Goal: Task Accomplishment & Management: Manage account settings

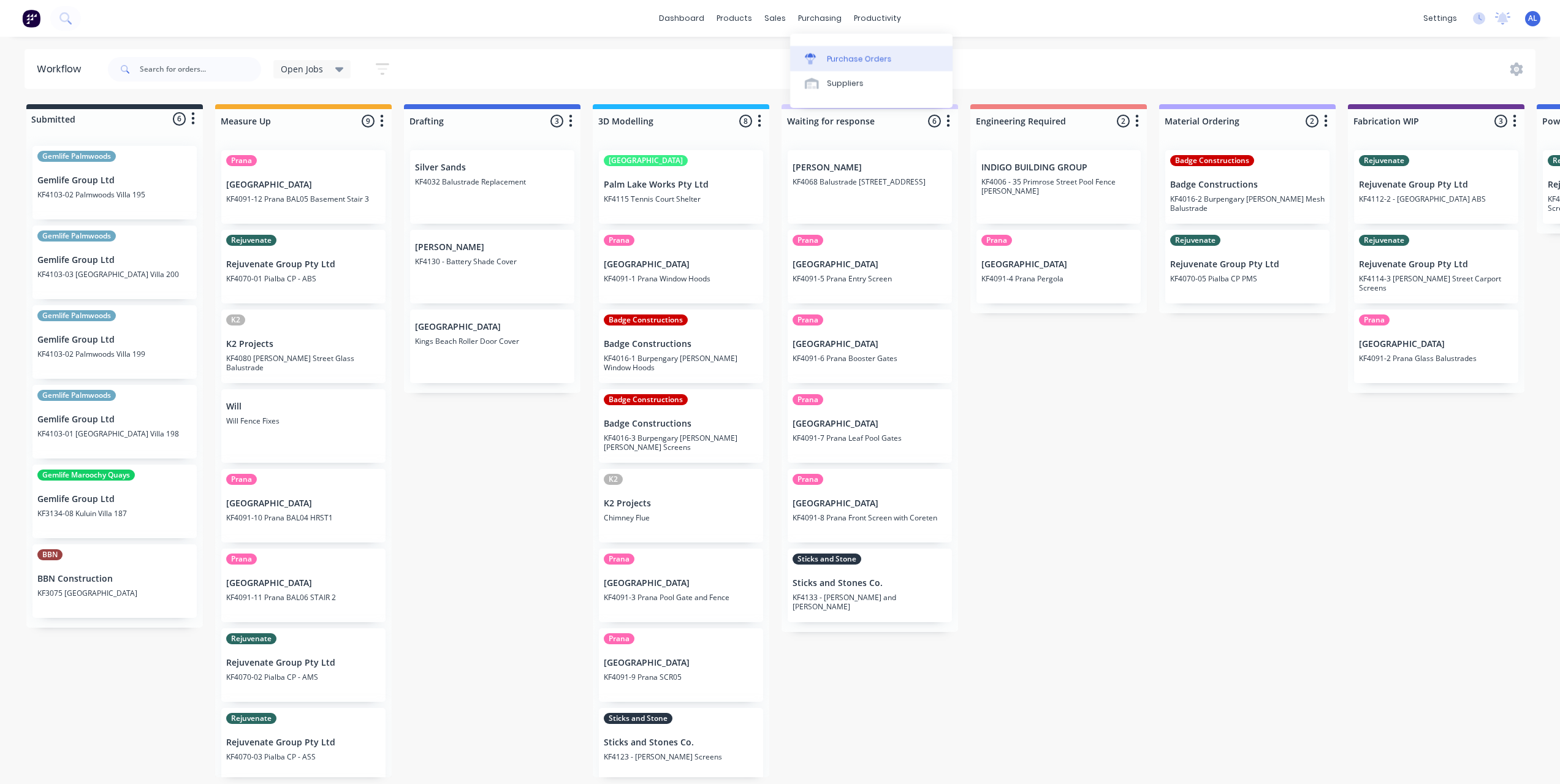
click at [818, 55] on div at bounding box center [814, 59] width 18 height 11
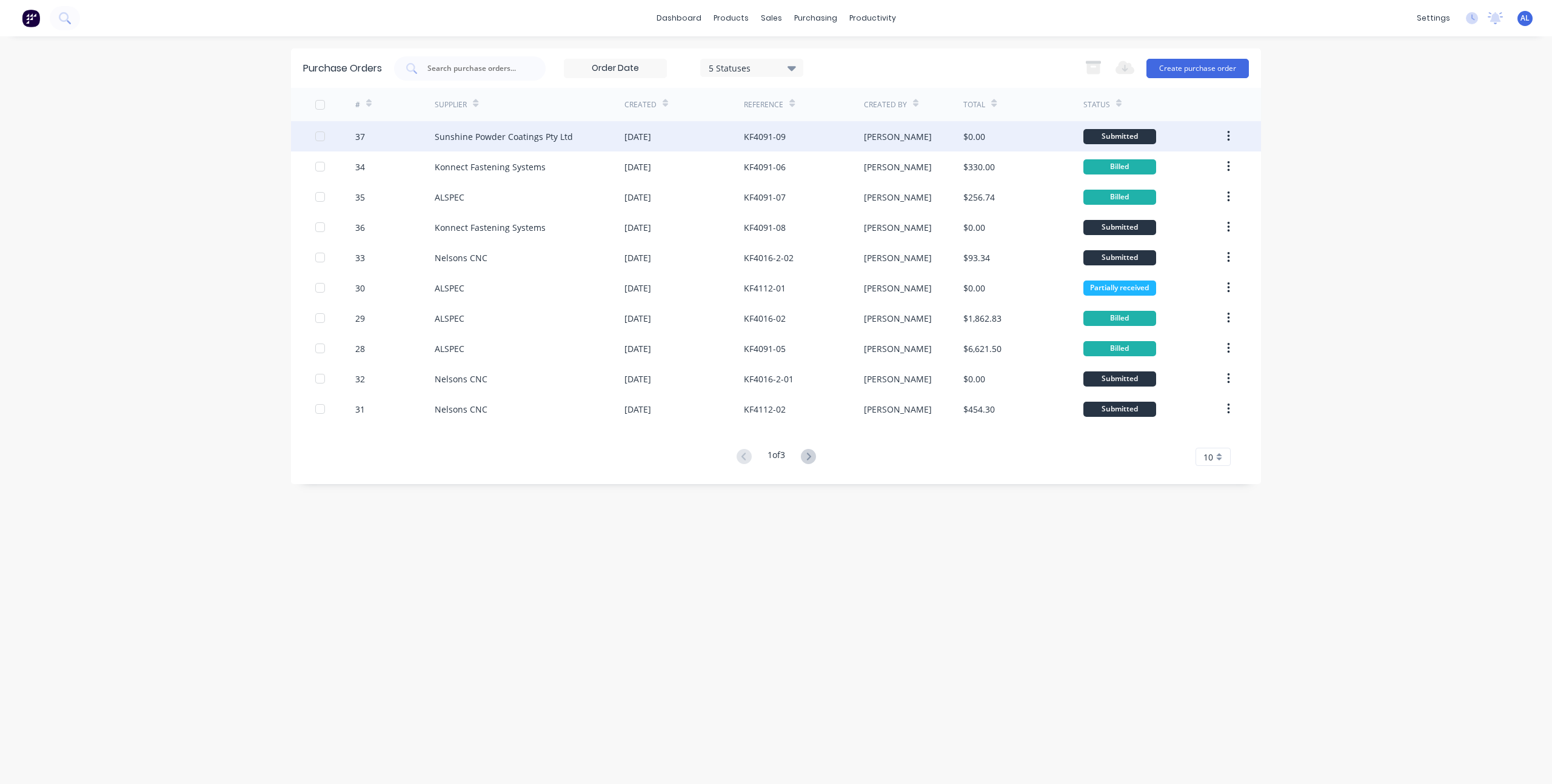
click at [611, 131] on div "Sunshine Powder Coatings Pty Ltd" at bounding box center [530, 136] width 190 height 31
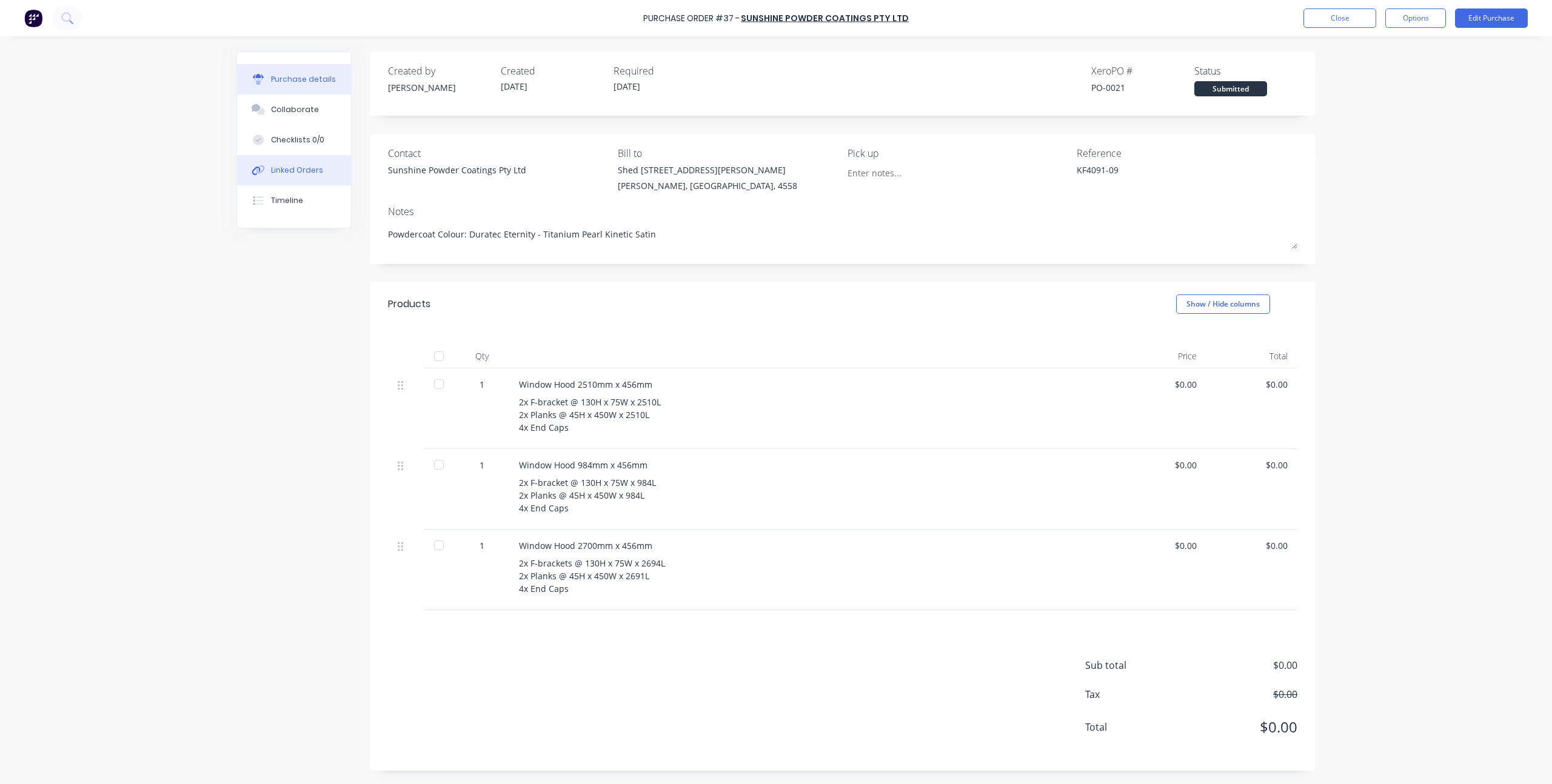
click at [326, 172] on button "Linked Orders" at bounding box center [293, 170] width 114 height 31
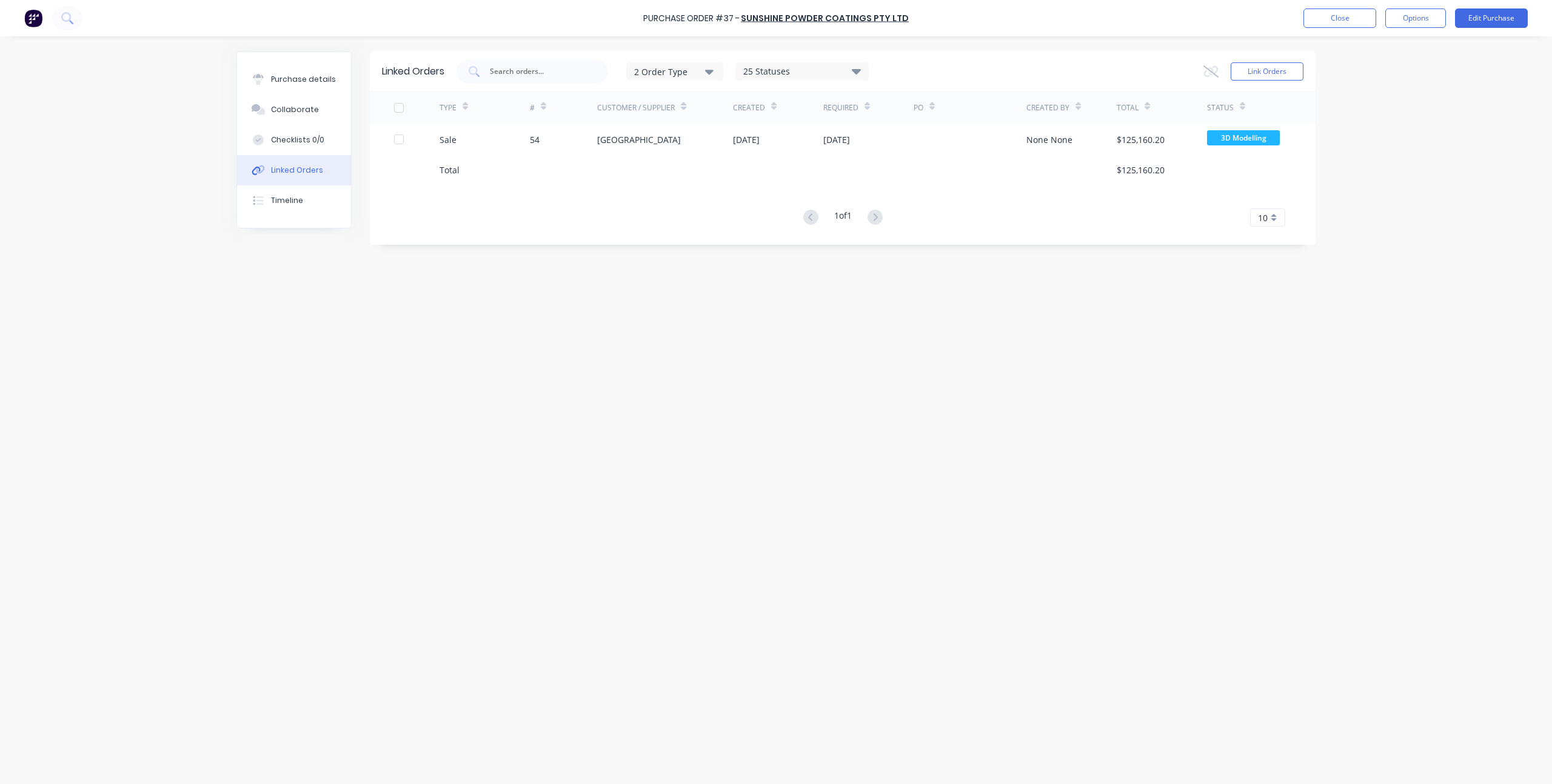
click at [594, 295] on div "Linked Orders 2 Order Type 25 Statuses Sales Order Status All Archived Draft Qu…" at bounding box center [776, 407] width 1079 height 711
click at [1256, 69] on button "Link Orders" at bounding box center [1267, 71] width 73 height 18
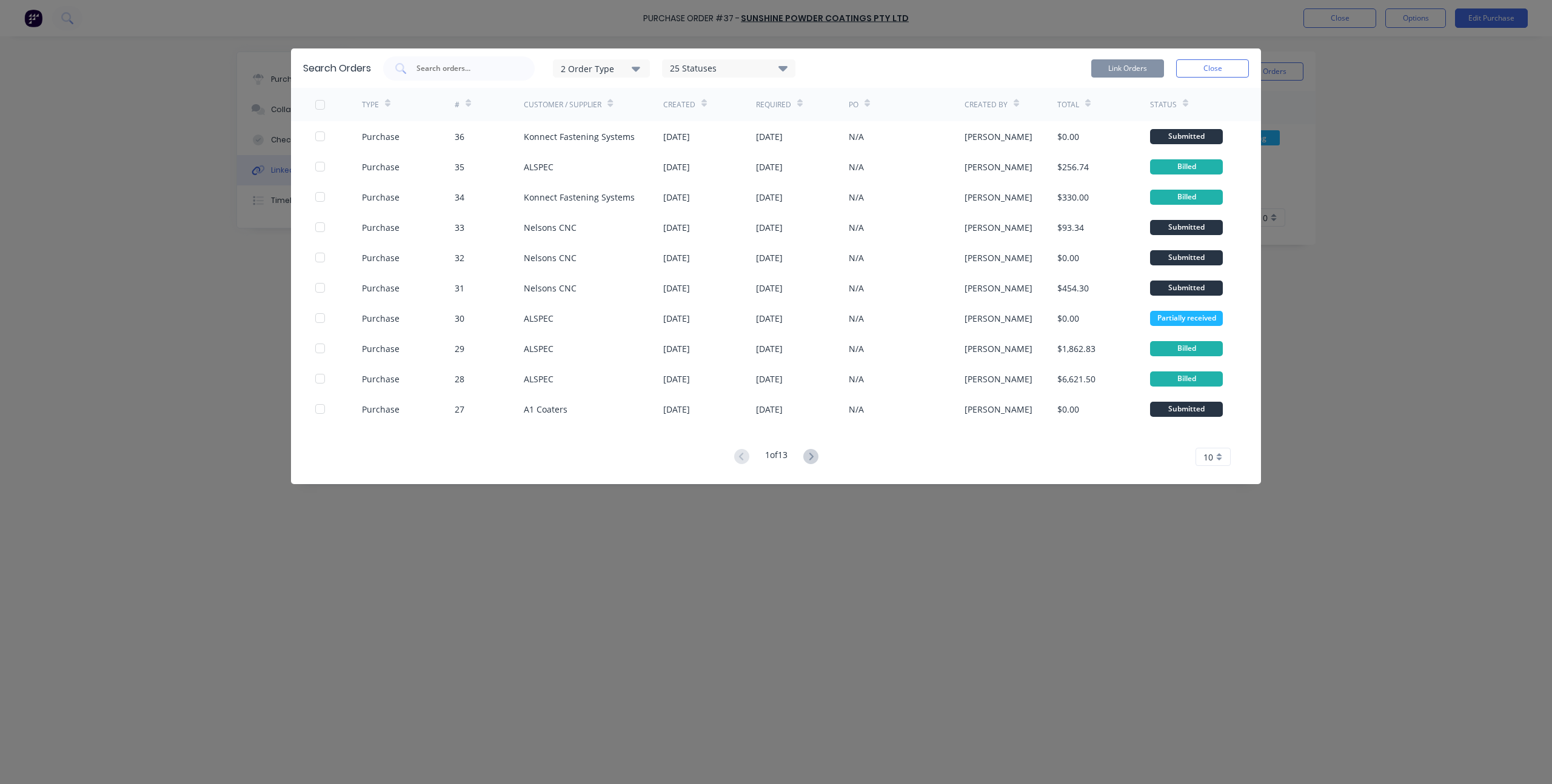
click at [635, 68] on icon "button" at bounding box center [636, 69] width 9 height 5
click at [638, 117] on div "Purchase" at bounding box center [603, 123] width 70 height 12
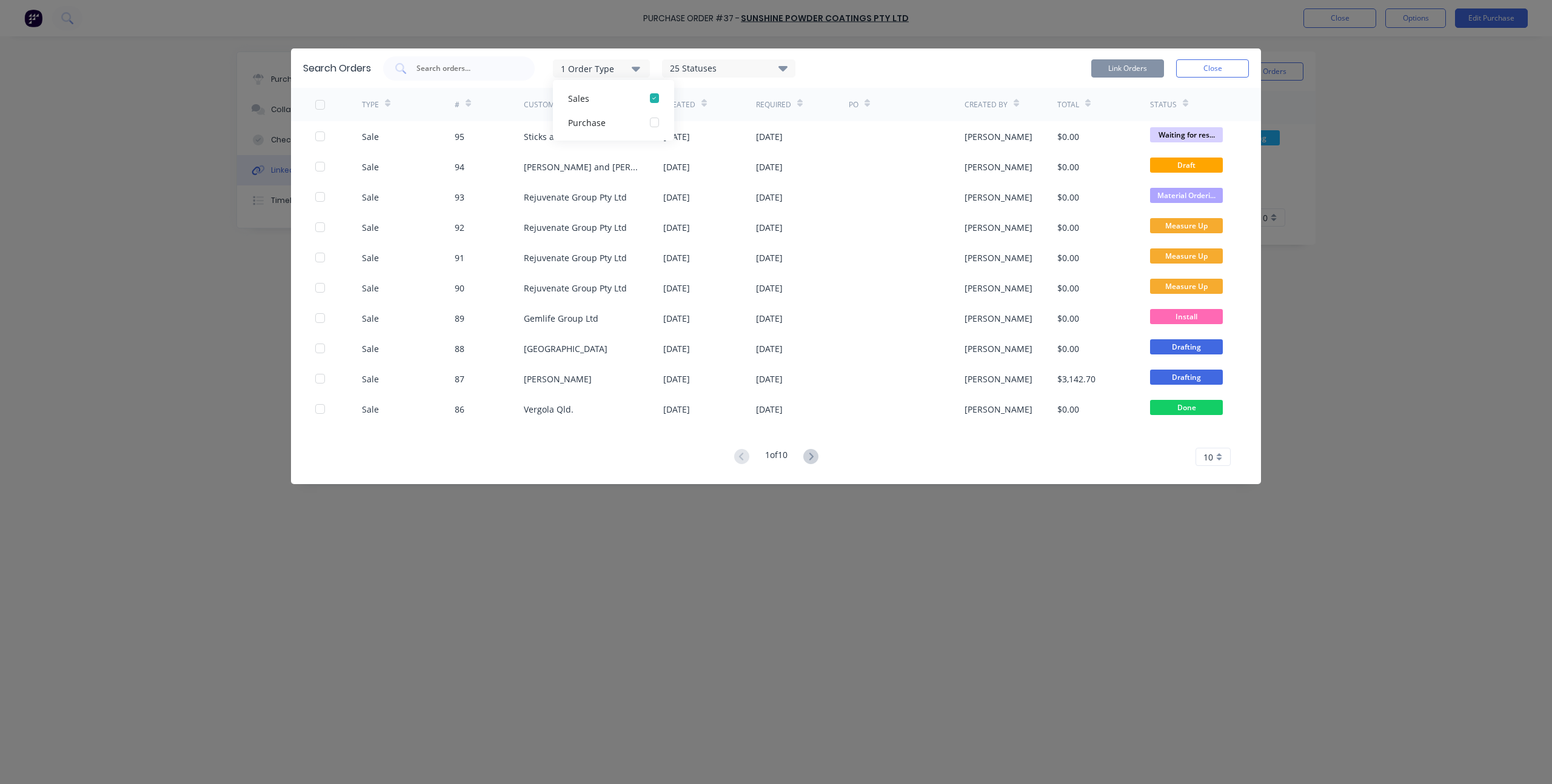
click at [541, 72] on div "1 Order Type Sales Purchase 25 Statuses Sales Order Status All Archived Draft Q…" at bounding box center [589, 68] width 412 height 24
click at [897, 65] on div "1 Order Type 25 Statuses Sales Order Status All Archived Draft Quote On hold Su…" at bounding box center [816, 68] width 866 height 24
click at [529, 549] on div "Search Orders 1 Order Type 25 Statuses Sales Order Status All Archived Draft Qu…" at bounding box center [776, 392] width 1552 height 784
click at [1218, 64] on button "Close" at bounding box center [1212, 68] width 73 height 18
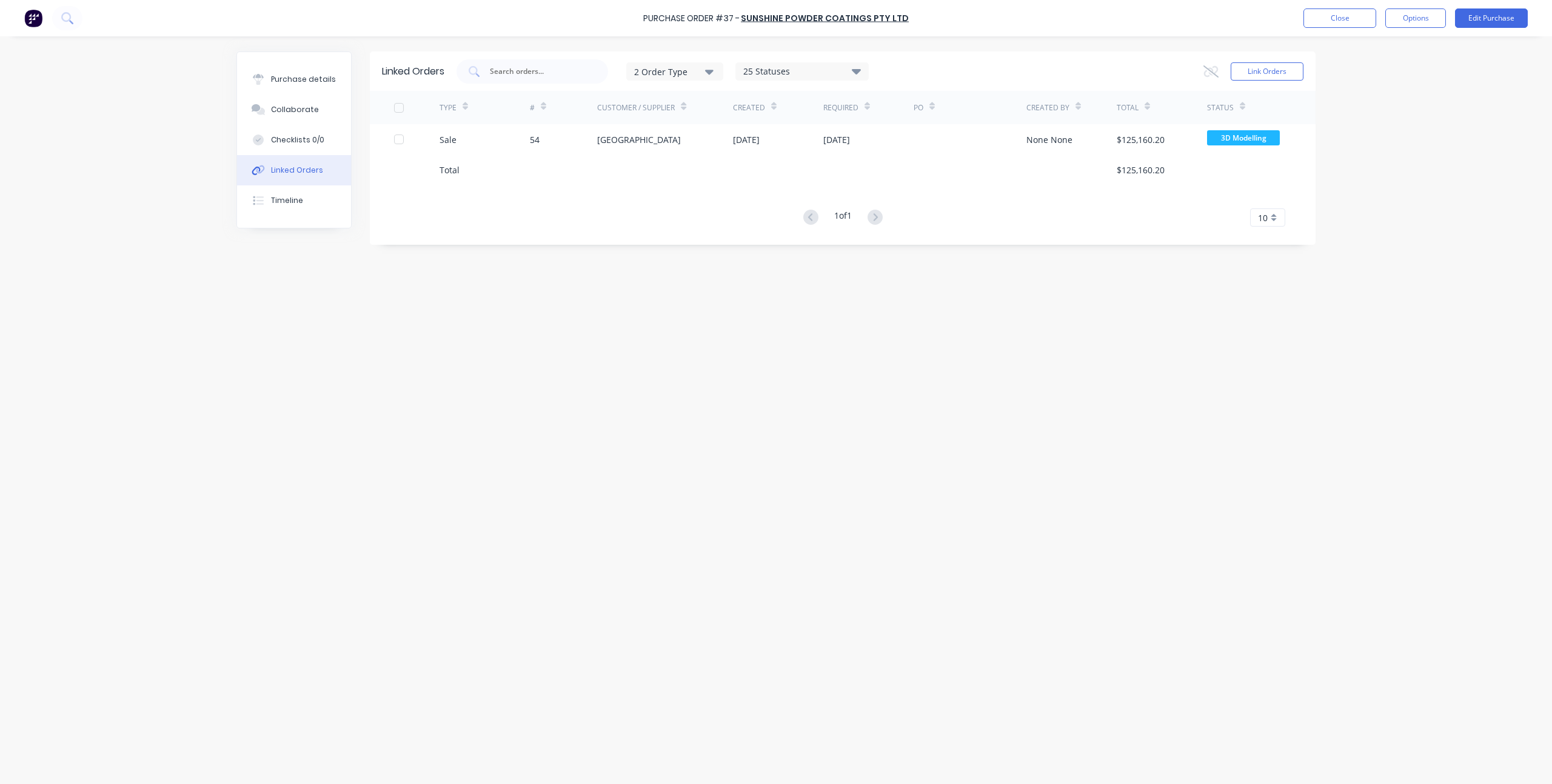
click at [520, 438] on div "Linked Orders 2 Order Type 25 Statuses Sales Order Status All Archived Draft Qu…" at bounding box center [776, 407] width 1079 height 711
click at [457, 384] on div "Linked Orders 2 Order Type 25 Statuses Sales Order Status All Archived Draft Qu…" at bounding box center [776, 407] width 1079 height 711
click at [533, 326] on div "Linked Orders 2 Order Type 25 Statuses Sales Order Status All Archived Draft Qu…" at bounding box center [776, 407] width 1079 height 711
click at [991, 27] on div "Purchase Order #37 - Sunshine Powder Coatings Pty Ltd Close Options Edit Purcha…" at bounding box center [776, 18] width 1552 height 36
click at [1390, 98] on div "Purchase Order #37 - Sunshine Powder Coatings Pty Ltd Close Options Edit Purcha…" at bounding box center [776, 392] width 1552 height 784
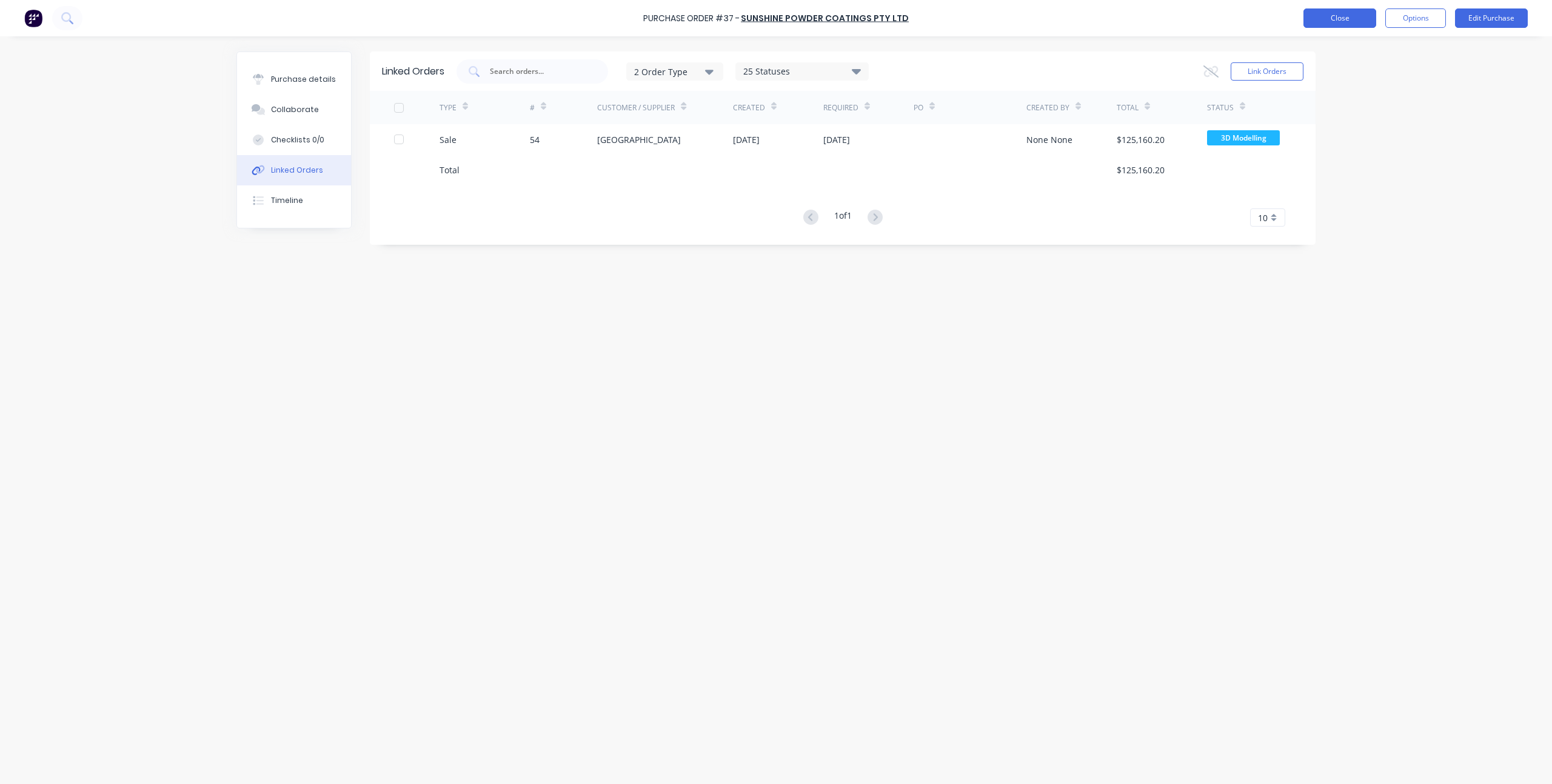
click at [1337, 17] on button "Close" at bounding box center [1340, 18] width 73 height 19
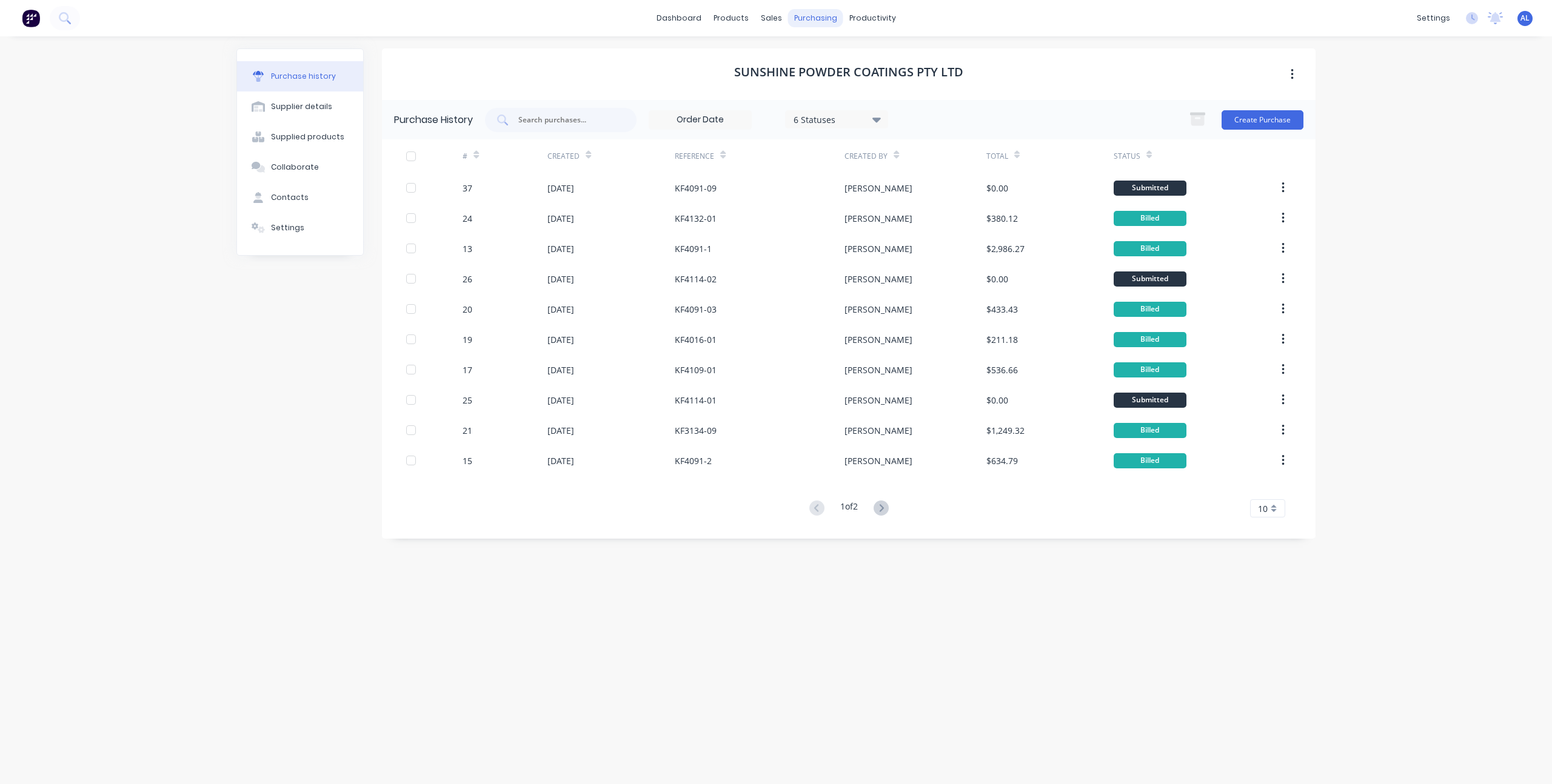
click at [827, 16] on div "purchasing" at bounding box center [816, 18] width 55 height 18
click at [829, 51] on link "Purchase Orders" at bounding box center [867, 57] width 161 height 24
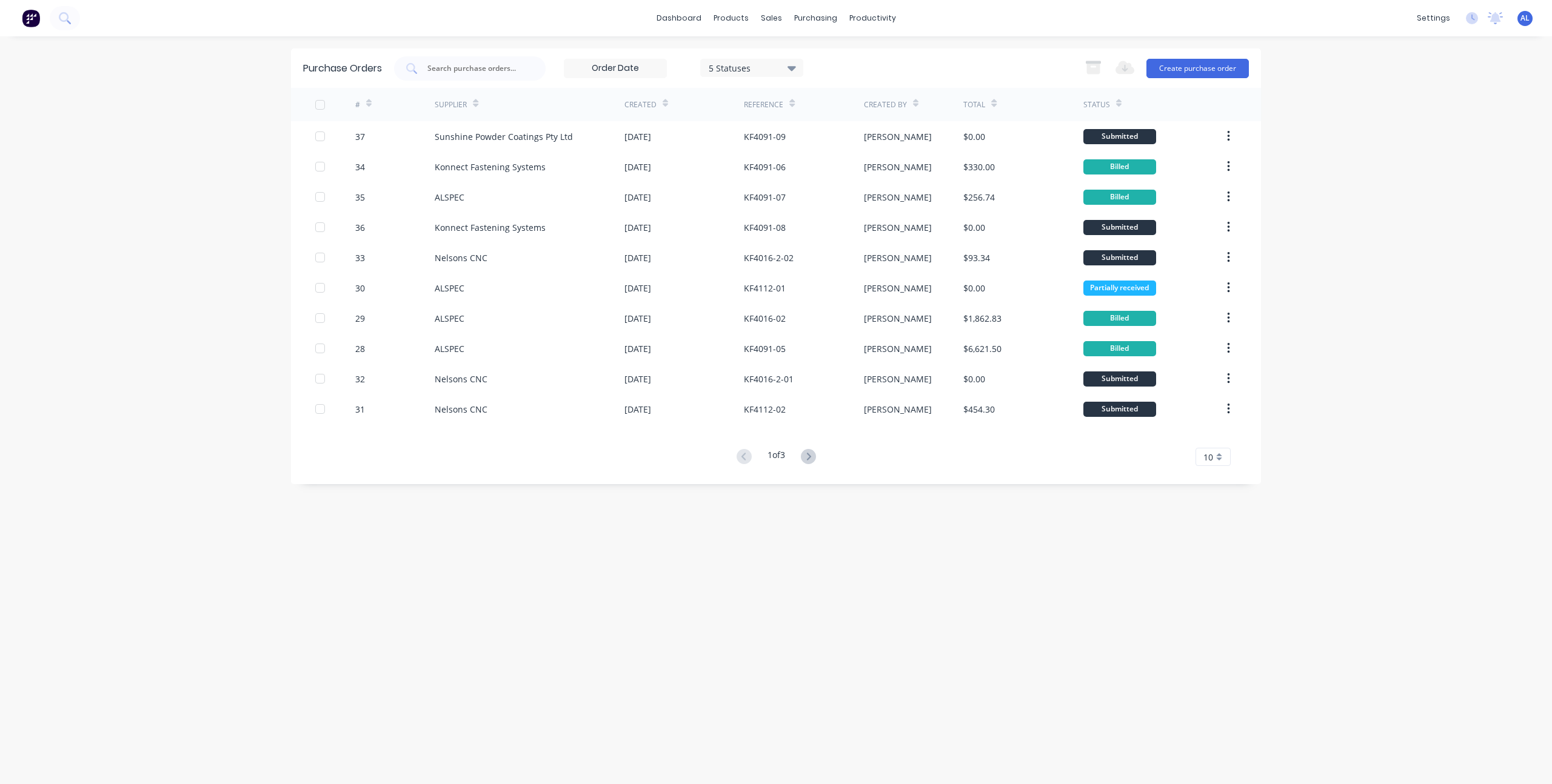
click at [1350, 174] on div "dashboard products sales purchasing productivity dashboard products Product Cat…" at bounding box center [776, 392] width 1552 height 784
click at [773, 55] on icon at bounding box center [775, 59] width 11 height 11
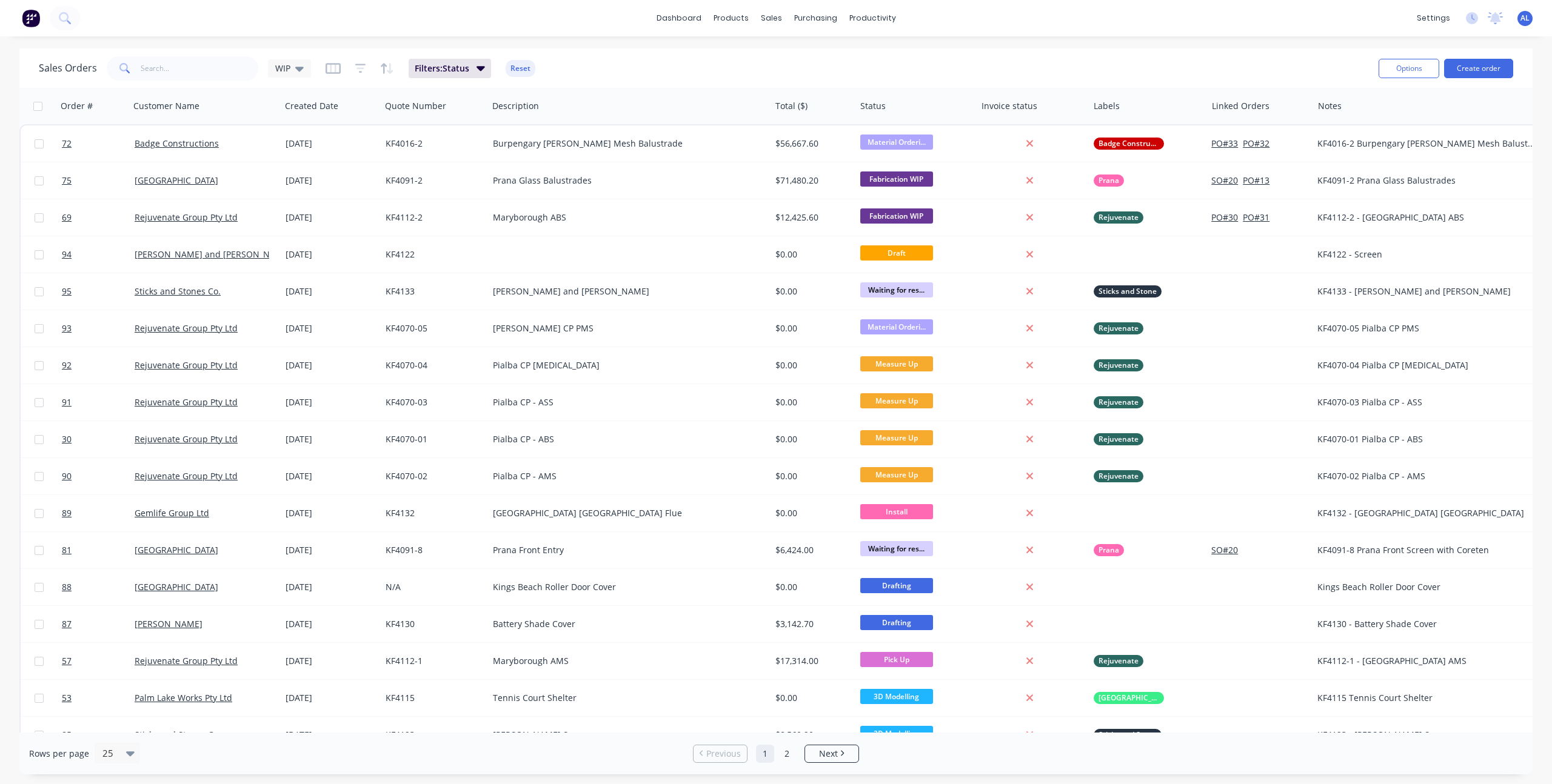
click at [667, 54] on div "Sales Orders WIP Filters: Status Reset" at bounding box center [703, 68] width 1330 height 30
click at [751, 57] on div "Product Catalogue" at bounding box center [784, 59] width 75 height 11
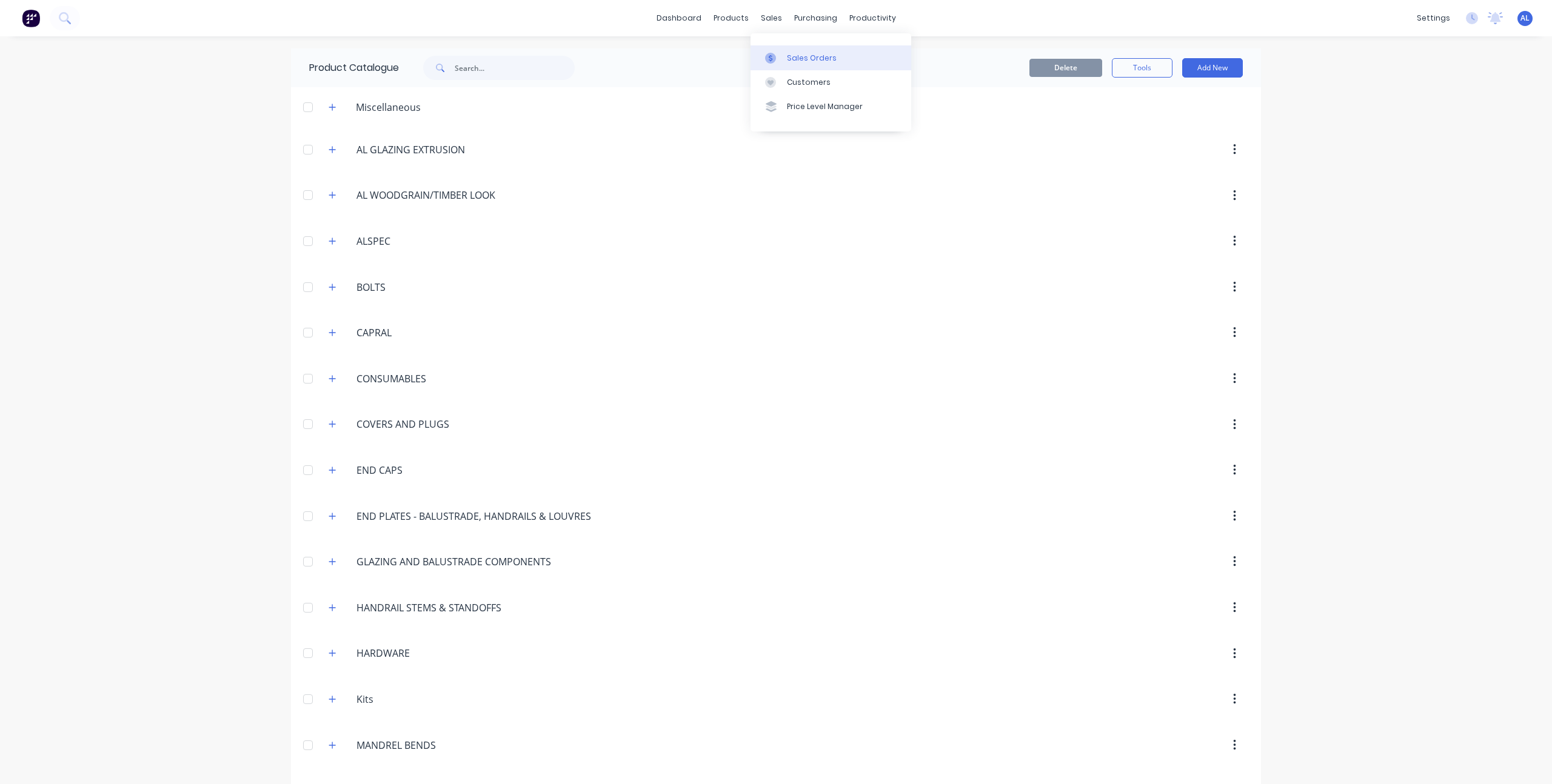
click at [775, 50] on link "Sales Orders" at bounding box center [831, 57] width 161 height 24
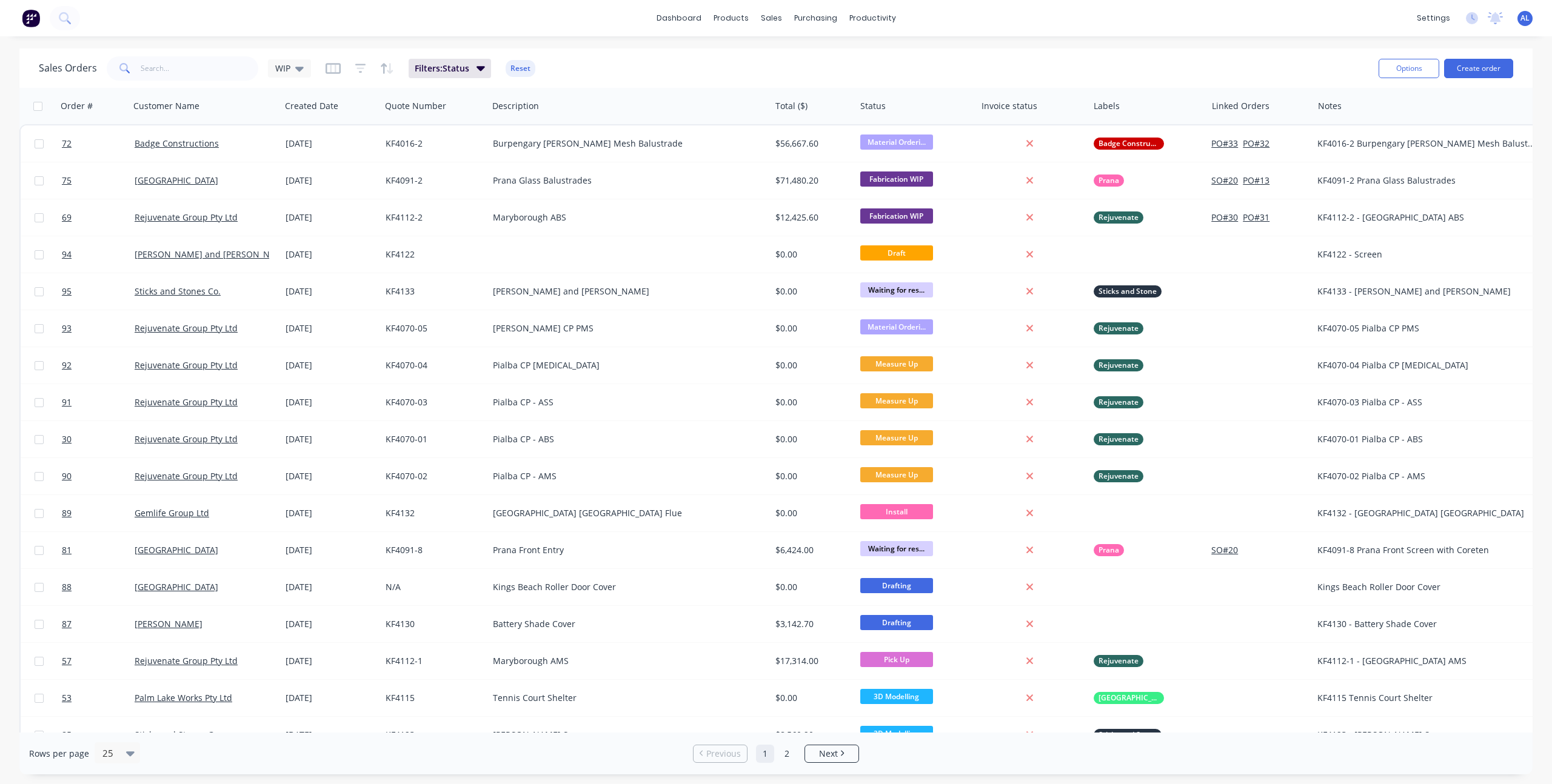
click at [938, 62] on div "Sales Orders WIP Filters: Status Reset" at bounding box center [703, 68] width 1330 height 30
click at [700, 62] on div "Sales Orders WIP Filters: Status Reset" at bounding box center [703, 68] width 1330 height 30
click at [1524, 760] on icon "Open Intercom Messenger" at bounding box center [1524, 756] width 20 height 20
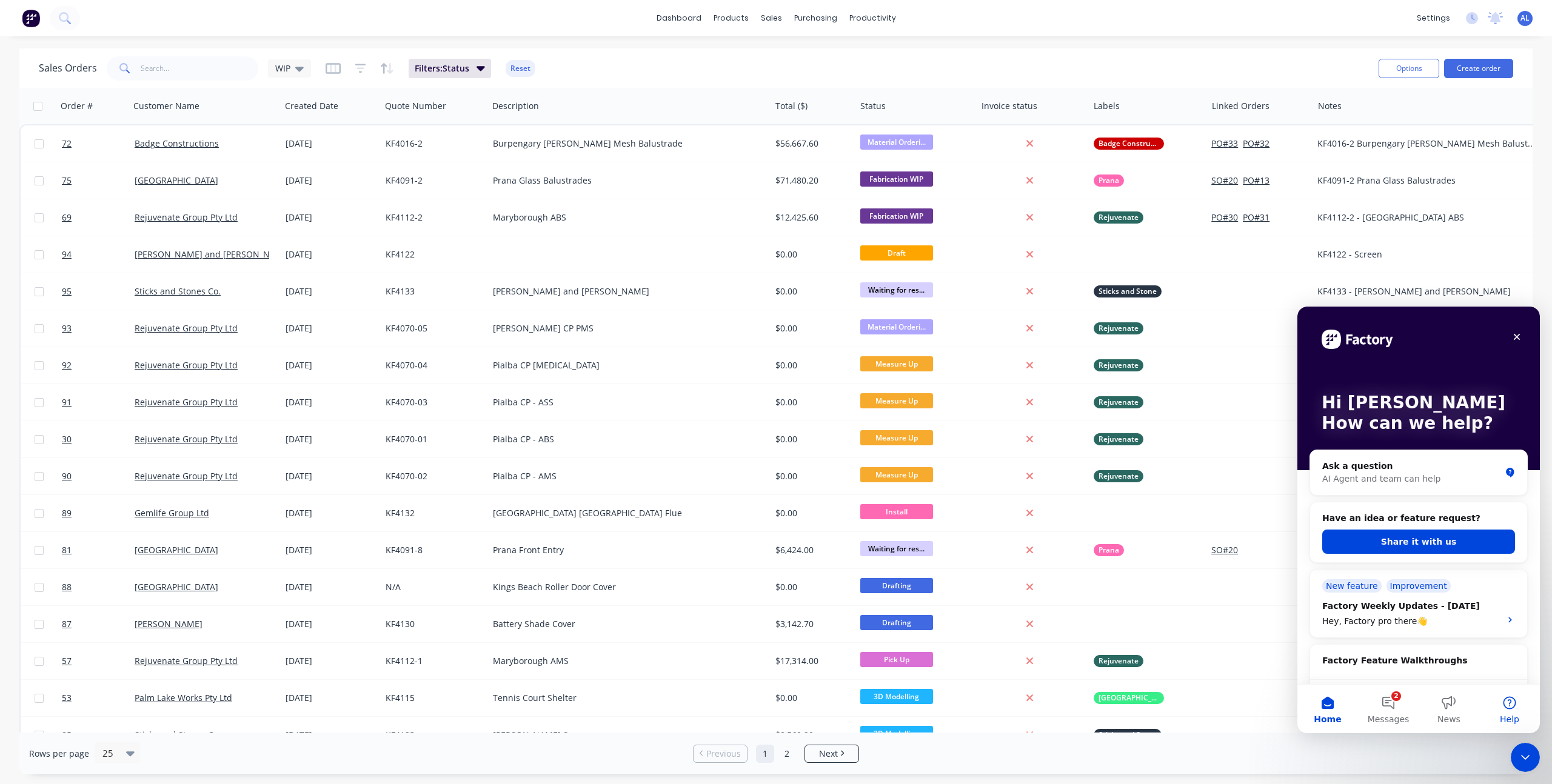
click at [1510, 711] on button "Help" at bounding box center [1509, 709] width 60 height 49
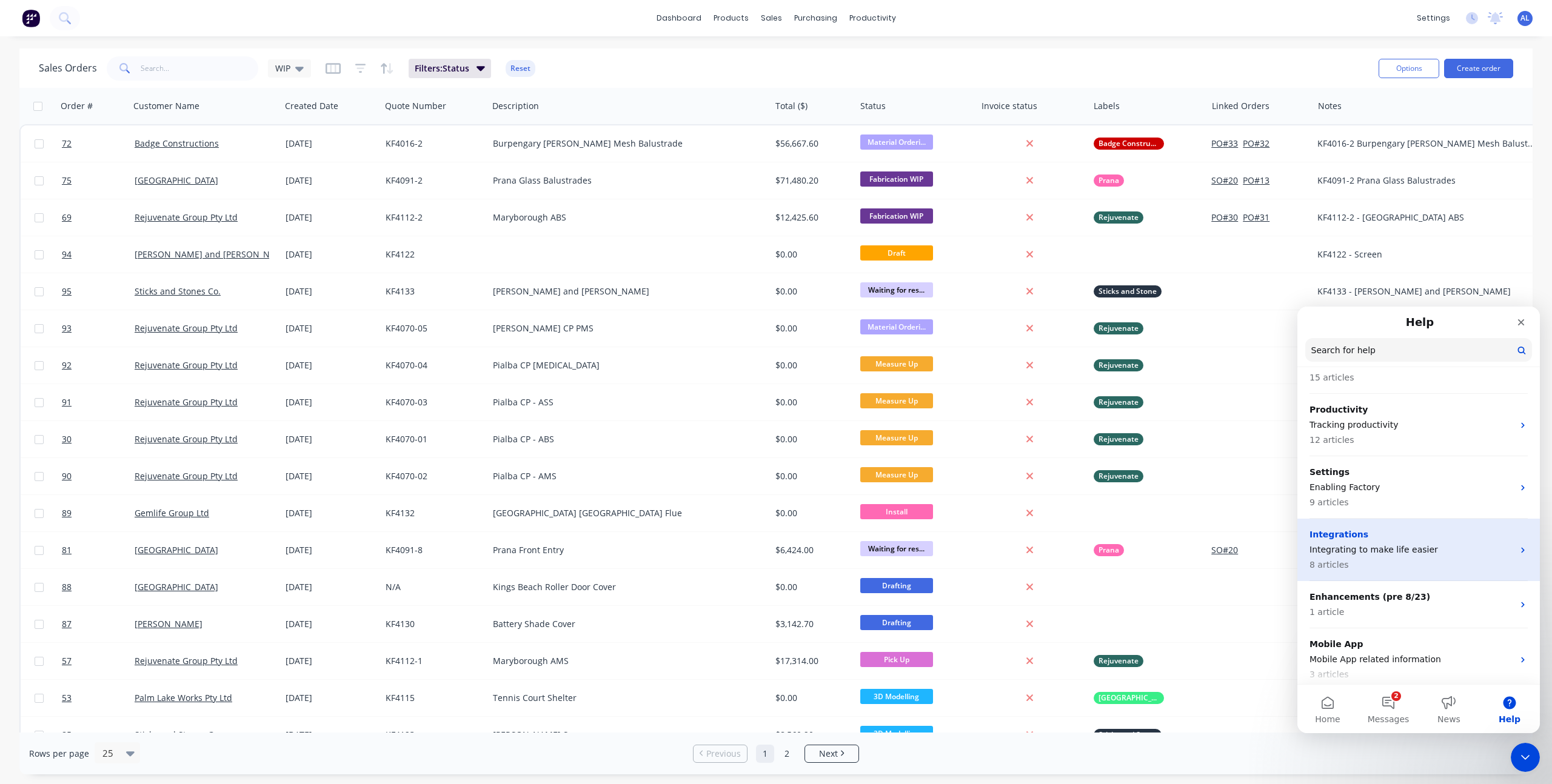
scroll to position [402, 0]
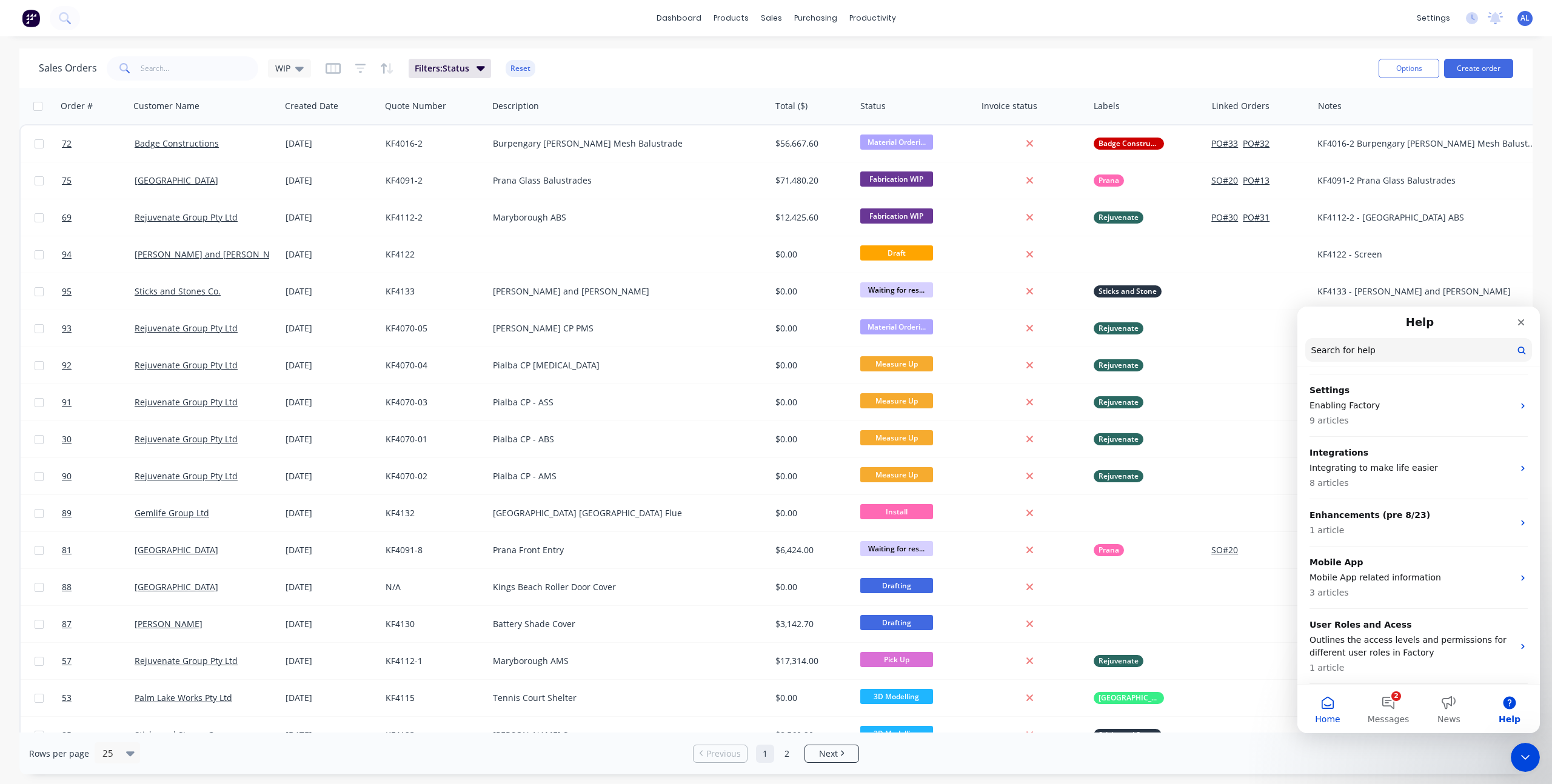
click at [1328, 709] on button "Home" at bounding box center [1328, 709] width 60 height 49
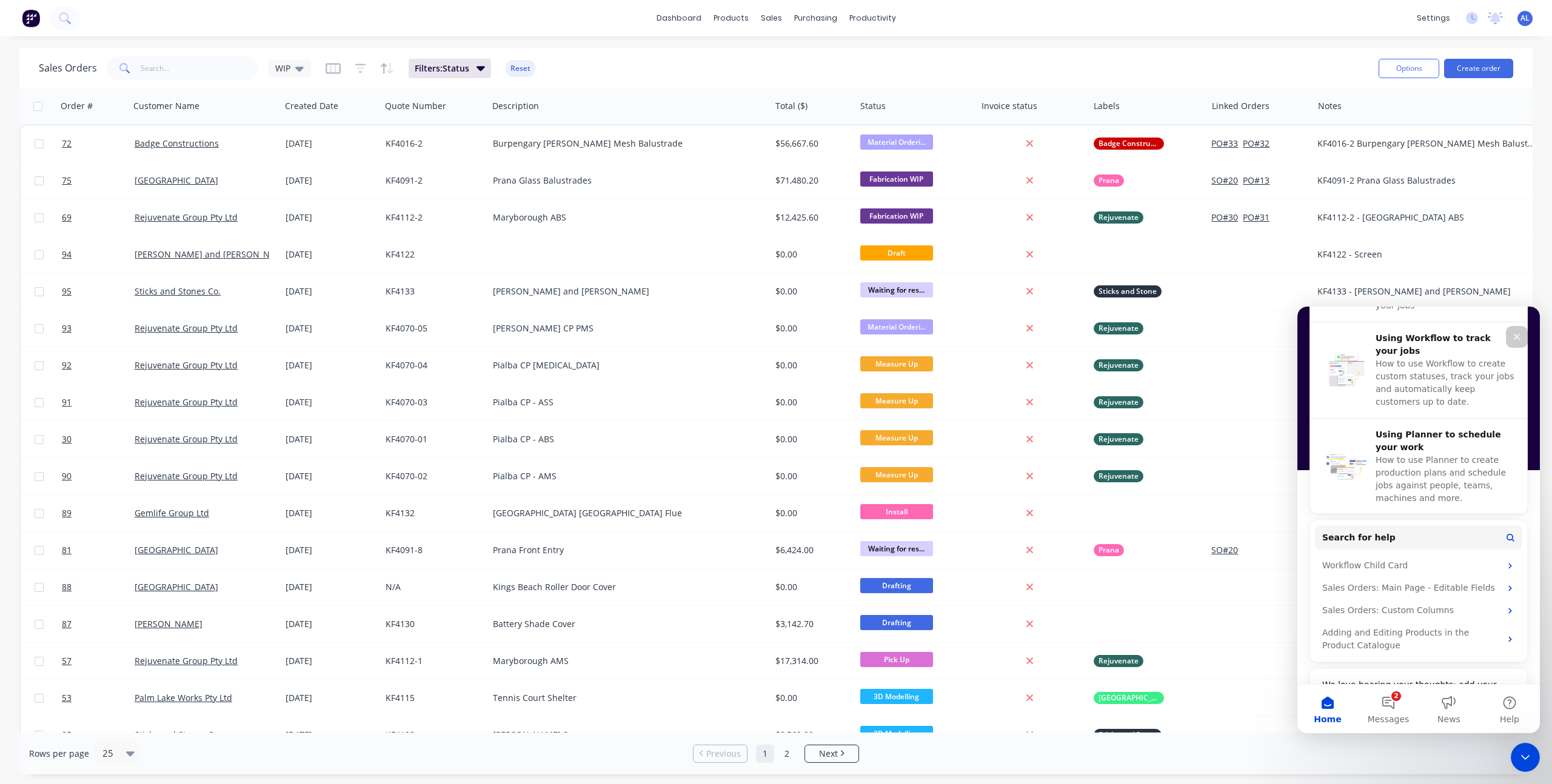
scroll to position [490, 0]
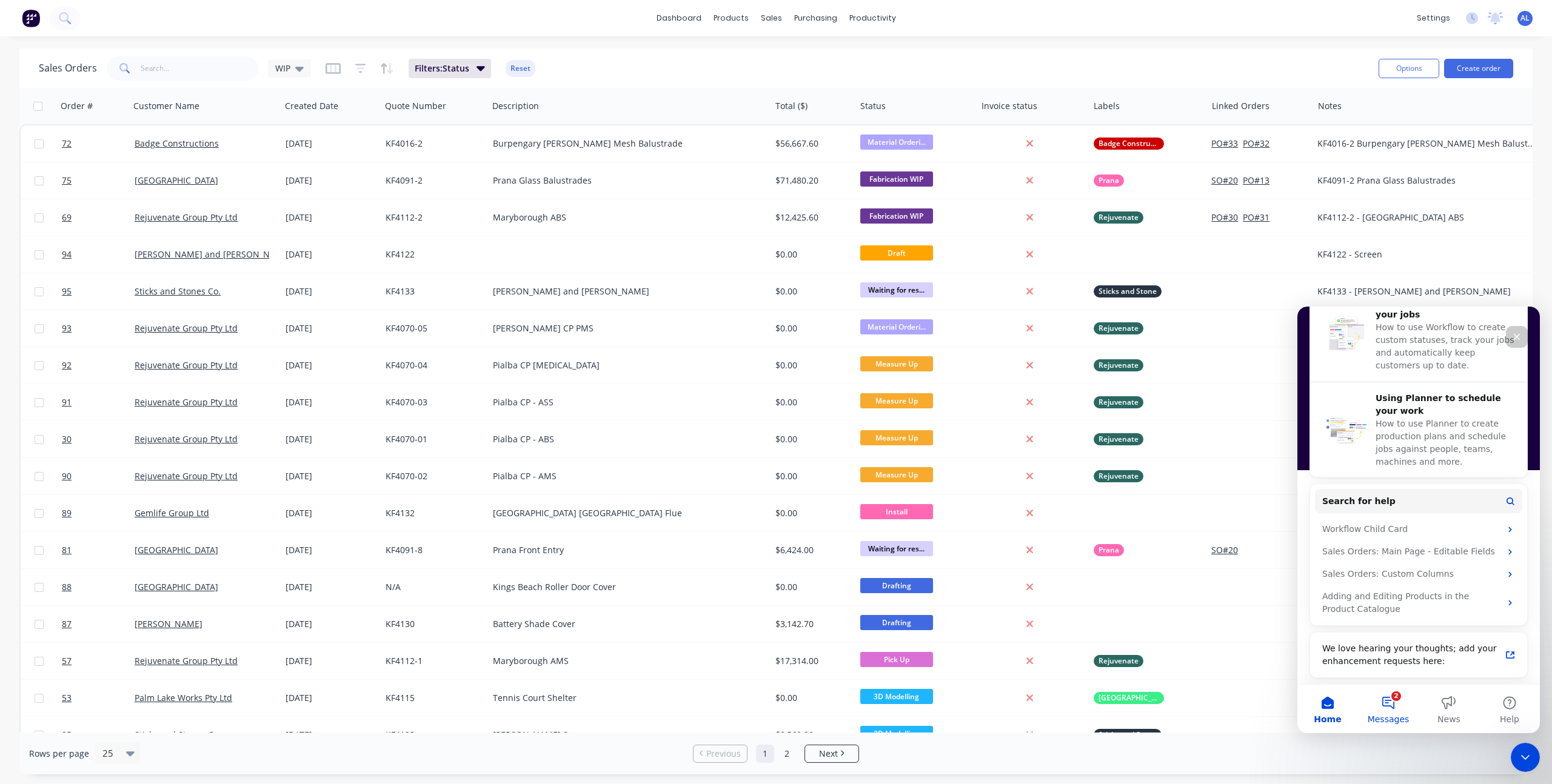
click at [1391, 699] on button "2 Messages" at bounding box center [1388, 709] width 60 height 49
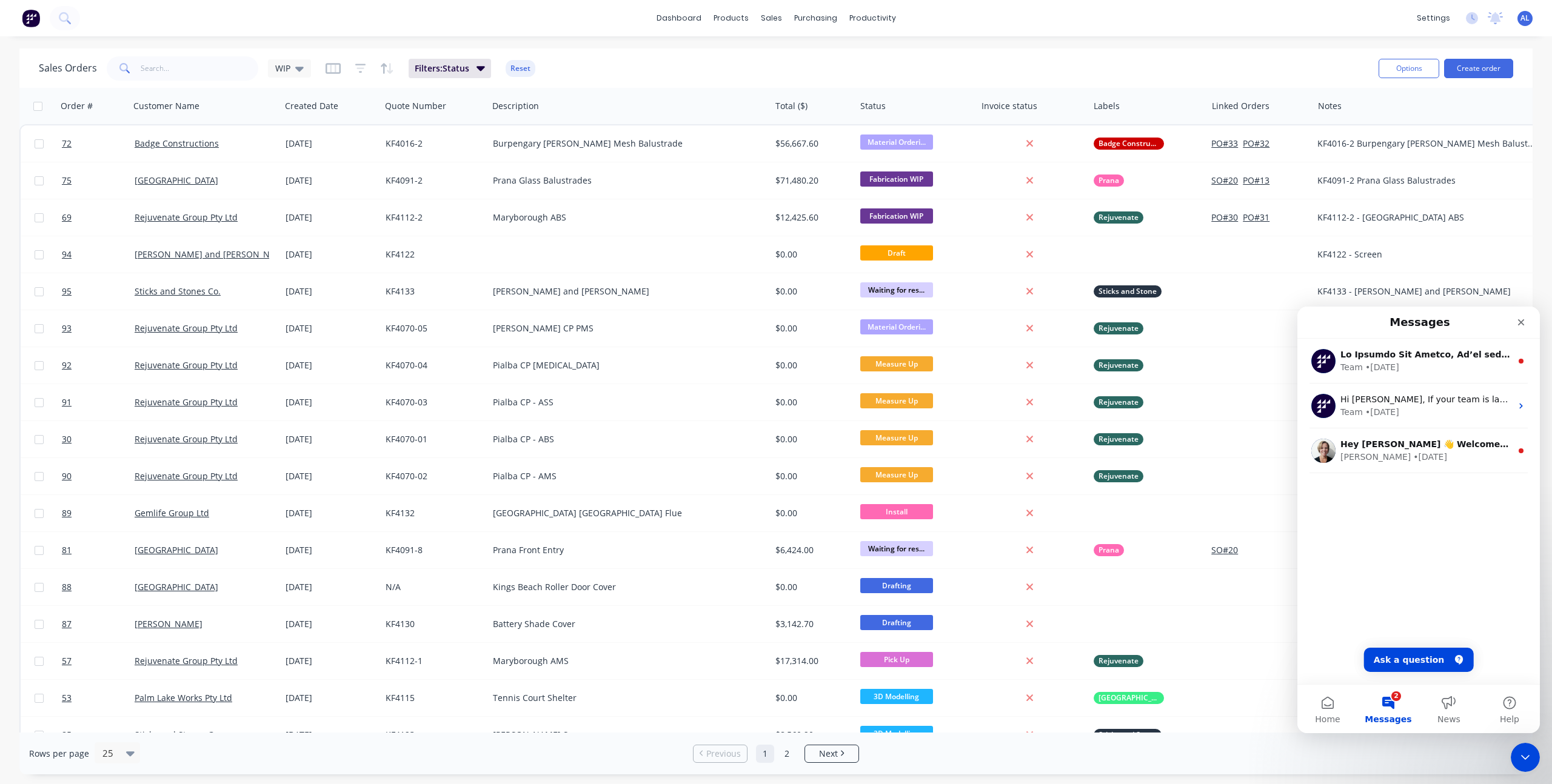
click at [1399, 560] on div "Team • 3w ago Hi Ashley, If your team is laser cutting components, we have some…" at bounding box center [1419, 511] width 242 height 346
click at [1441, 653] on button "Ask a question" at bounding box center [1419, 659] width 110 height 24
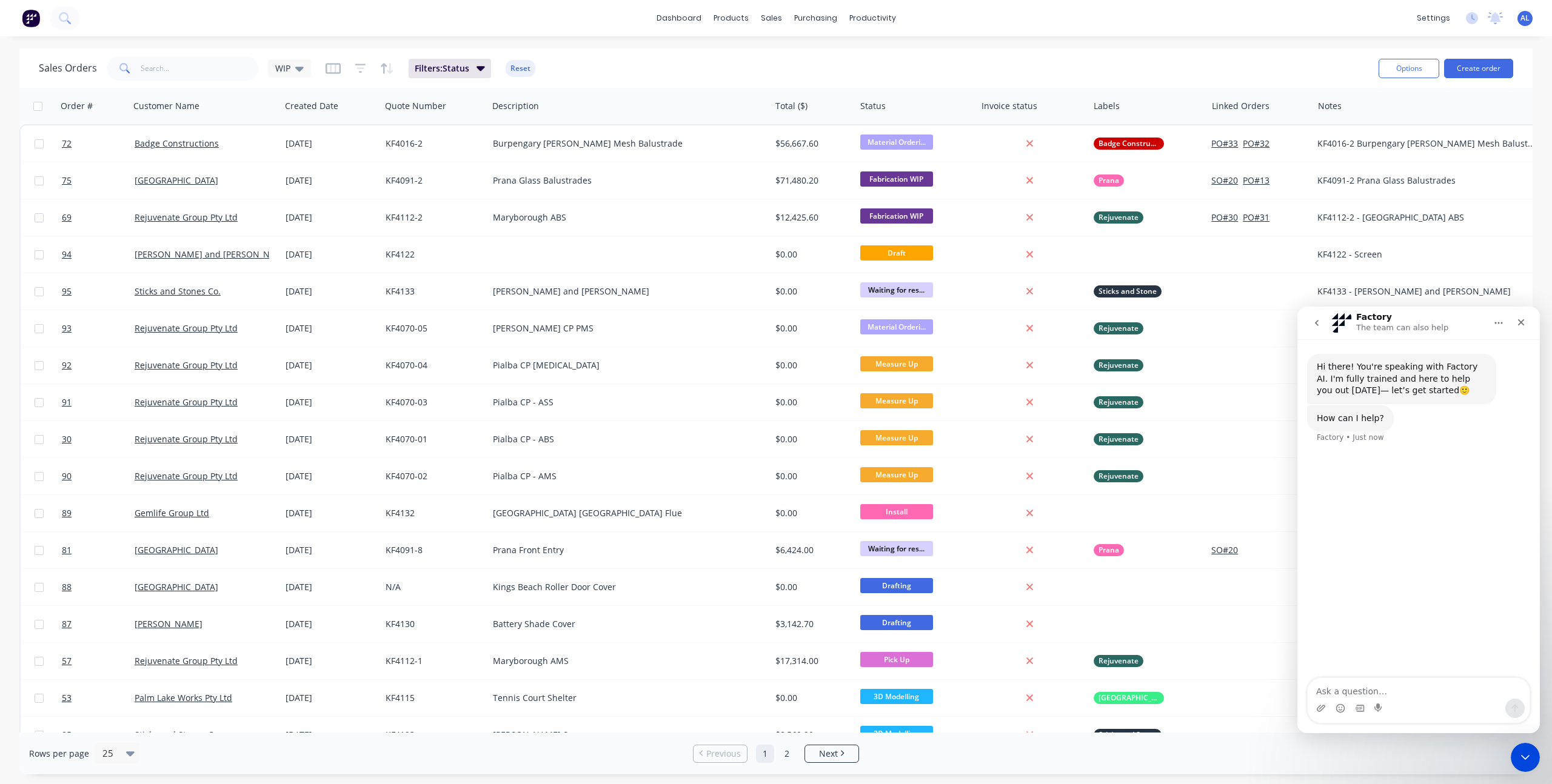
click at [1308, 325] on button "go back" at bounding box center [1316, 323] width 23 height 23
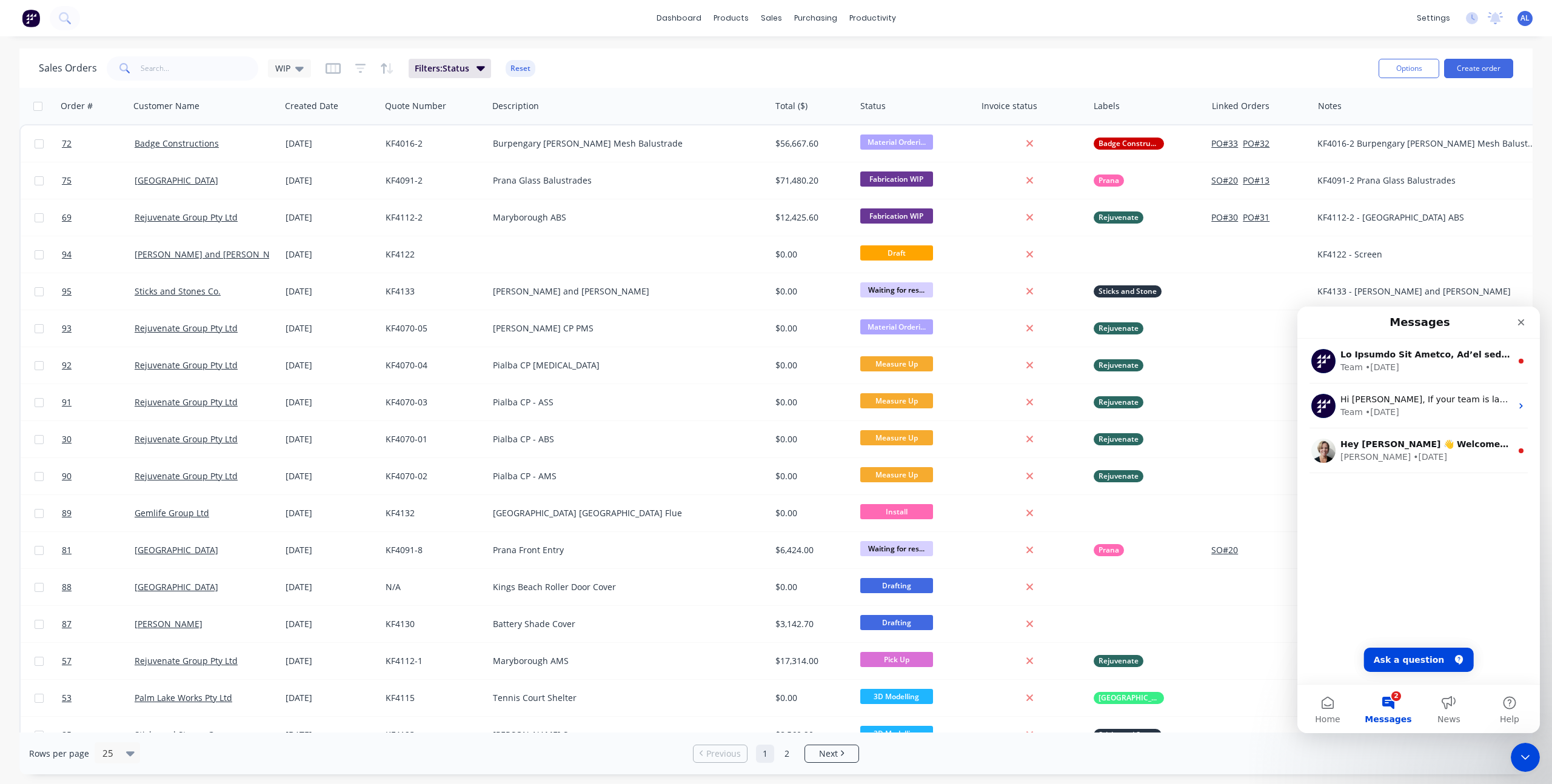
click at [1437, 569] on div "Team • 3w ago Hi Ashley, If your team is laser cutting components, we have some…" at bounding box center [1419, 511] width 242 height 346
click at [1447, 626] on div "Team • 3w ago Hi Ashley, If your team is laser cutting components, we have some…" at bounding box center [1419, 511] width 242 height 346
click at [1442, 697] on button "News" at bounding box center [1449, 709] width 60 height 49
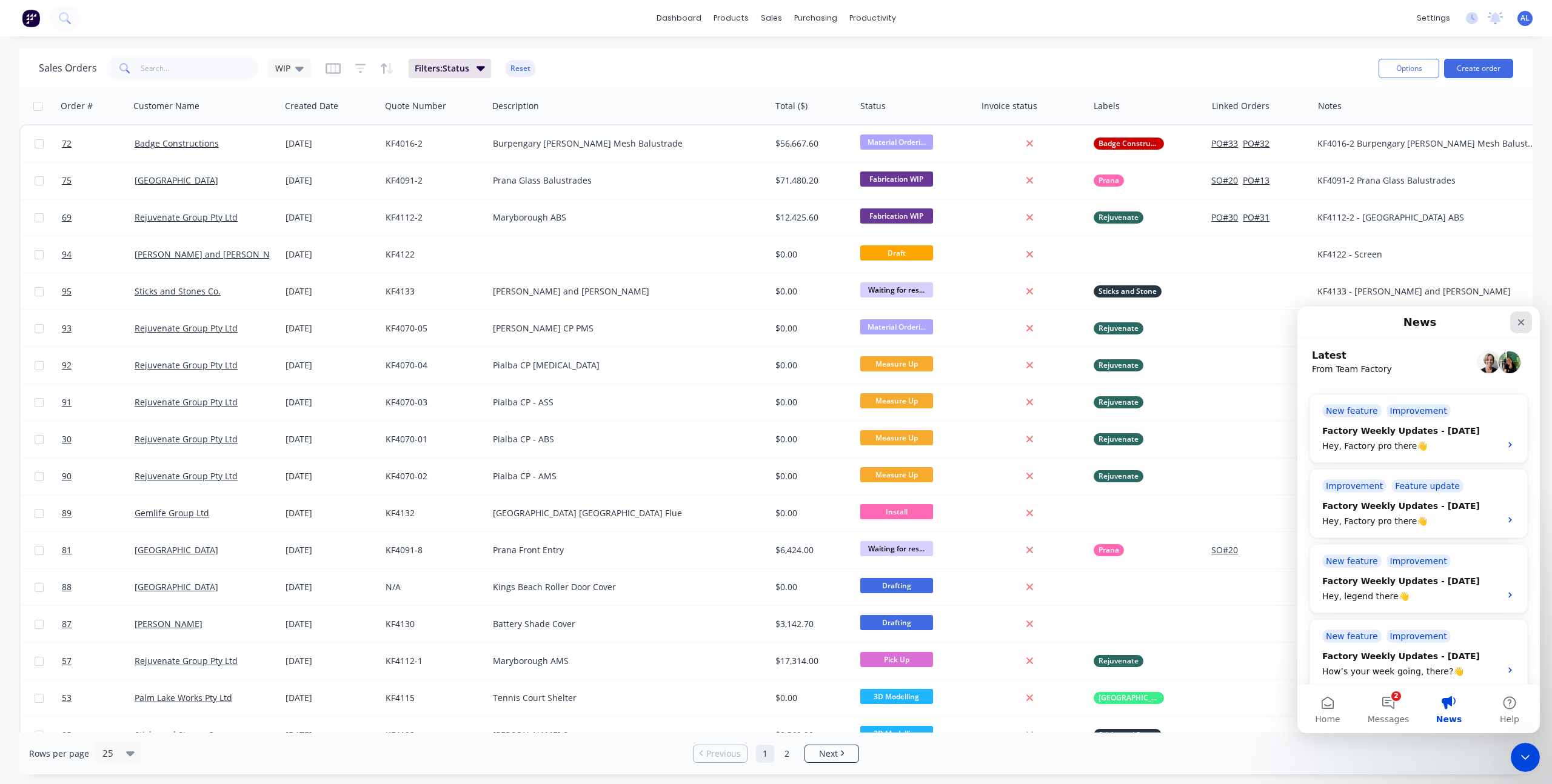
click at [1522, 323] on icon "Close" at bounding box center [1521, 323] width 7 height 7
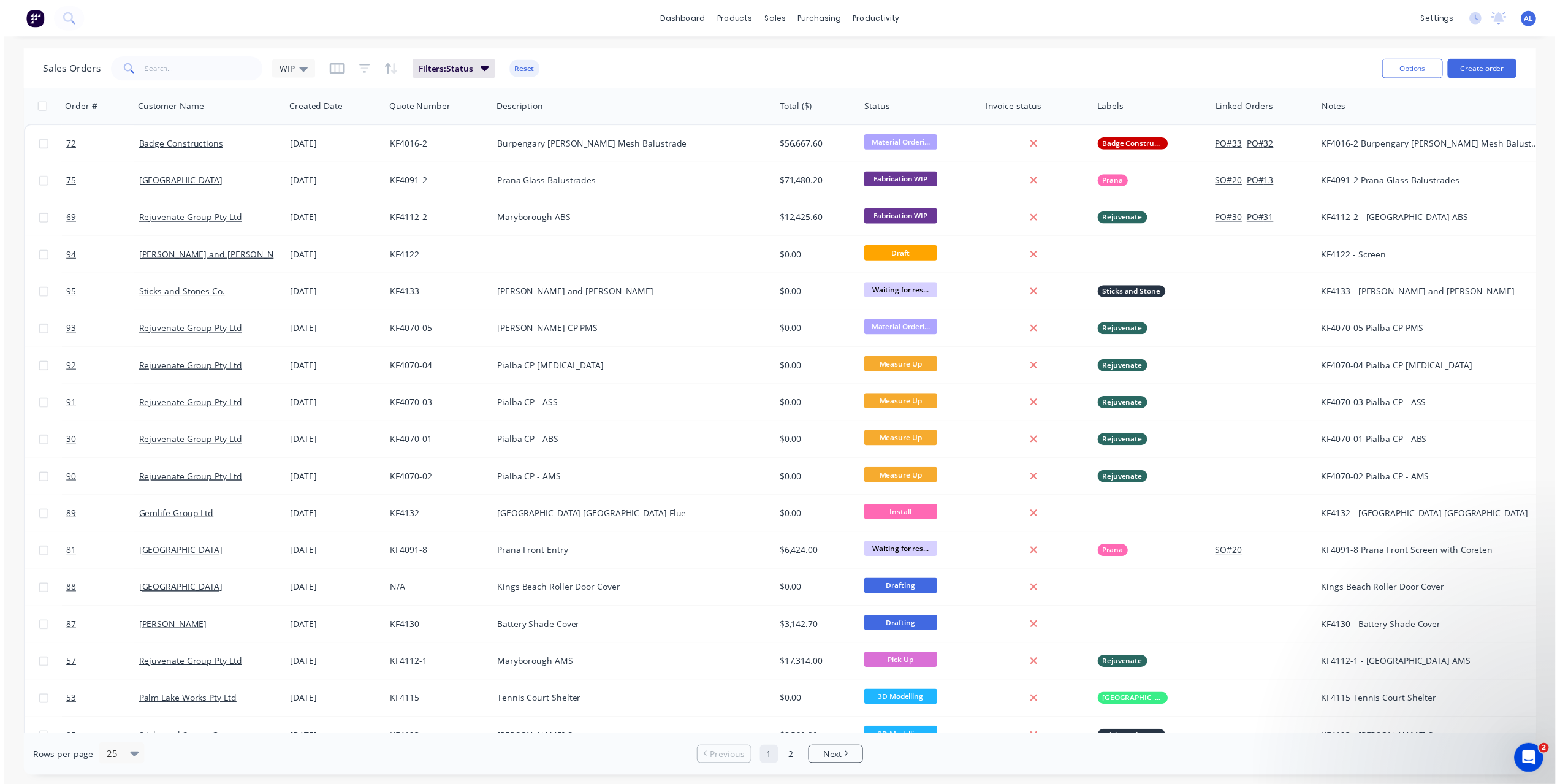
scroll to position [0, 0]
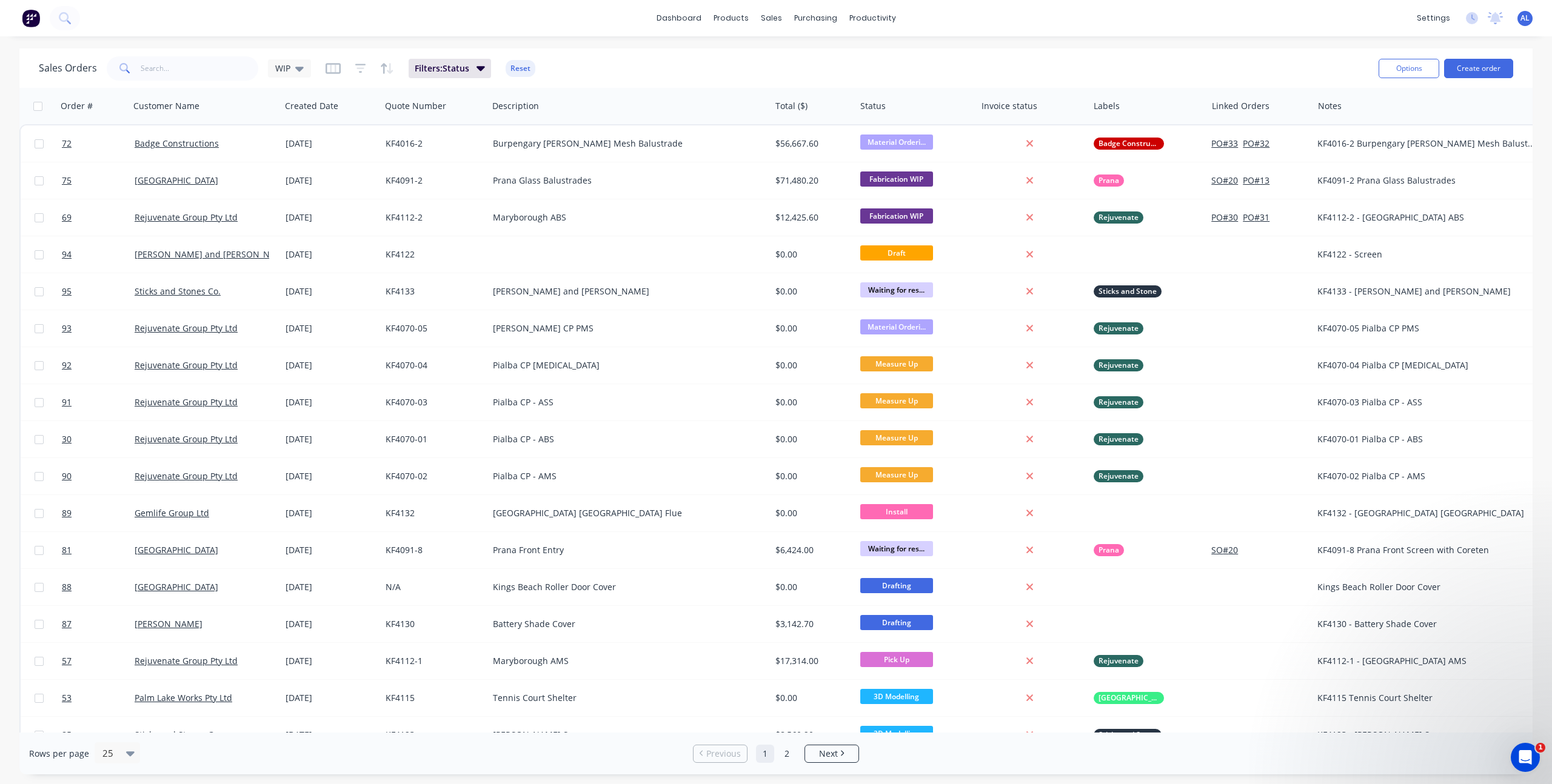
click at [640, 78] on div "Sales Orders WIP Filters: Status Reset" at bounding box center [703, 68] width 1330 height 30
click at [814, 54] on div at bounding box center [810, 59] width 18 height 11
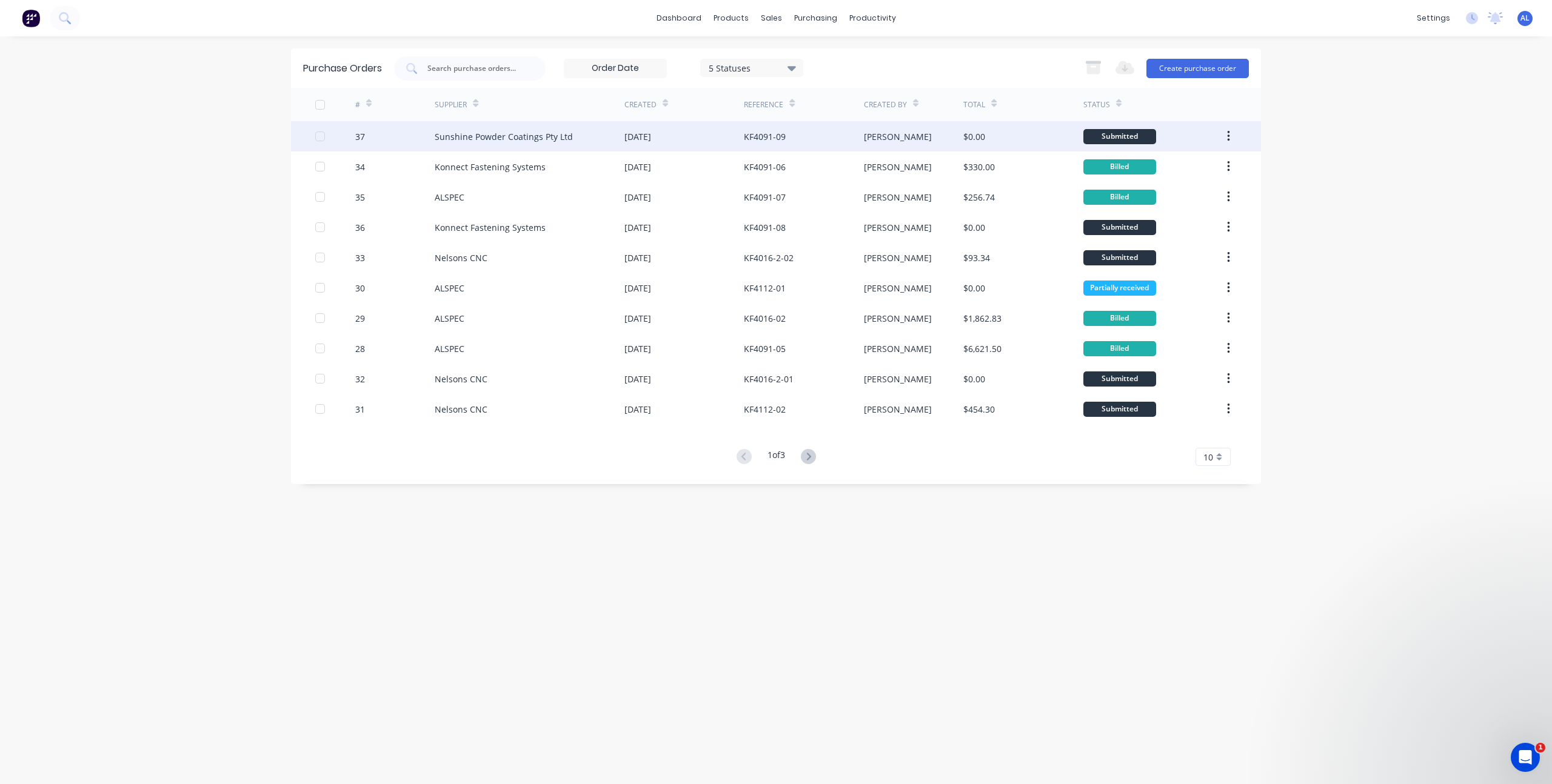
click at [531, 130] on div "Sunshine Powder Coatings Pty Ltd" at bounding box center [504, 136] width 138 height 12
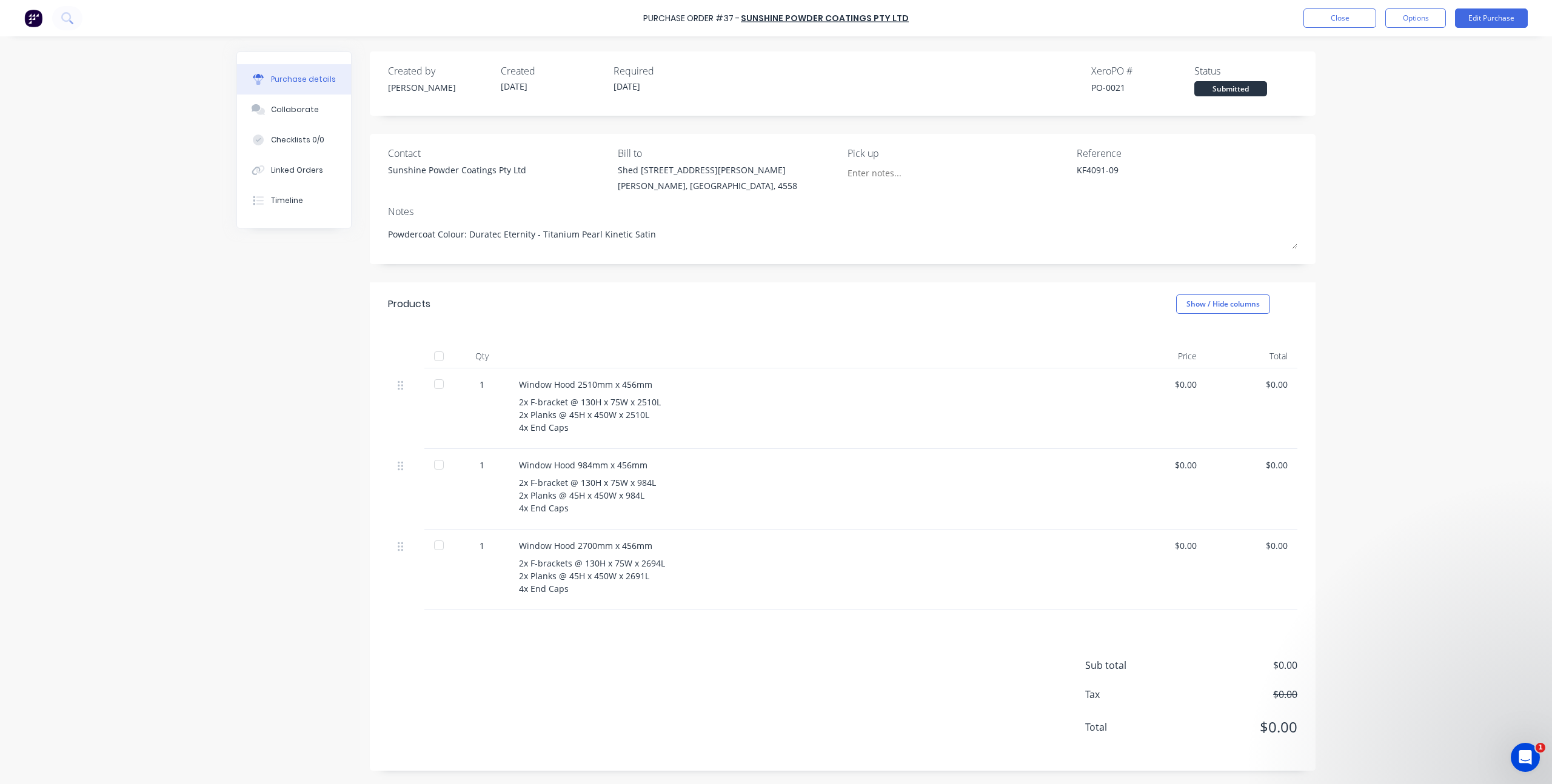
click at [773, 638] on div "Sub total $0.00 Tax $0.00 Total $0.00" at bounding box center [843, 691] width 946 height 161
click at [337, 592] on div "Created by Kim Created 08/10/25 Required 08/10/25 Xero PO # PO-0021 Status Subm…" at bounding box center [776, 411] width 1079 height 719
click at [725, 628] on div "Sub total $0.00 Tax $0.00 Total $0.00" at bounding box center [843, 691] width 946 height 161
click at [719, 638] on div "Sub total $0.00 Tax $0.00 Total $0.00" at bounding box center [843, 691] width 946 height 161
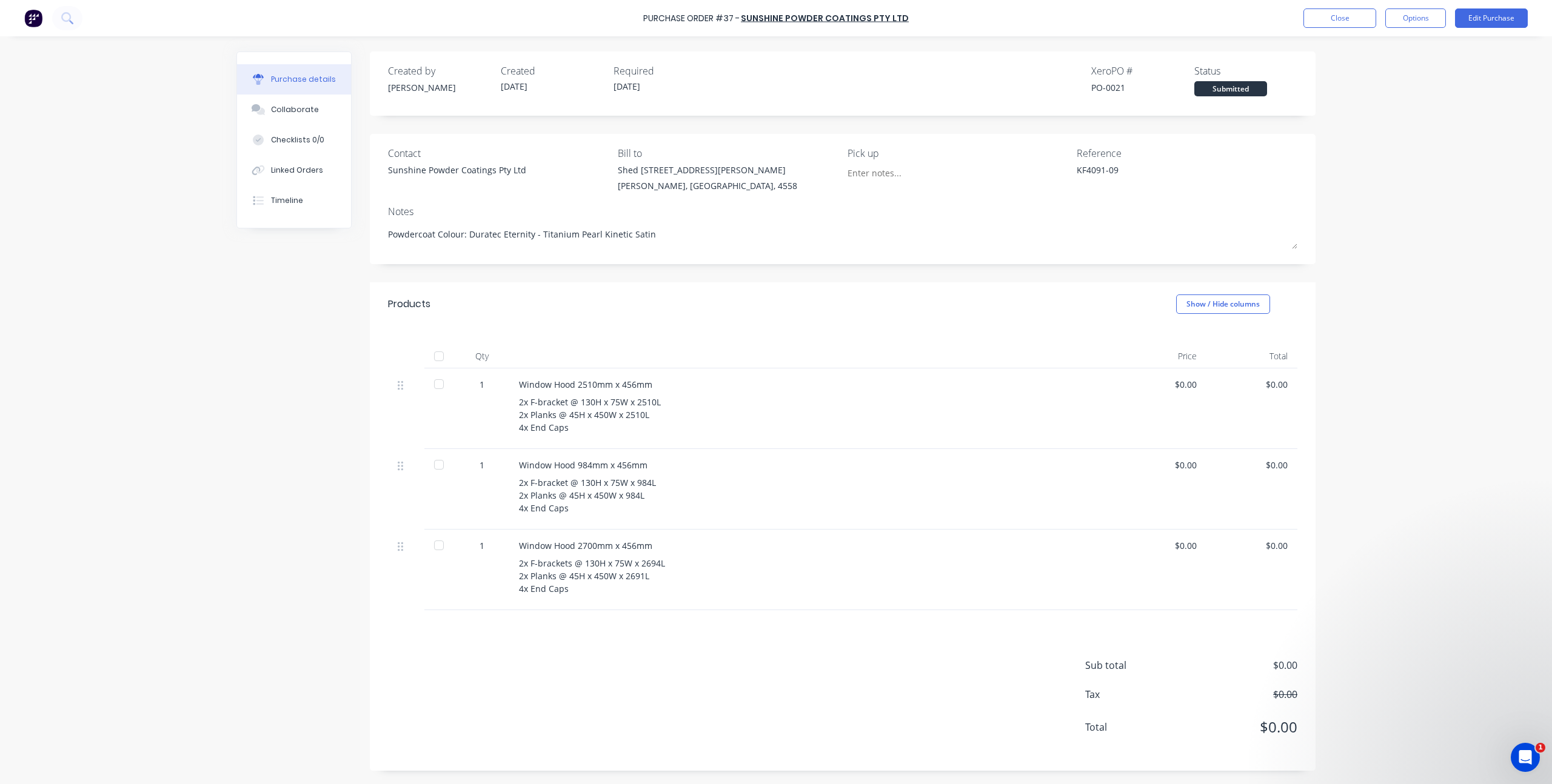
click at [652, 325] on div "Products Show / Hide columns" at bounding box center [843, 304] width 946 height 44
click at [1337, 19] on button "Close" at bounding box center [1340, 18] width 73 height 19
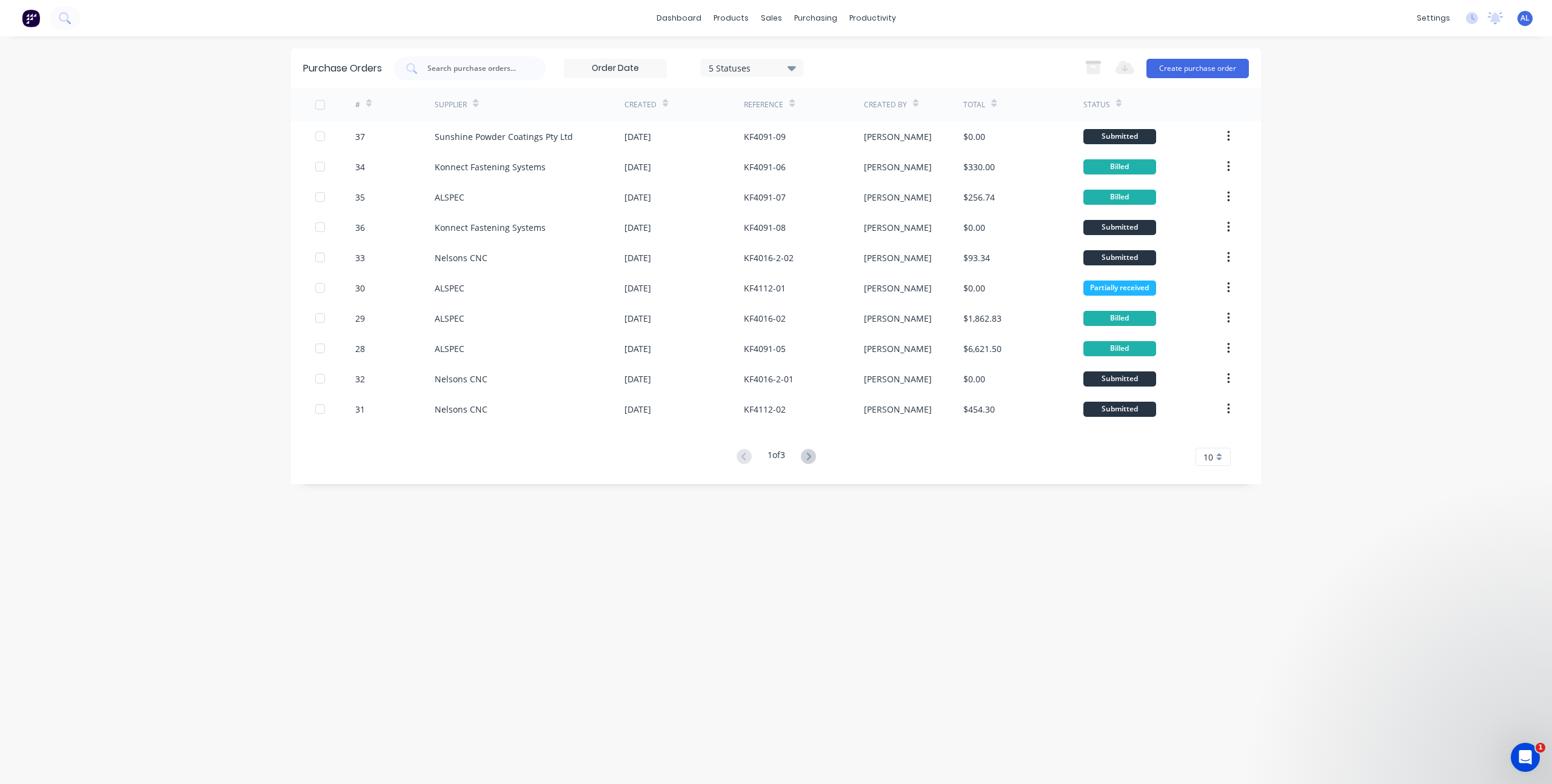
click at [1379, 166] on div "dashboard products sales purchasing productivity dashboard products Product Cat…" at bounding box center [776, 392] width 1552 height 784
click at [872, 46] on link "Workflow" at bounding box center [920, 57] width 161 height 24
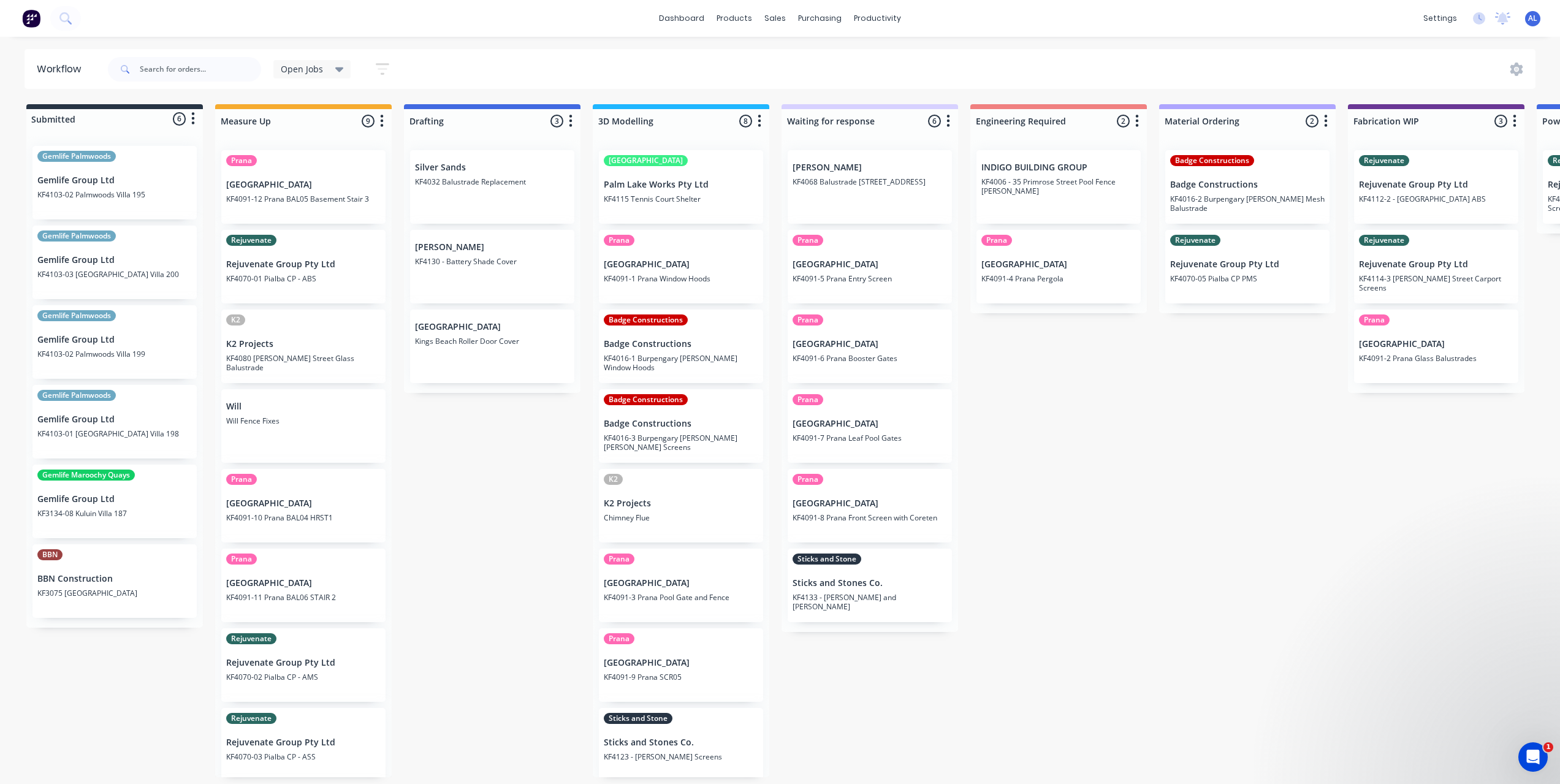
click at [987, 467] on div "Submitted 6 Status colour #273444 hex #273444 Save Cancel Summaries Total order…" at bounding box center [1457, 440] width 2932 height 673
click at [993, 479] on div "Submitted 6 Status colour #273444 hex #273444 Save Cancel Summaries Total order…" at bounding box center [1457, 440] width 2932 height 673
click at [804, 777] on div "Submitted 6 Status colour #273444 hex #273444 Save Cancel Summaries Total order…" at bounding box center [1457, 440] width 2932 height 673
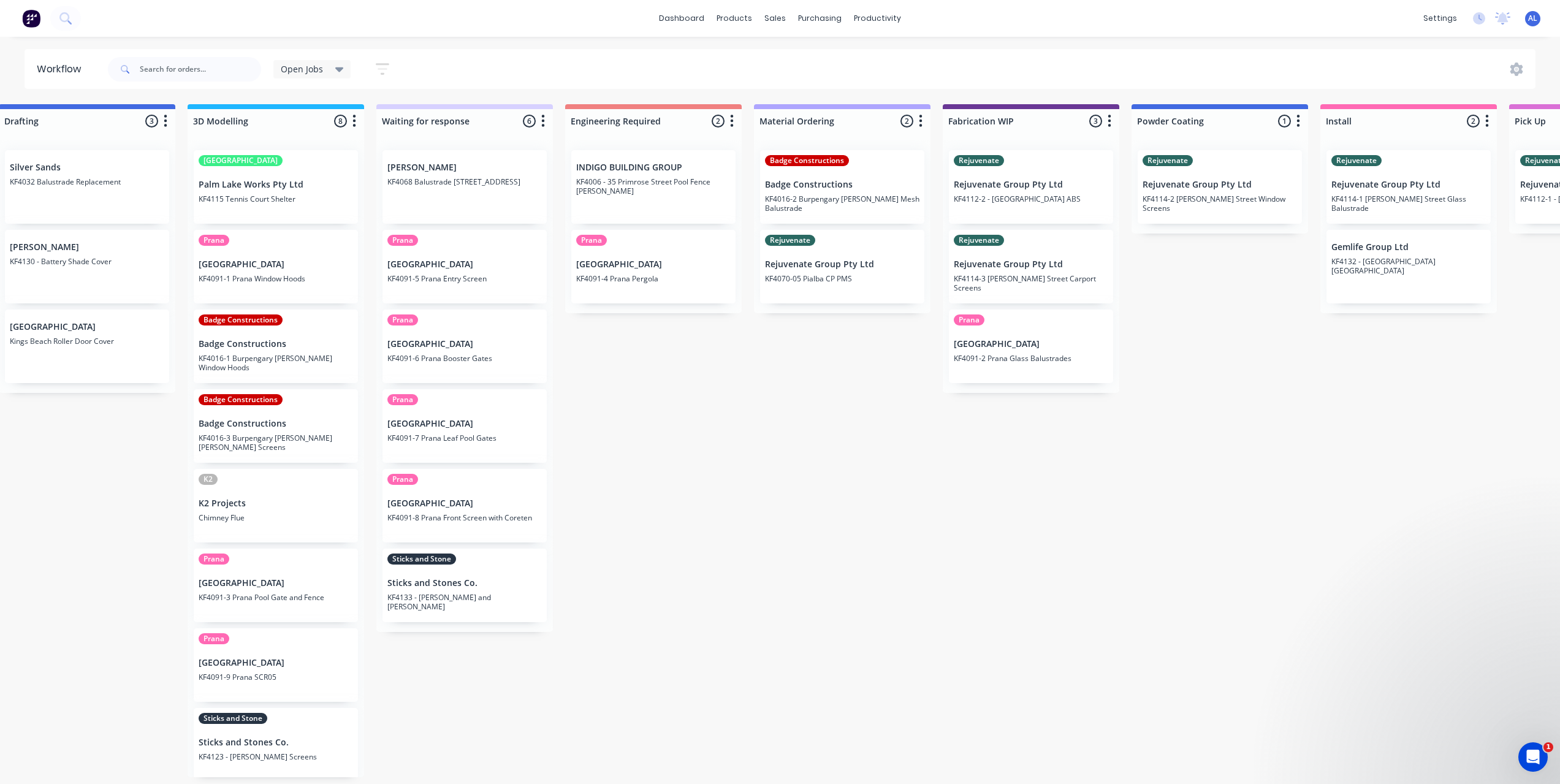
scroll to position [0, 409]
click at [858, 613] on div "Submitted 6 Status colour #273444 hex #273444 Save Cancel Summaries Total order…" at bounding box center [1048, 440] width 2932 height 673
click at [848, 613] on div "Submitted 6 Status colour #273444 hex #273444 Save Cancel Summaries Total order…" at bounding box center [1048, 440] width 2932 height 673
click at [736, 574] on div "Submitted 6 Status colour #273444 hex #273444 Save Cancel Summaries Total order…" at bounding box center [1048, 440] width 2932 height 673
click at [718, 480] on div "Submitted 6 Status colour #273444 hex #273444 Save Cancel Summaries Total order…" at bounding box center [1048, 440] width 2932 height 673
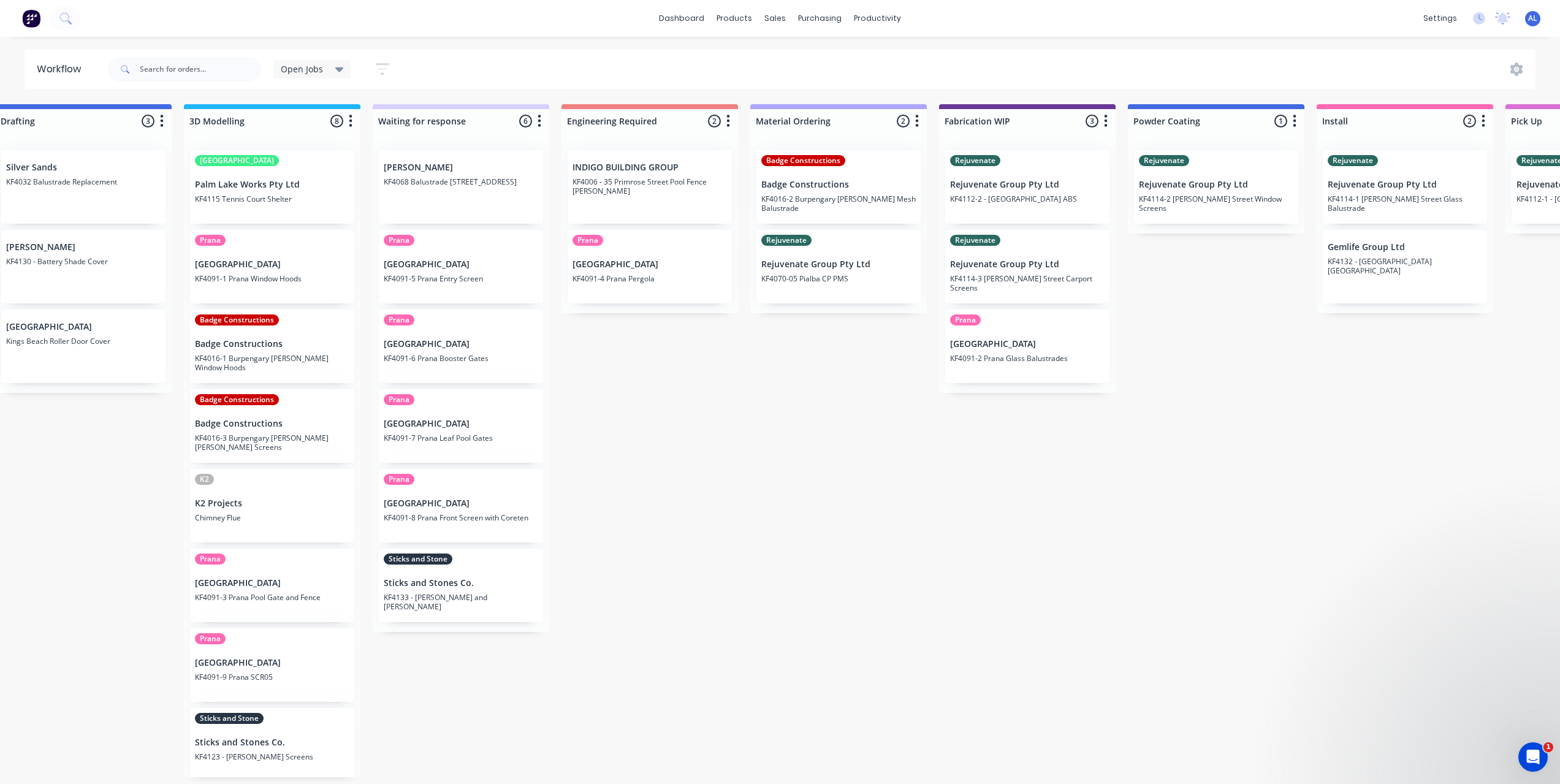
drag, startPoint x: 877, startPoint y: 494, endPoint x: 882, endPoint y: 499, distance: 7.1
click at [877, 494] on div "Submitted 6 Status colour #273444 hex #273444 Save Cancel Summaries Total order…" at bounding box center [1048, 440] width 2932 height 673
click at [1193, 358] on div "Submitted 6 Status colour #273444 hex #273444 Save Cancel Summaries Total order…" at bounding box center [1048, 440] width 2932 height 673
click at [954, 443] on div "Submitted 6 Status colour #273444 hex #273444 Save Cancel Summaries Total order…" at bounding box center [1048, 440] width 2932 height 673
click at [876, 423] on div "Submitted 6 Status colour #273444 hex #273444 Save Cancel Summaries Total order…" at bounding box center [1048, 440] width 2932 height 673
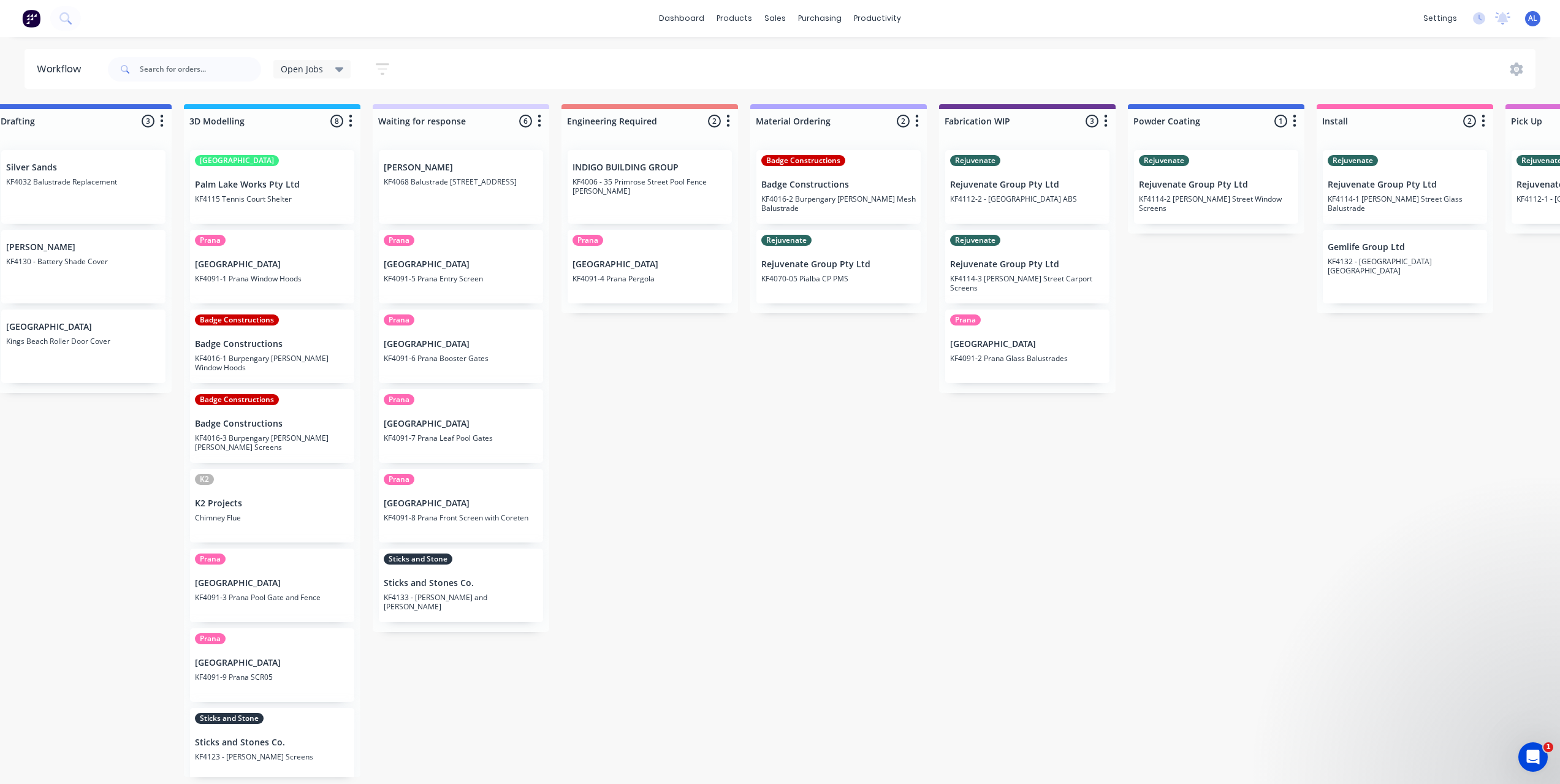
click at [1225, 327] on div "Submitted 6 Status colour #273444 hex #273444 Save Cancel Summaries Total order…" at bounding box center [1048, 440] width 2932 height 673
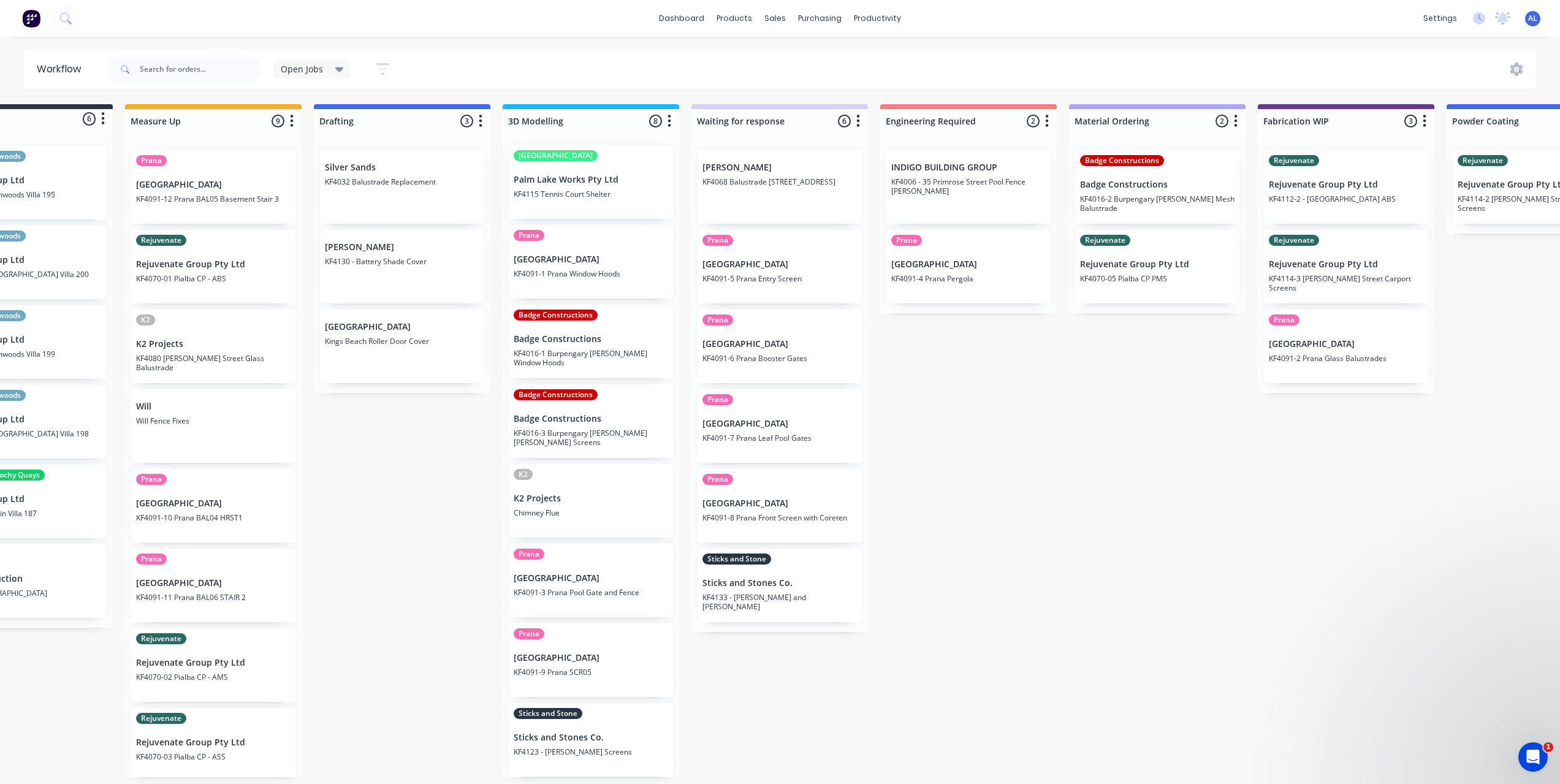
scroll to position [3, 90]
click at [1062, 478] on div "Submitted 6 Status colour #273444 hex #273444 Save Cancel Summaries Total order…" at bounding box center [1367, 440] width 2932 height 673
click at [1061, 478] on div "Submitted 6 Status colour #273444 hex #273444 Save Cancel Summaries Total order…" at bounding box center [1367, 440] width 2932 height 673
click at [1047, 472] on div "Submitted 6 Status colour #273444 hex #273444 Save Cancel Summaries Total order…" at bounding box center [1367, 440] width 2932 height 673
click at [992, 399] on div "Submitted 6 Status colour #273444 hex #273444 Save Cancel Summaries Total order…" at bounding box center [1367, 440] width 2932 height 673
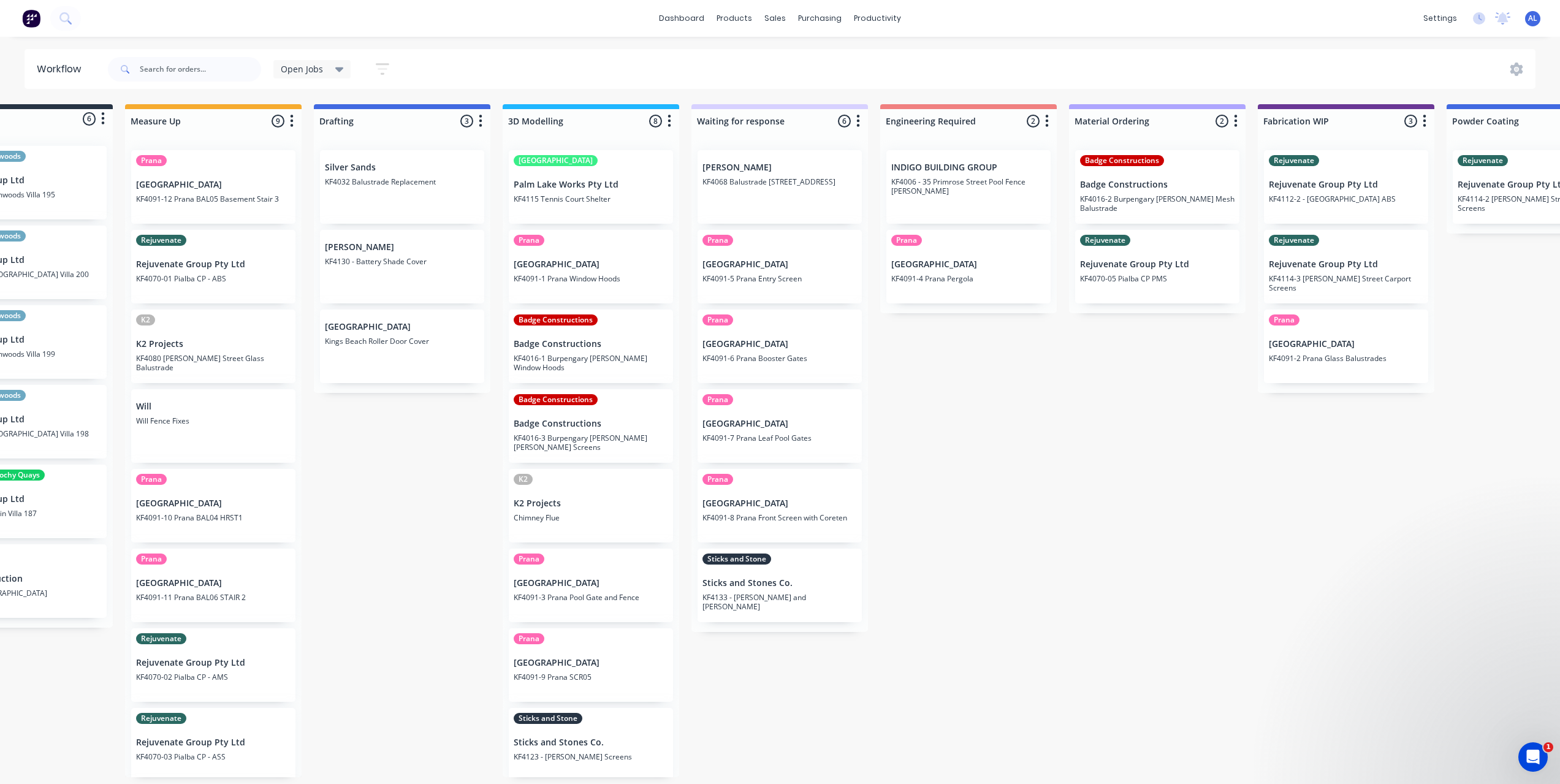
scroll to position [5, 0]
click at [1001, 454] on div "Submitted 6 Status colour #273444 hex #273444 Save Cancel Summaries Total order…" at bounding box center [1367, 440] width 2932 height 673
click at [999, 455] on div "Submitted 6 Status colour #273444 hex #273444 Save Cancel Summaries Total order…" at bounding box center [1367, 440] width 2932 height 673
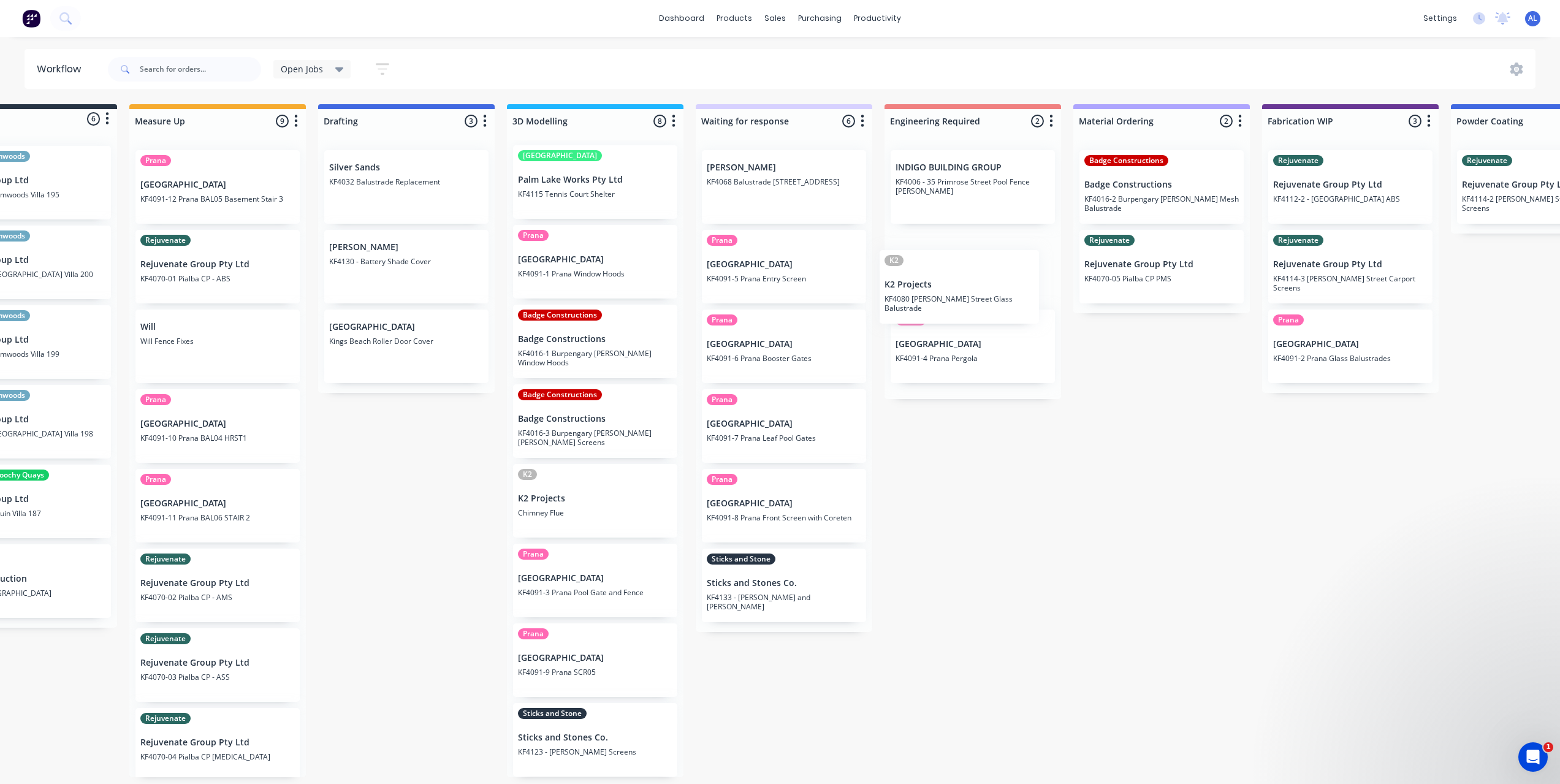
drag, startPoint x: 219, startPoint y: 351, endPoint x: 971, endPoint y: 294, distance: 754.2
click at [971, 294] on div "Submitted 6 Status colour #273444 hex #273444 Save Cancel Summaries Total order…" at bounding box center [1371, 440] width 2932 height 673
click at [1031, 455] on div "Submitted 6 Status colour #273444 hex #273444 Save Cancel Summaries Total order…" at bounding box center [1371, 440] width 2932 height 673
click at [434, 445] on div "Submitted 6 Status colour #273444 hex #273444 Save Cancel Summaries Total order…" at bounding box center [1371, 440] width 2932 height 673
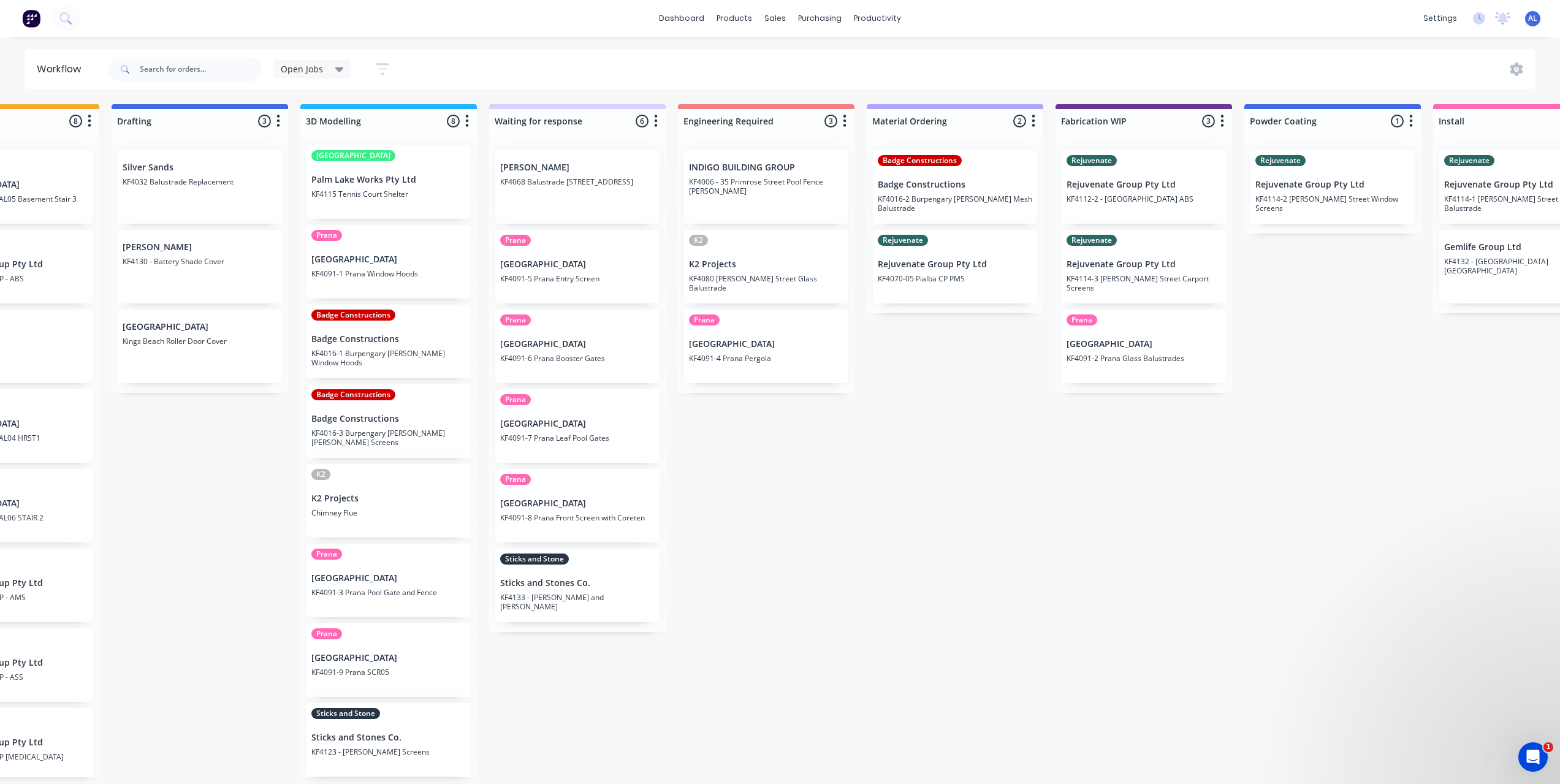
scroll to position [3, 237]
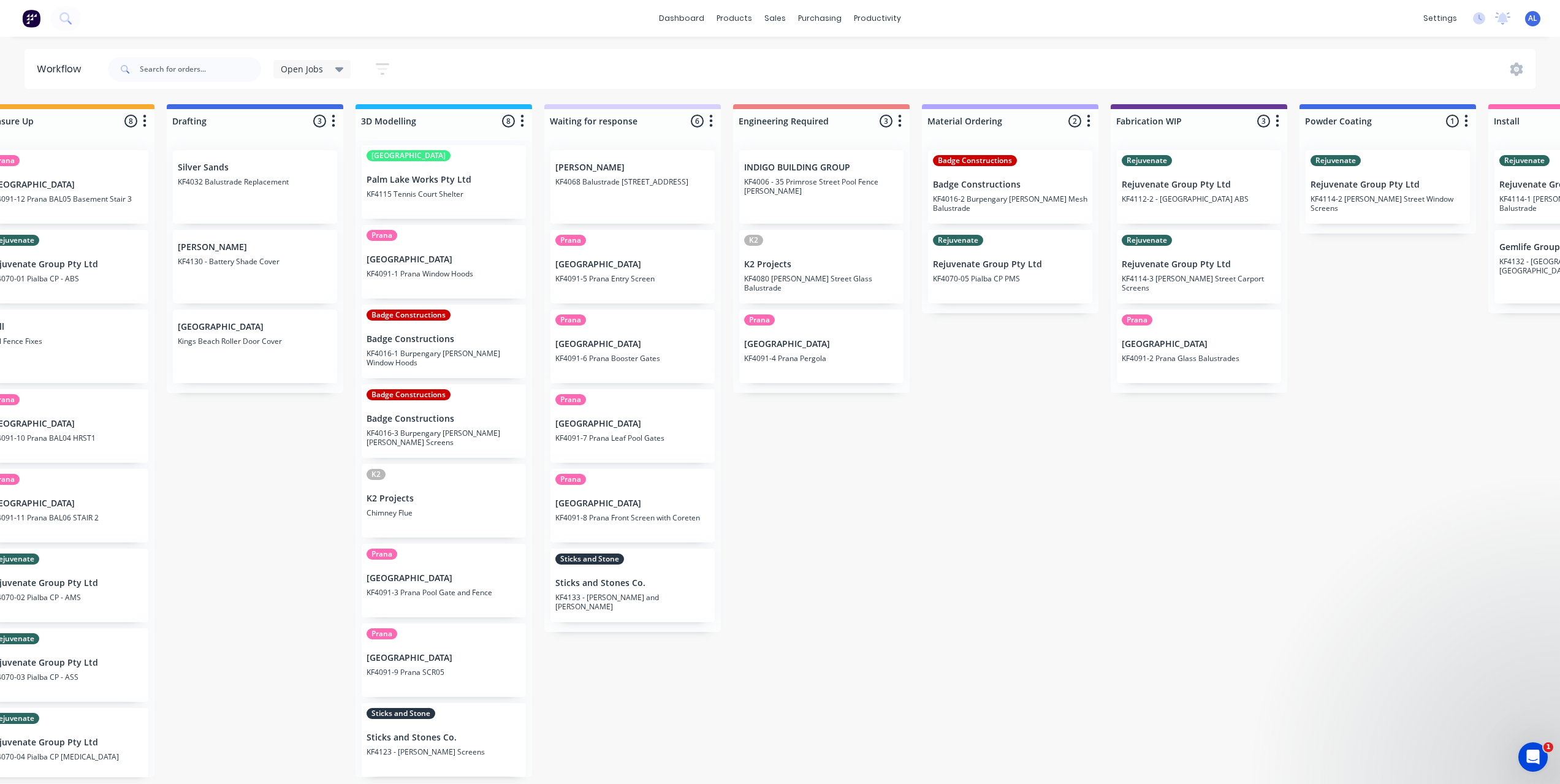
click at [909, 656] on div "Submitted 6 Status colour #273444 hex #273444 Save Cancel Summaries Total order…" at bounding box center [1220, 440] width 2932 height 673
click at [912, 496] on div "Submitted 6 Status colour #273444 hex #273444 Save Cancel Summaries Total order…" at bounding box center [1220, 440] width 2932 height 673
drag, startPoint x: 901, startPoint y: 503, endPoint x: 895, endPoint y: 500, distance: 6.7
click at [896, 501] on div "Submitted 6 Status colour #273444 hex #273444 Save Cancel Summaries Total order…" at bounding box center [1220, 440] width 2932 height 673
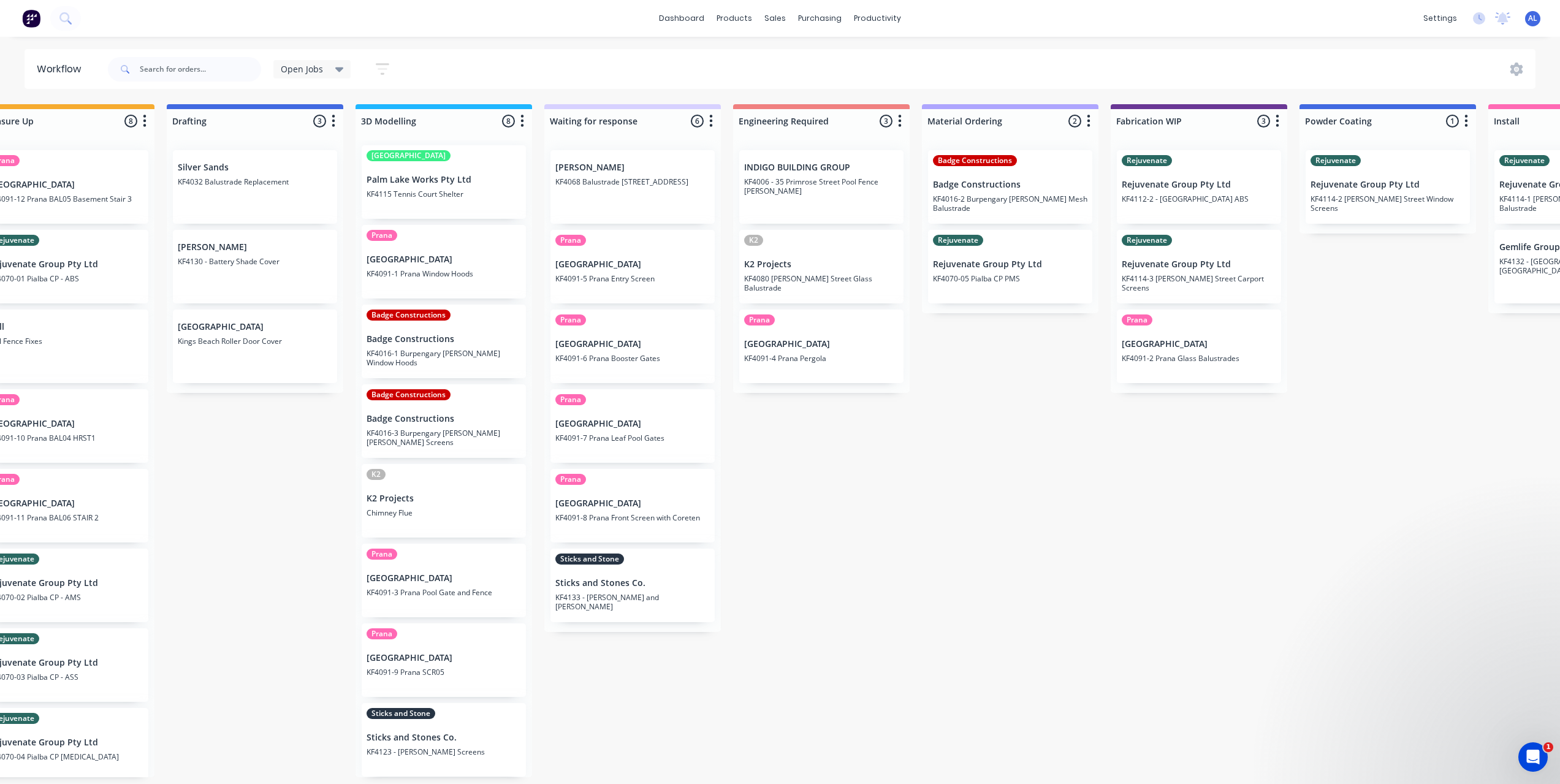
click at [837, 520] on div "Submitted 6 Status colour #273444 hex #273444 Save Cancel Summaries Total order…" at bounding box center [1220, 440] width 2932 height 673
click at [1167, 278] on p "KF4114-3 [PERSON_NAME] Street Carport Screens" at bounding box center [1198, 283] width 154 height 18
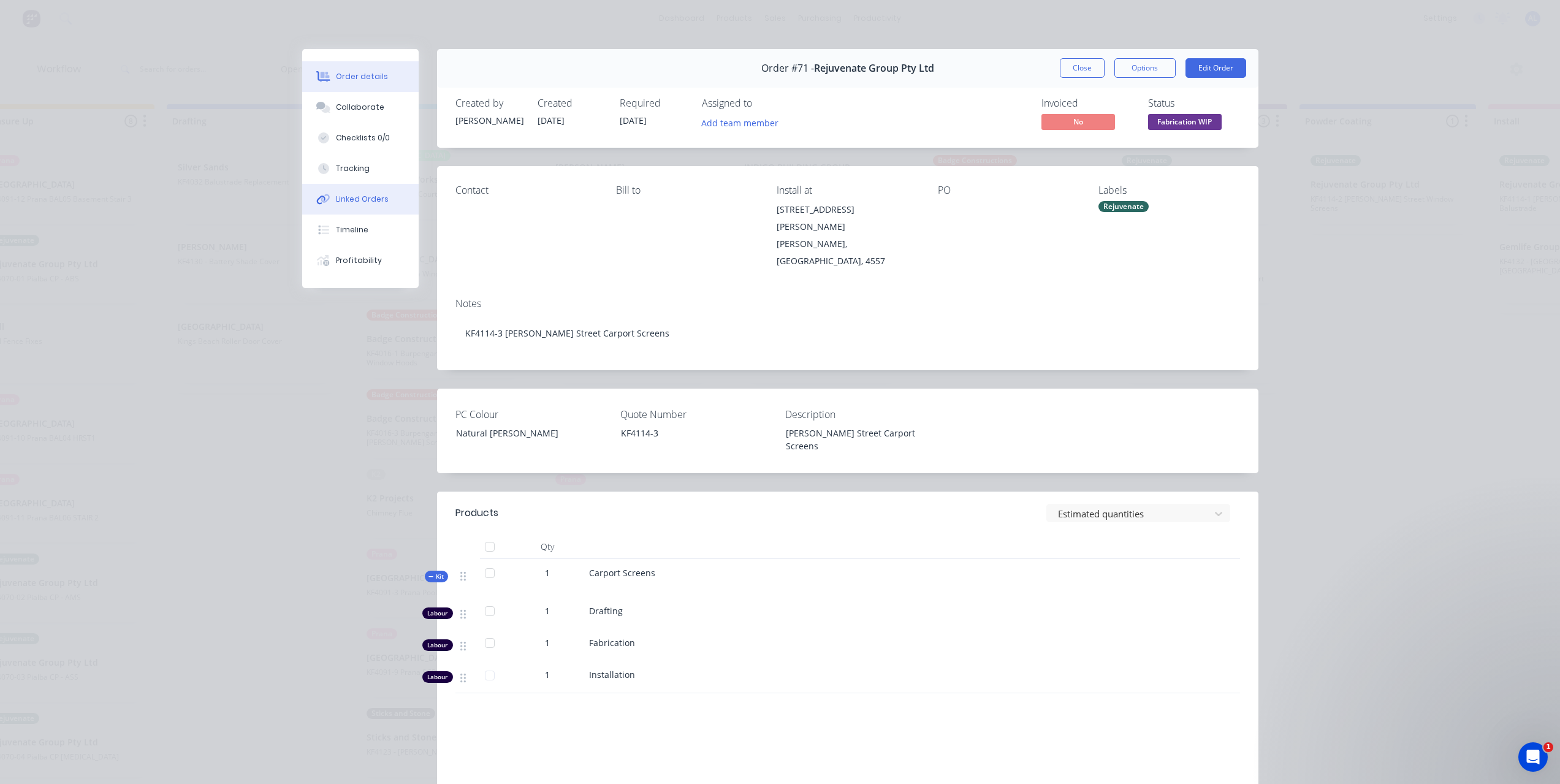
click at [377, 204] on div "Linked Orders" at bounding box center [362, 200] width 53 height 11
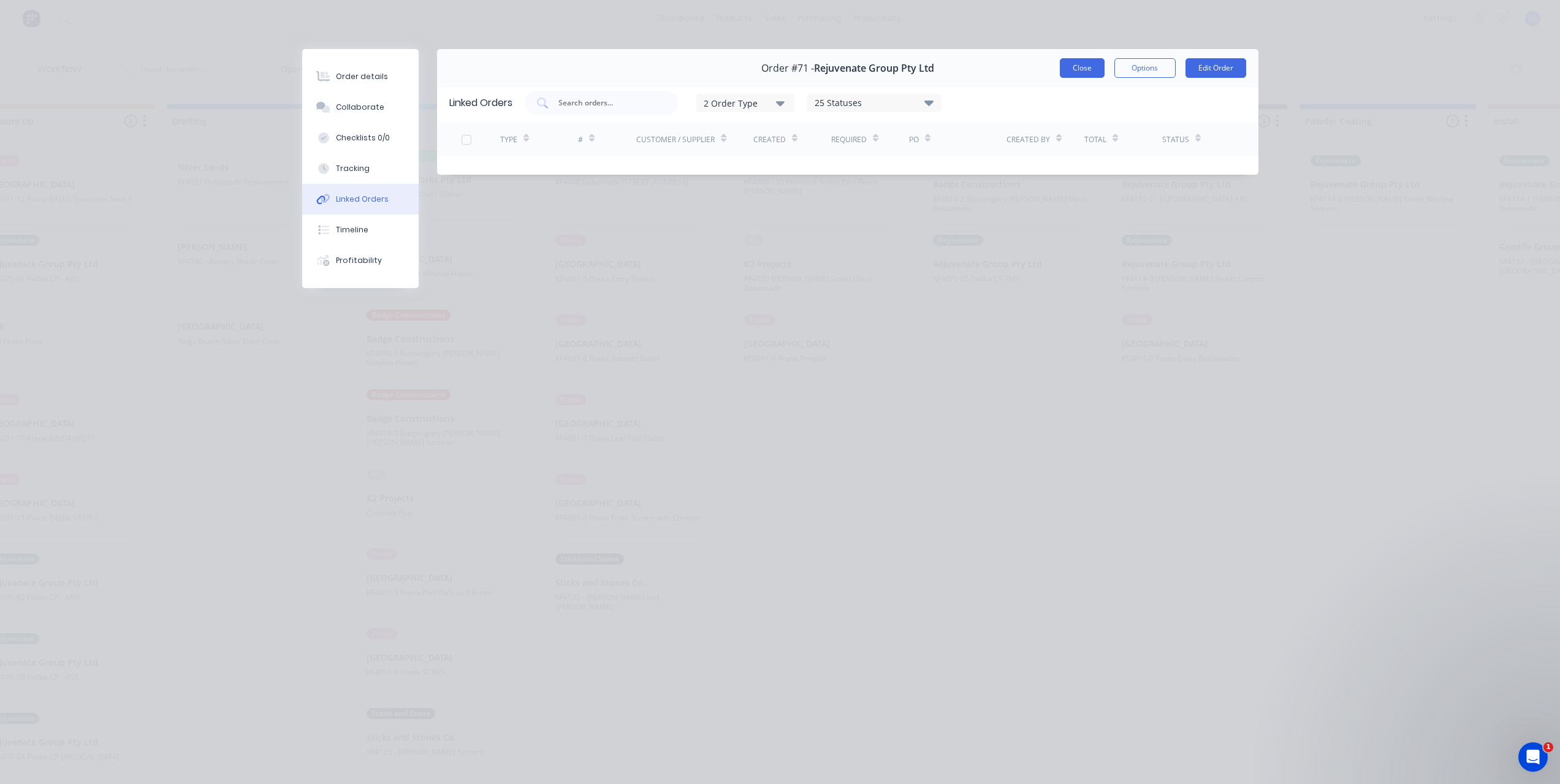
click at [1081, 70] on button "Close" at bounding box center [1082, 67] width 45 height 20
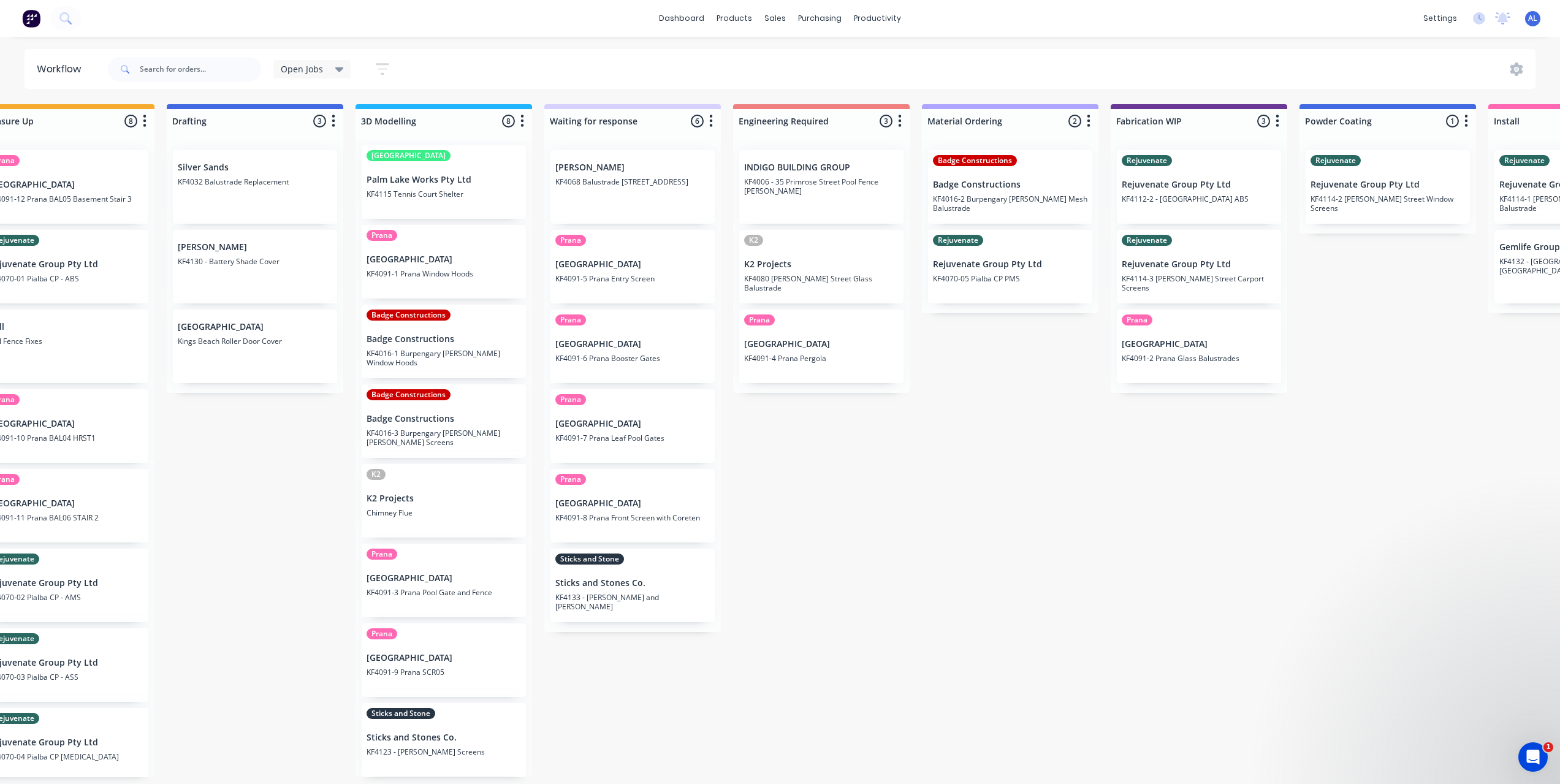
click at [1177, 496] on div "Submitted 6 Status colour #273444 hex #273444 Save Cancel Summaries Total order…" at bounding box center [1220, 440] width 2932 height 673
click at [1227, 277] on p "KF4114-3 [PERSON_NAME] Street Carport Screens" at bounding box center [1198, 283] width 154 height 18
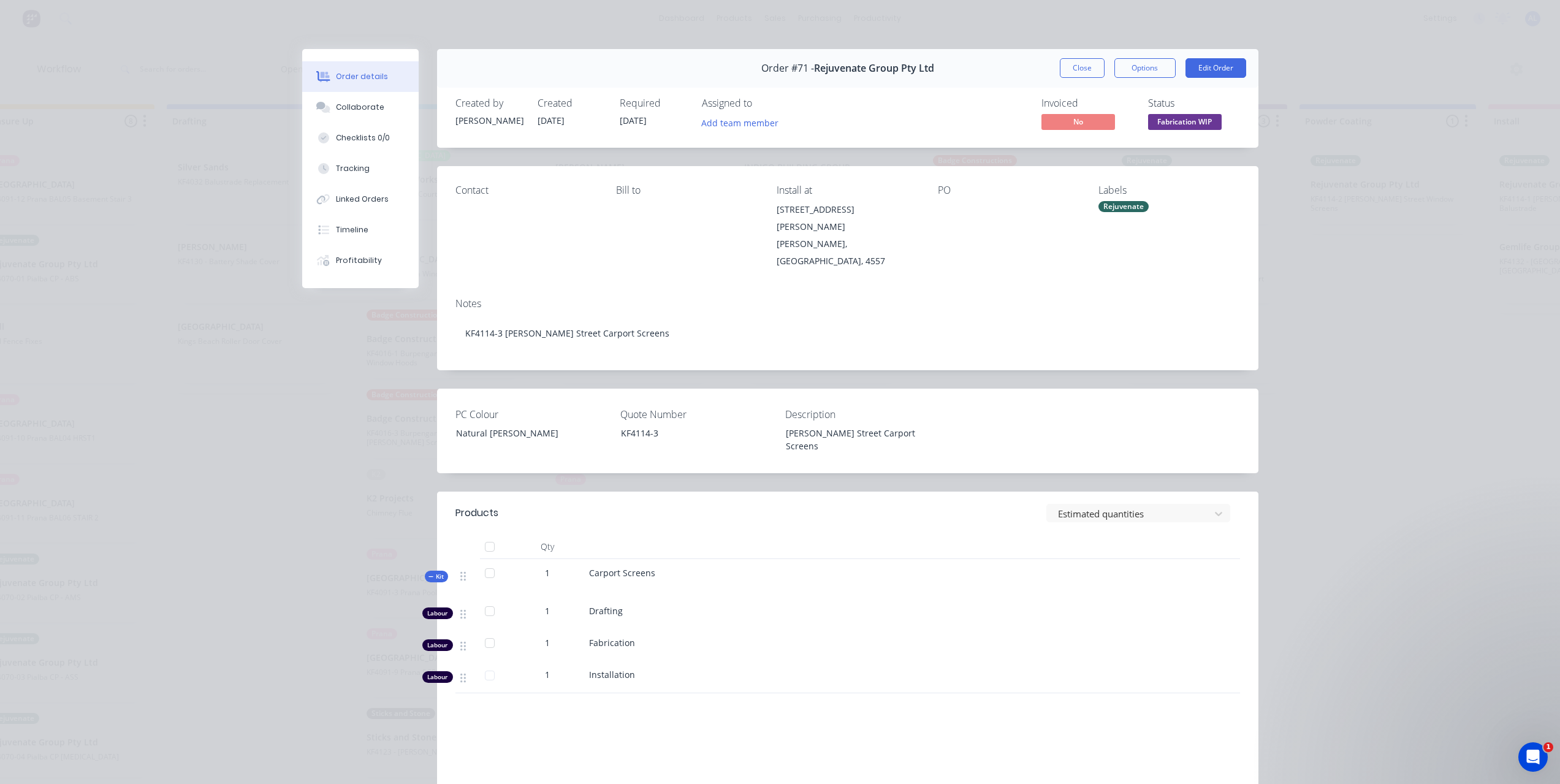
click at [1370, 326] on div "Order details Collaborate Checklists 0/0 Tracking Linked Orders Timeline Profit…" at bounding box center [780, 392] width 1560 height 784
click at [1074, 71] on button "Close" at bounding box center [1082, 67] width 45 height 20
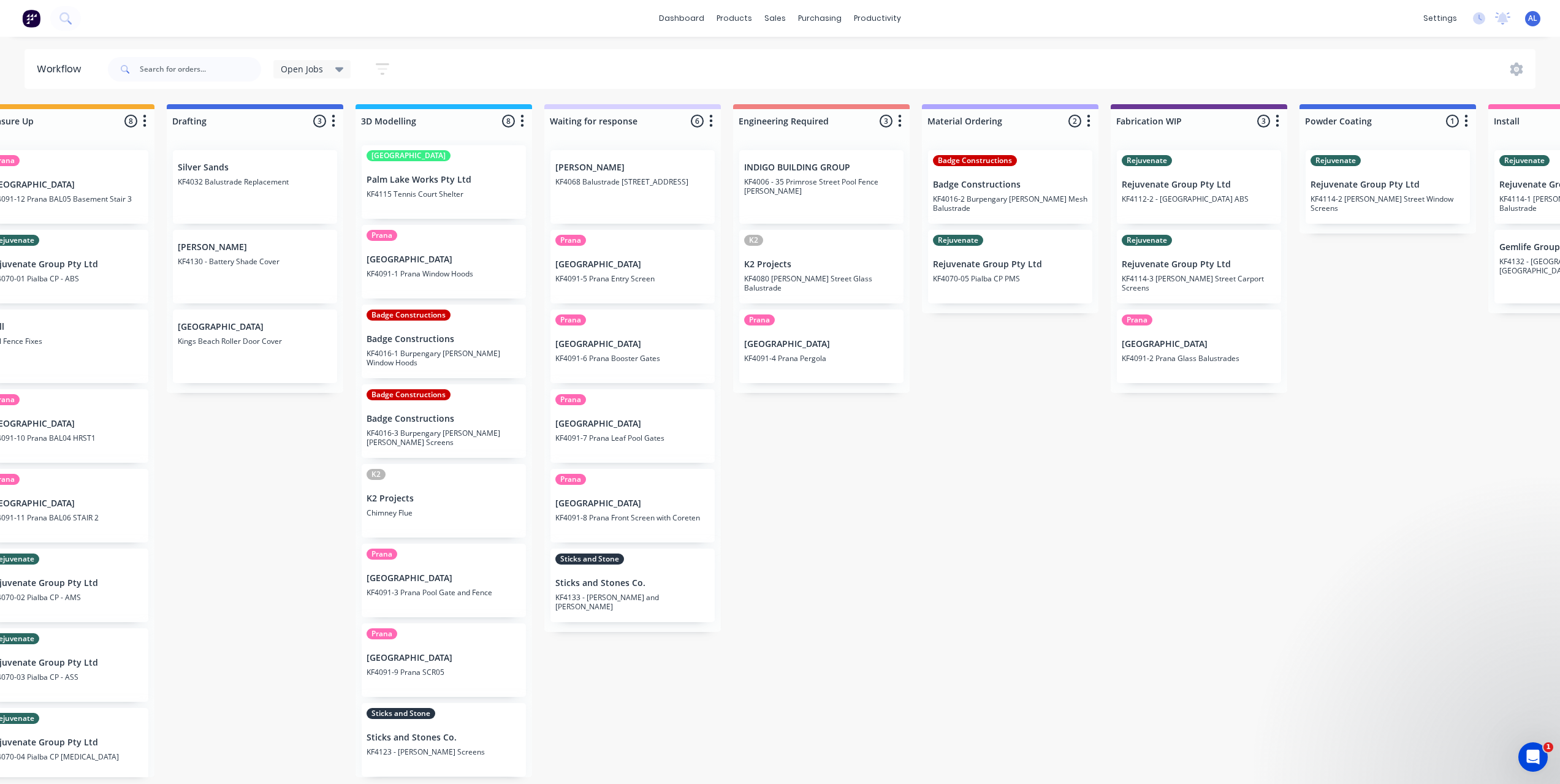
click at [1391, 328] on div "Submitted 6 Status colour #273444 hex #273444 Save Cancel Summaries Total order…" at bounding box center [1220, 440] width 2932 height 673
click at [1323, 305] on div "Submitted 6 Status colour #273444 hex #273444 Save Cancel Summaries Total order…" at bounding box center [1220, 440] width 2932 height 673
click at [1316, 308] on div "Submitted 6 Status colour #273444 hex #273444 Save Cancel Summaries Total order…" at bounding box center [1220, 440] width 2932 height 673
click at [1341, 285] on div "Submitted 6 Status colour #273444 hex #273444 Save Cancel Summaries Total order…" at bounding box center [1220, 440] width 2932 height 673
click at [1068, 363] on div "Submitted 6 Status colour #273444 hex #273444 Save Cancel Summaries Total order…" at bounding box center [1220, 440] width 2932 height 673
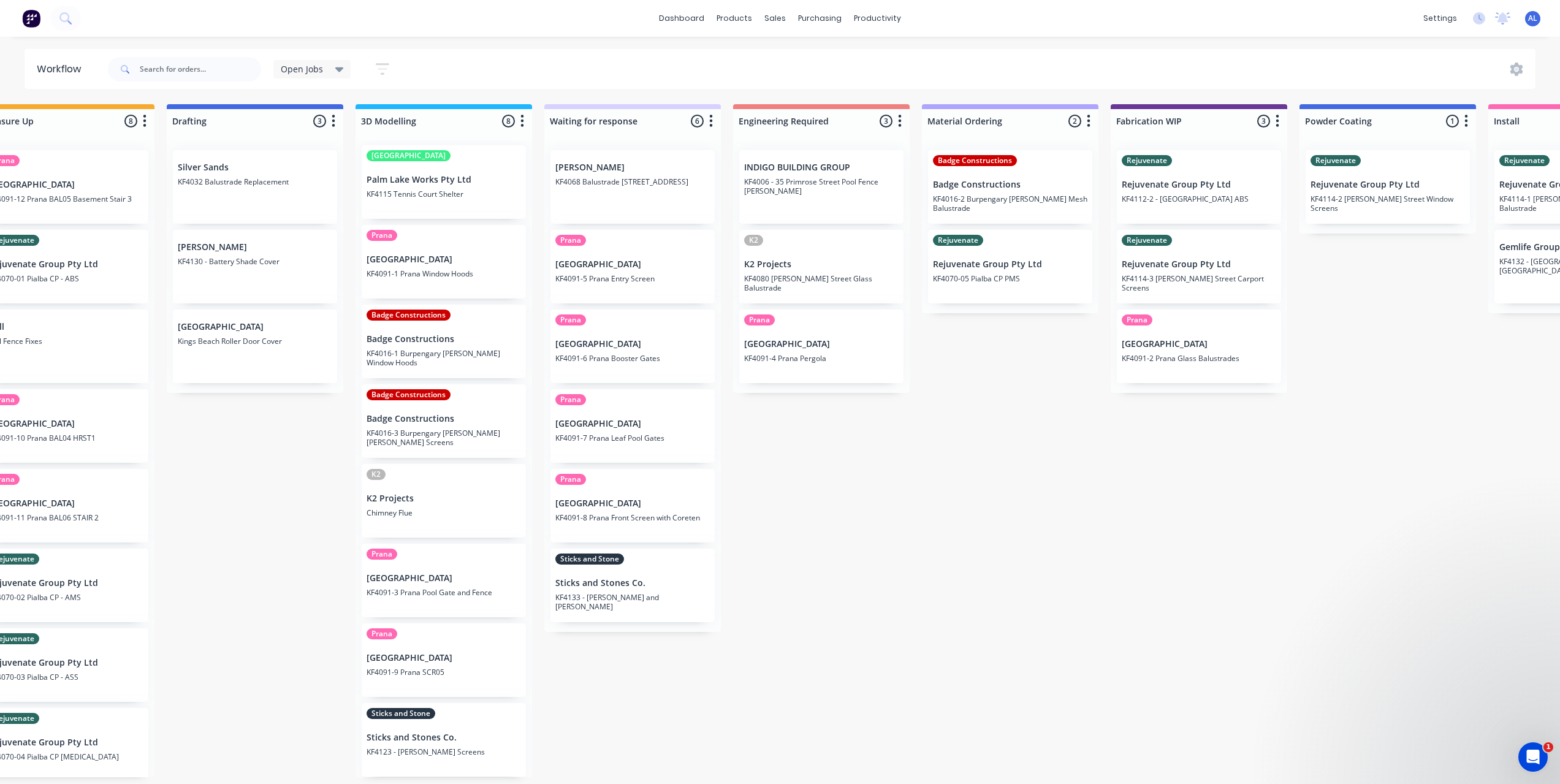
click at [1330, 339] on div "Submitted 6 Status colour #273444 hex #273444 Save Cancel Summaries Total order…" at bounding box center [1220, 440] width 2932 height 673
click at [1321, 352] on div "Submitted 6 Status colour #273444 hex #273444 Save Cancel Summaries Total order…" at bounding box center [1220, 440] width 2932 height 673
click at [1307, 369] on div "Submitted 6 Status colour #273444 hex #273444 Save Cancel Summaries Total order…" at bounding box center [1220, 440] width 2932 height 673
click at [1083, 377] on div "Submitted 6 Status colour #273444 hex #273444 Save Cancel Summaries Total order…" at bounding box center [1220, 440] width 2932 height 673
click at [723, 426] on div "Submitted 6 Status colour #273444 hex #273444 Save Cancel Summaries Total order…" at bounding box center [1220, 440] width 2932 height 673
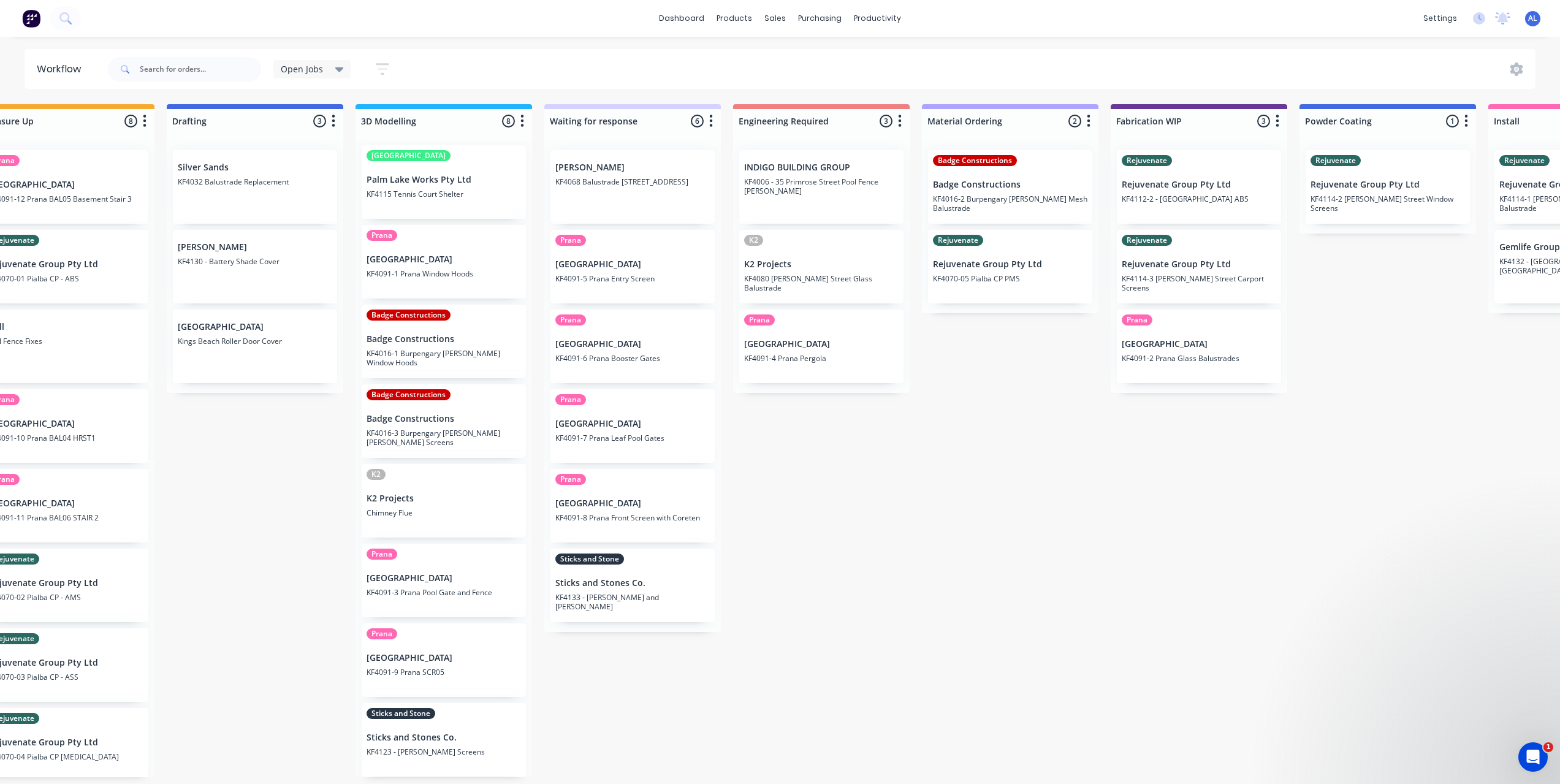
click at [726, 424] on div "Submitted 6 Status colour #273444 hex #273444 Save Cancel Summaries Total order…" at bounding box center [1220, 440] width 2932 height 673
click at [736, 418] on div "Submitted 6 Status colour #273444 hex #273444 Save Cancel Summaries Total order…" at bounding box center [1220, 440] width 2932 height 673
click at [806, 460] on div "Submitted 6 Status colour #273444 hex #273444 Save Cancel Summaries Total order…" at bounding box center [1220, 440] width 2932 height 673
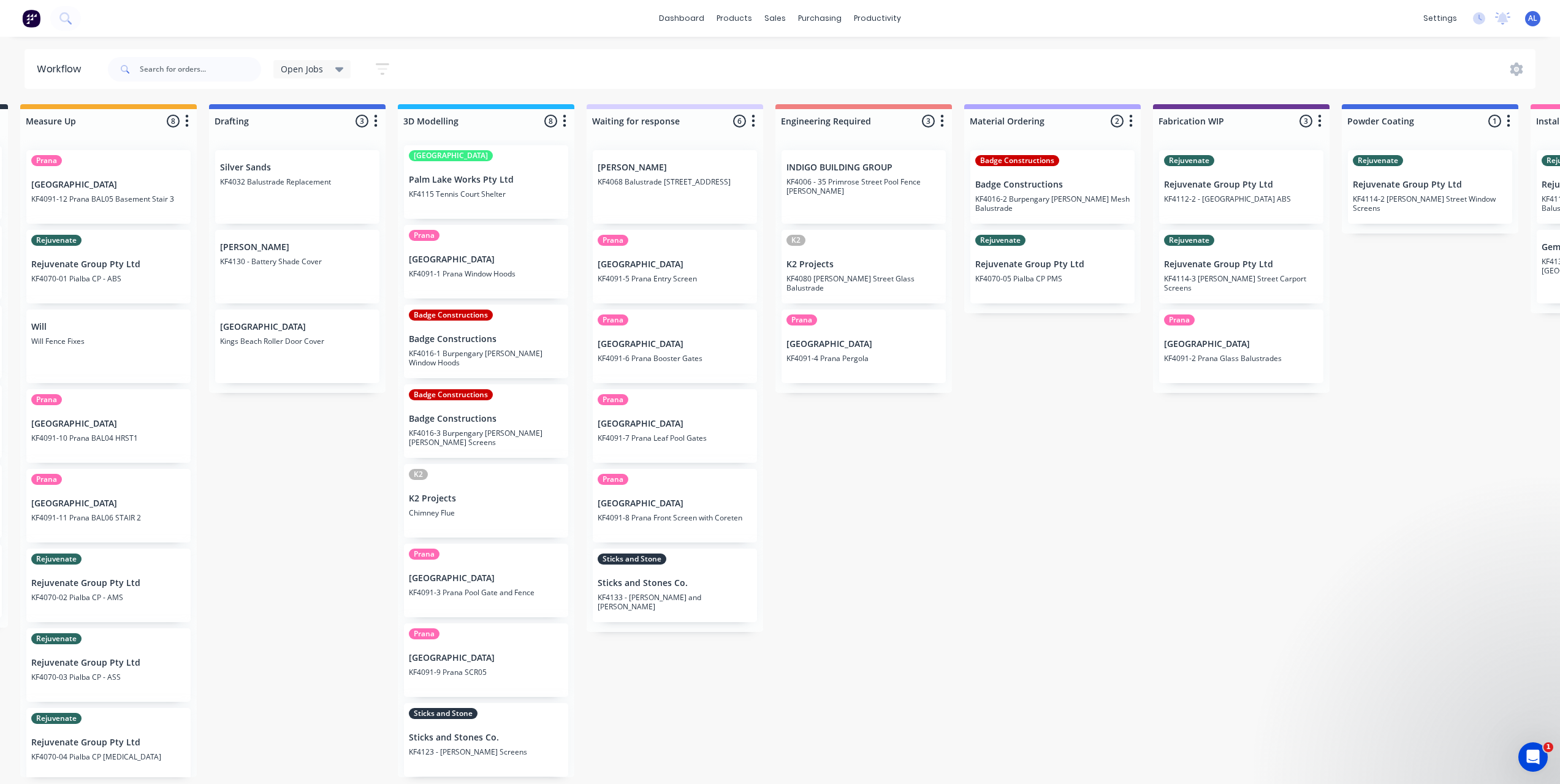
scroll to position [0, 207]
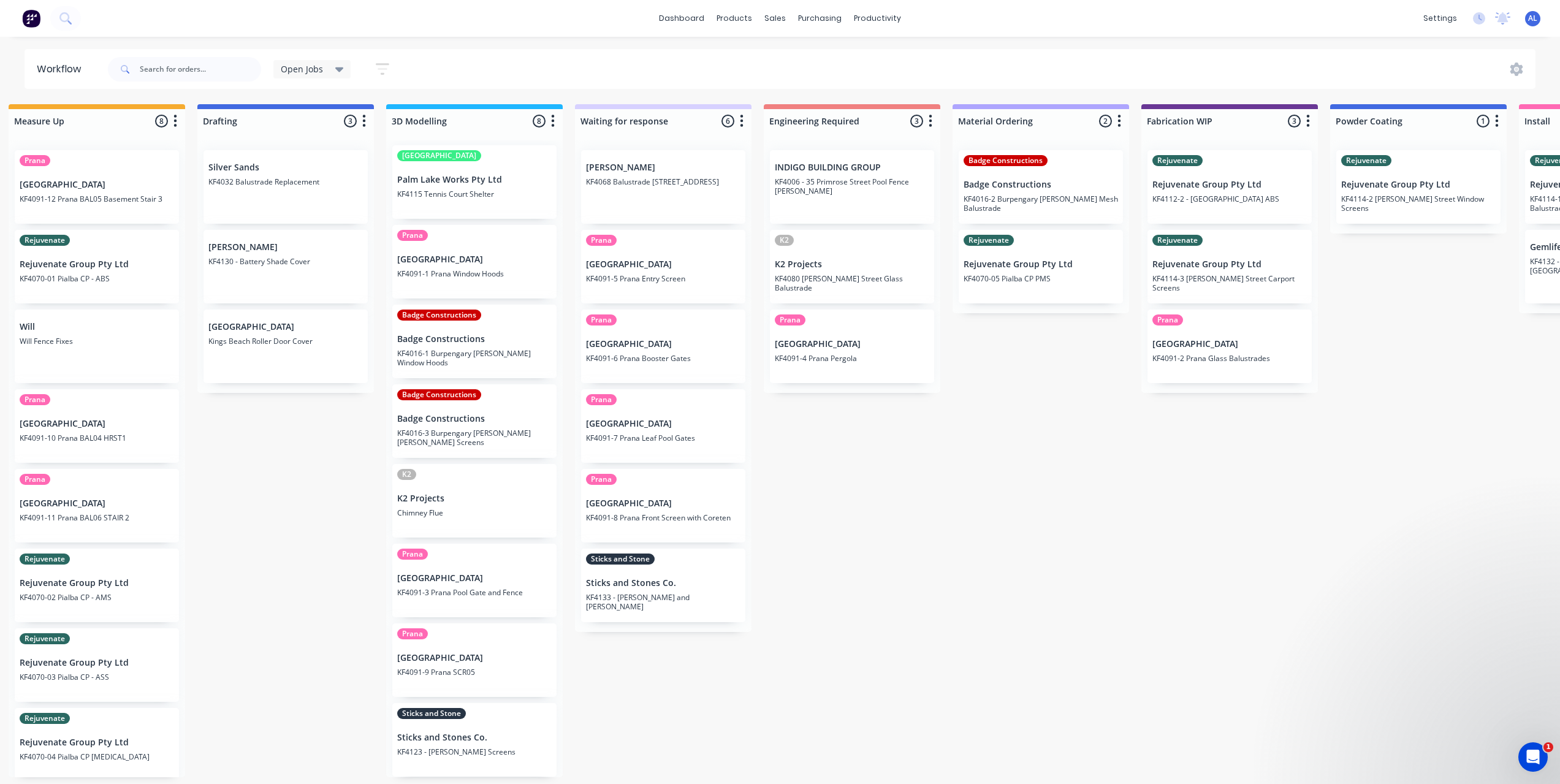
click at [777, 593] on div "Submitted 6 Status colour #273444 hex #273444 Save Cancel Summaries Total order…" at bounding box center [1250, 440] width 2932 height 673
click at [705, 664] on div "Submitted 6 Status colour #273444 hex #273444 Save Cancel Summaries Total order…" at bounding box center [1250, 440] width 2932 height 673
click at [974, 463] on div "Submitted 6 Status colour #273444 hex #273444 Save Cancel Summaries Total order…" at bounding box center [1250, 440] width 2932 height 673
click at [821, 52] on link "Purchase Orders" at bounding box center [871, 58] width 162 height 25
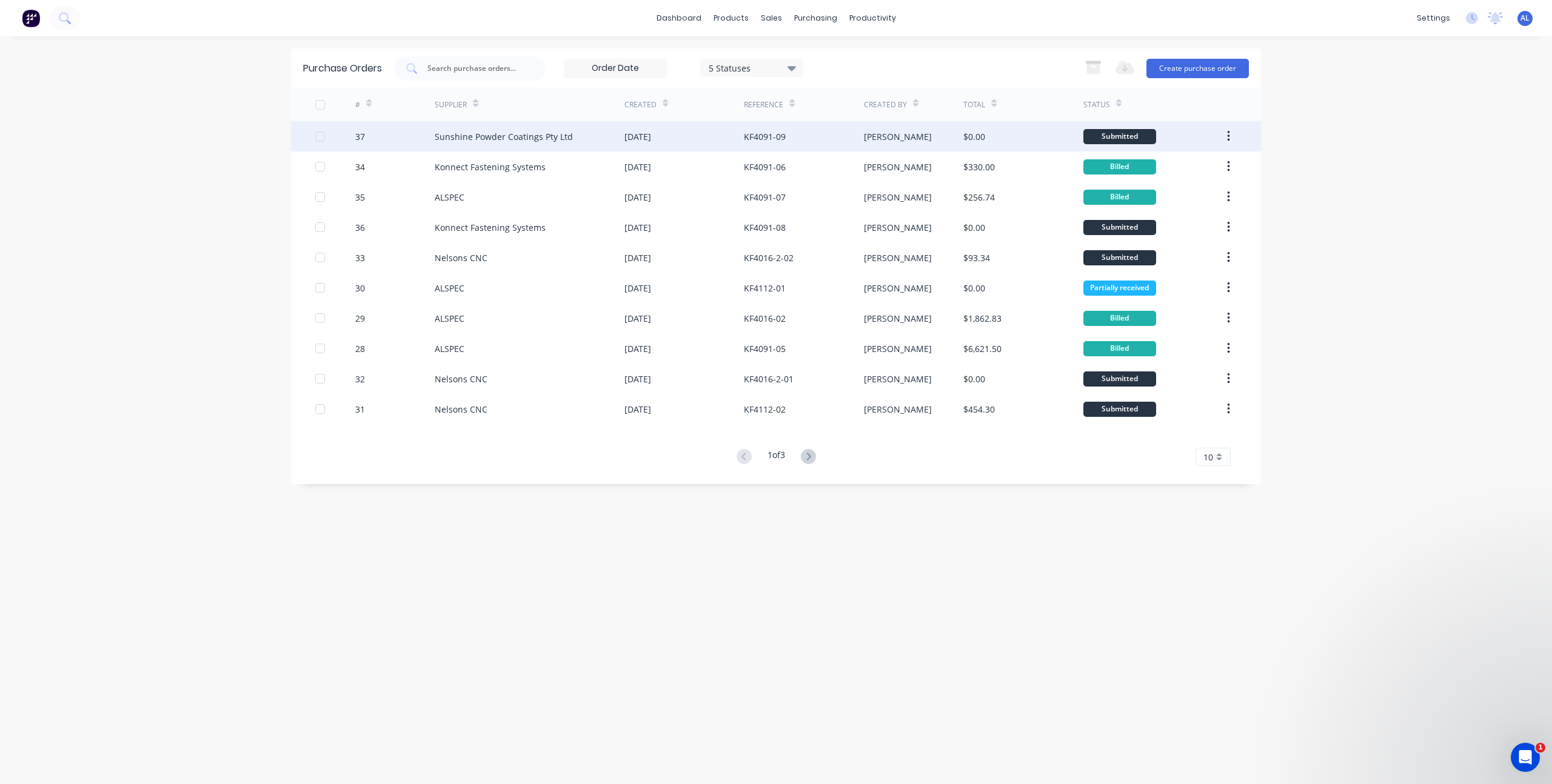
click at [615, 139] on div "Sunshine Powder Coatings Pty Ltd" at bounding box center [530, 136] width 190 height 31
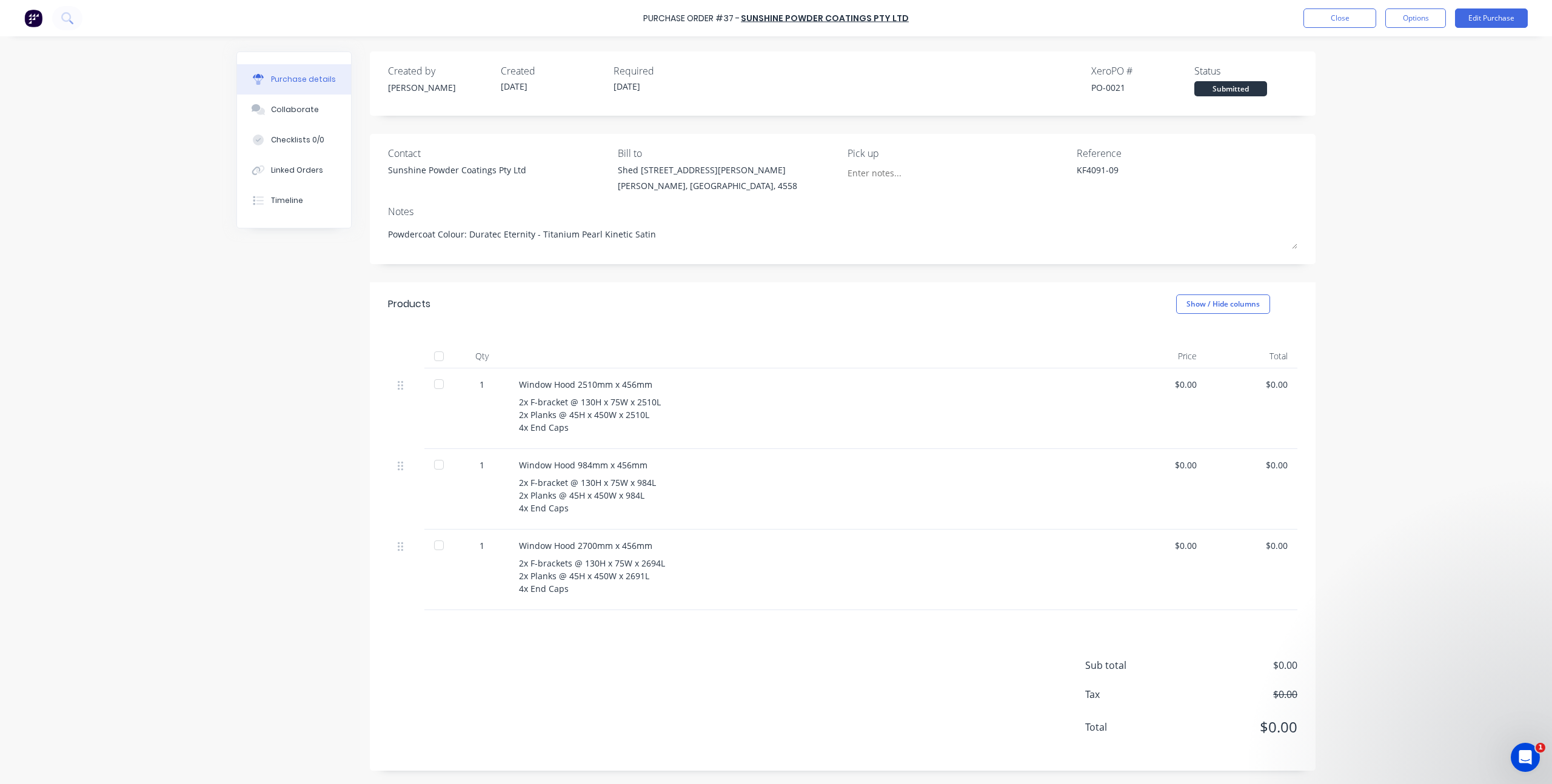
type textarea "x"
click at [329, 295] on div "Created by Kim Created 08/10/25 Required 08/10/25 Xero PO # PO-0021 Status Subm…" at bounding box center [776, 411] width 1079 height 719
click at [1333, 294] on div "Purchase Order #37 - Sunshine Powder Coatings Pty Ltd Close Options Edit Purcha…" at bounding box center [776, 392] width 1552 height 784
click at [1353, 16] on button "Close" at bounding box center [1340, 18] width 73 height 19
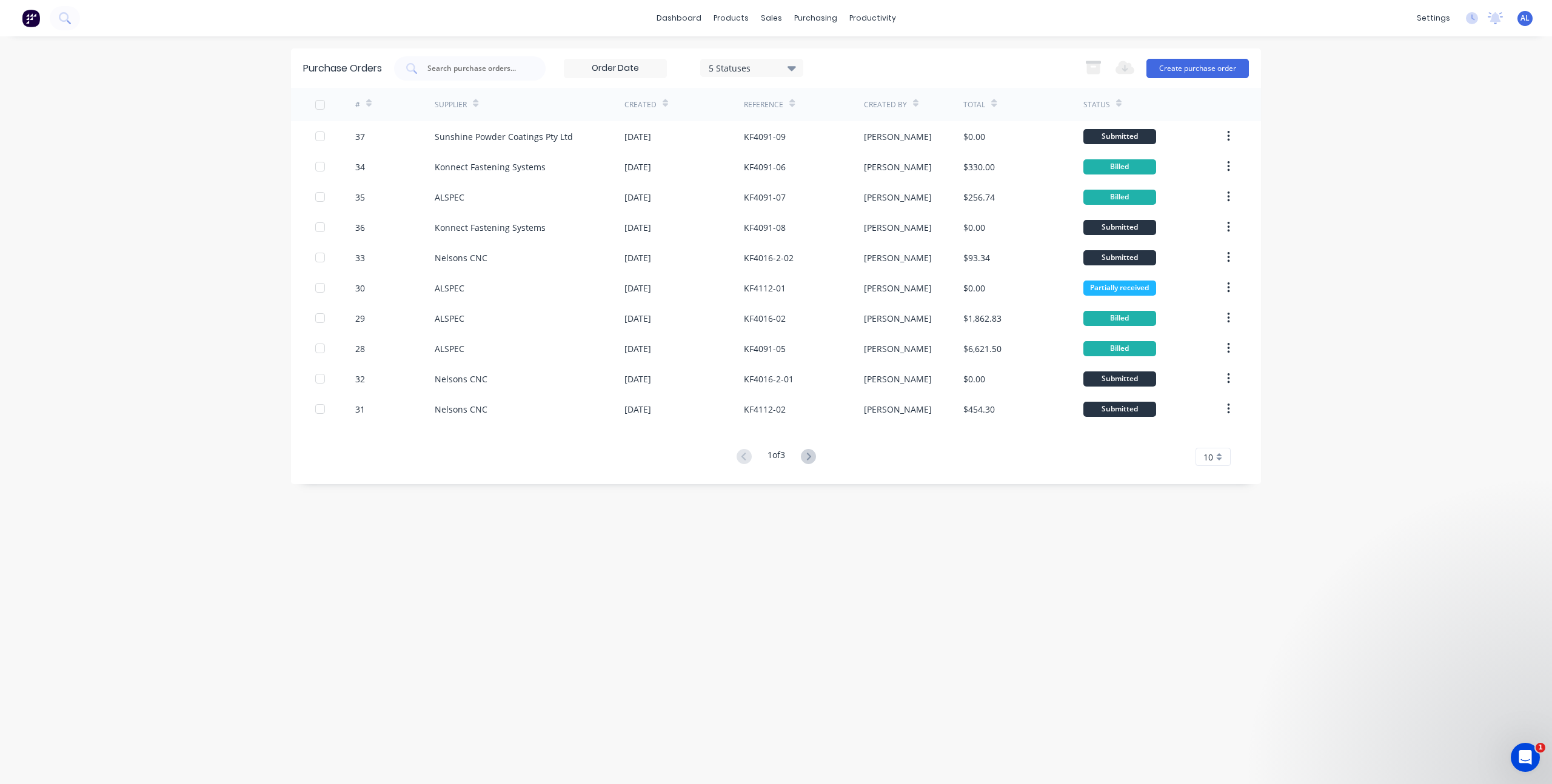
click at [280, 294] on div "dashboard products sales purchasing productivity dashboard products Product Cat…" at bounding box center [776, 392] width 1552 height 784
click at [1370, 222] on div "dashboard products sales purchasing productivity dashboard products Product Cat…" at bounding box center [776, 392] width 1552 height 784
click at [229, 207] on div "dashboard products sales purchasing productivity dashboard products Product Cat…" at bounding box center [776, 392] width 1552 height 784
click at [874, 60] on link "Workflow" at bounding box center [920, 57] width 161 height 24
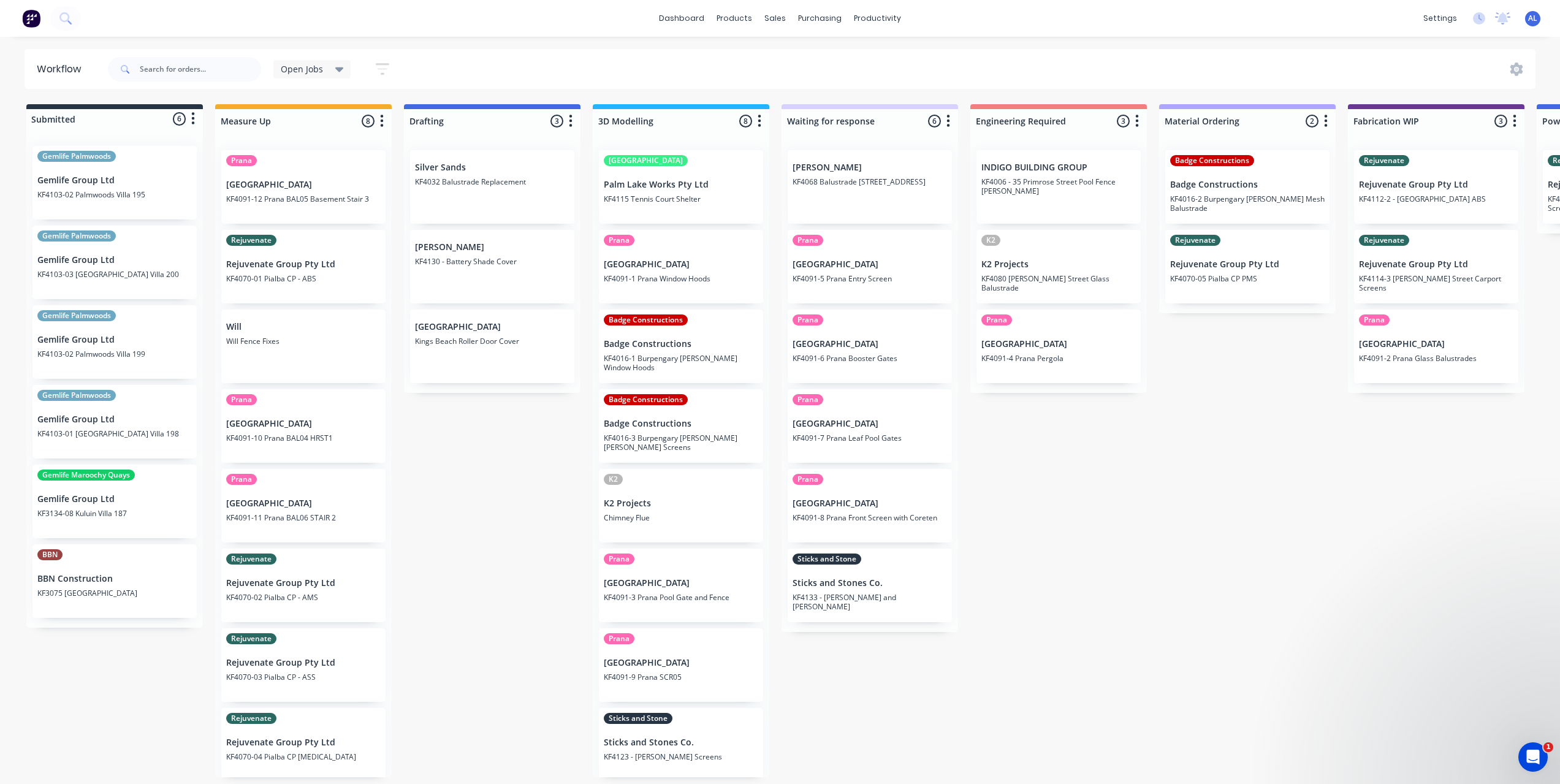
click at [1152, 625] on div "Submitted 6 Status colour #273444 hex #273444 Save Cancel Summaries Total order…" at bounding box center [1457, 440] width 2932 height 673
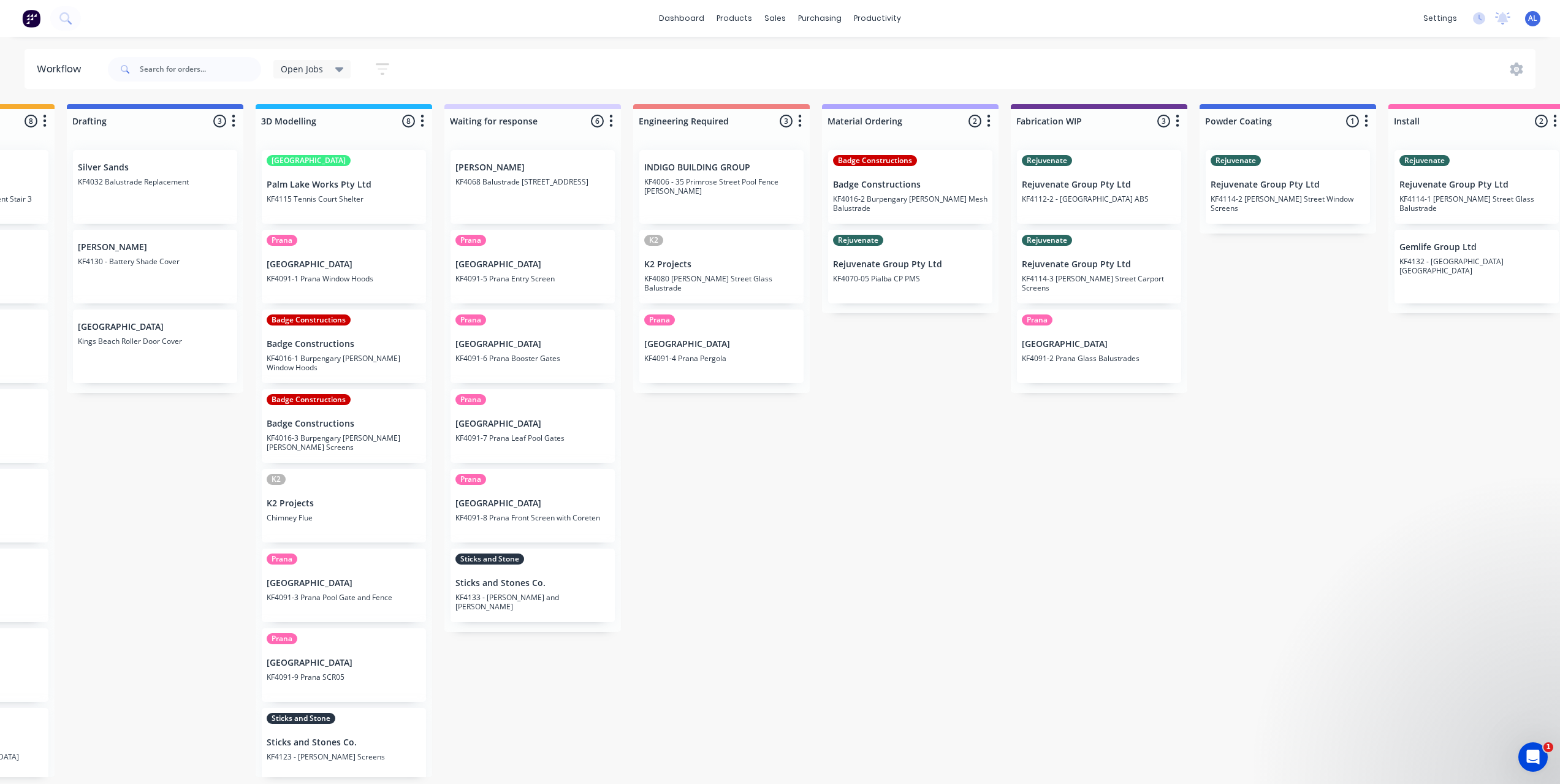
scroll to position [0, 343]
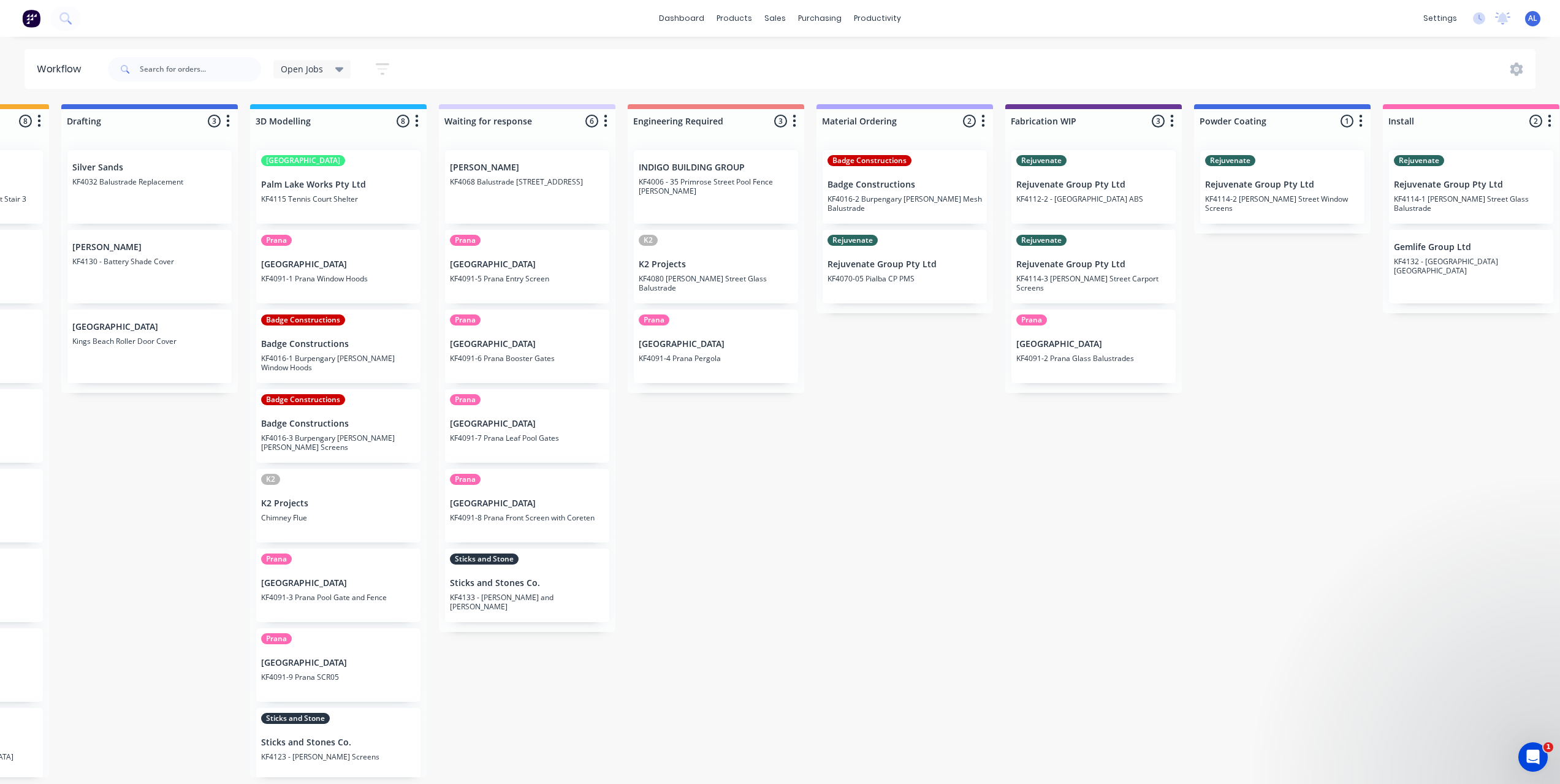
click at [1003, 775] on div "Submitted 6 Status colour #273444 hex #273444 Save Cancel Summaries Total order…" at bounding box center [1114, 440] width 2932 height 673
click at [938, 452] on div "Submitted 6 Status colour #273444 hex #273444 Save Cancel Summaries Total order…" at bounding box center [1114, 440] width 2932 height 673
click at [908, 467] on div "Submitted 6 Status colour #273444 hex #273444 Save Cancel Summaries Total order…" at bounding box center [1114, 440] width 2932 height 673
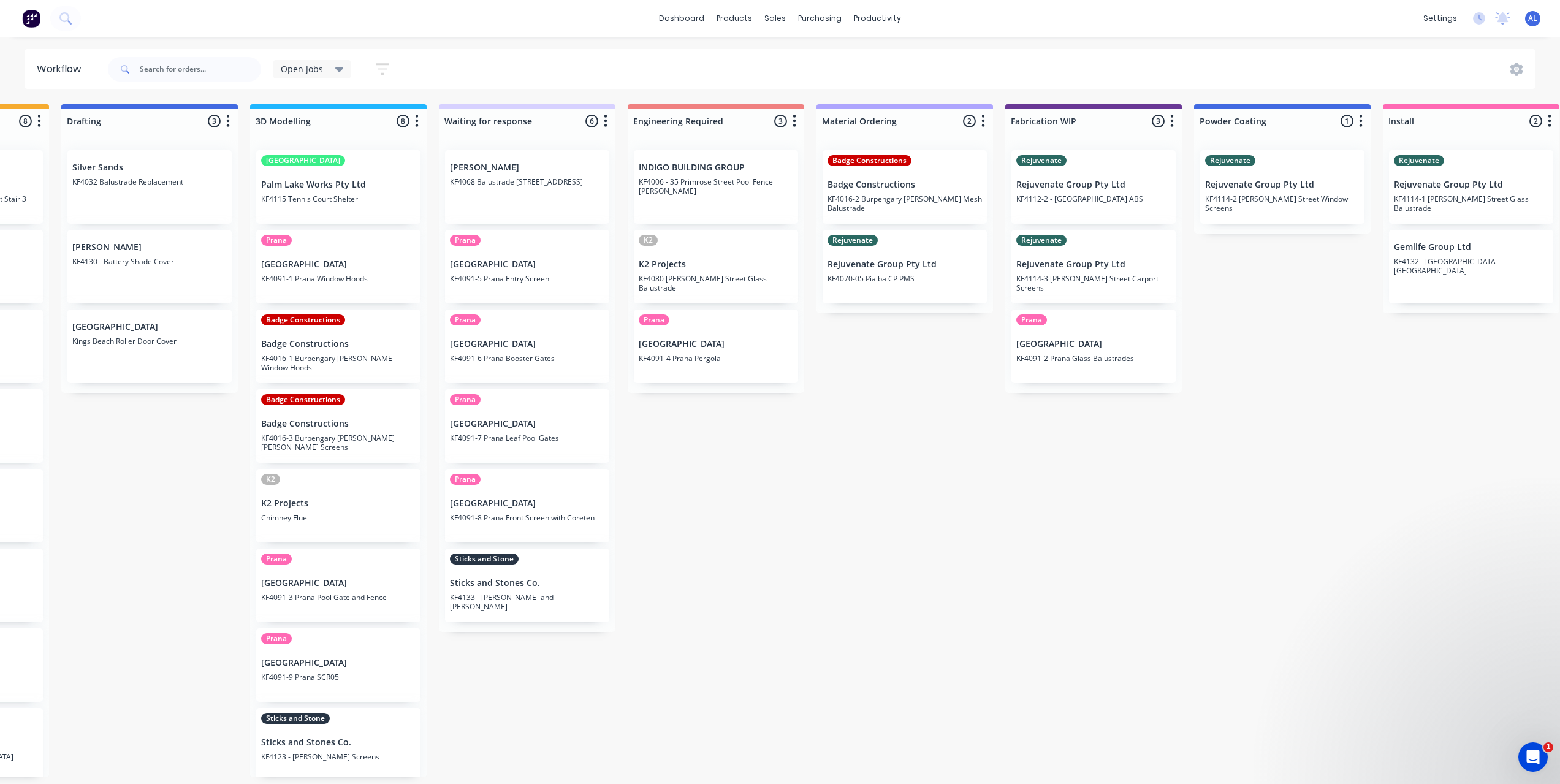
click at [647, 470] on div "Submitted 6 Status colour #273444 hex #273444 Save Cancel Summaries Total order…" at bounding box center [1114, 440] width 2932 height 673
click at [626, 436] on div "Submitted 6 Status colour #273444 hex #273444 Save Cancel Summaries Total order…" at bounding box center [1114, 440] width 2932 height 673
click at [629, 438] on div "Submitted 6 Status colour #273444 hex #273444 Save Cancel Summaries Total order…" at bounding box center [1114, 440] width 2932 height 673
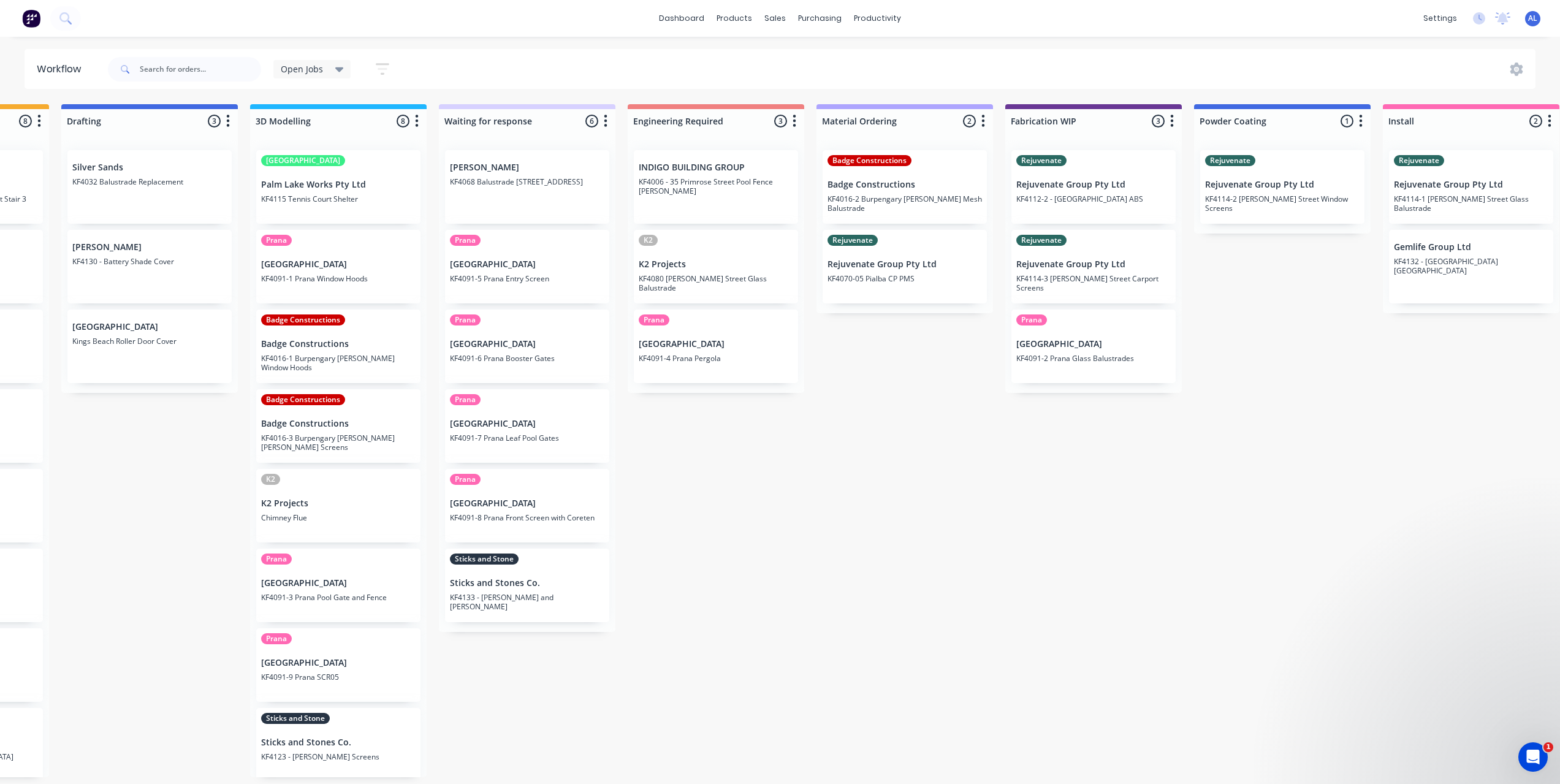
click at [629, 438] on div "Submitted 6 Status colour #273444 hex #273444 Save Cancel Summaries Total order…" at bounding box center [1114, 440] width 2932 height 673
click at [921, 454] on div "Submitted 6 Status colour #273444 hex #273444 Save Cancel Summaries Total order…" at bounding box center [1114, 440] width 2932 height 673
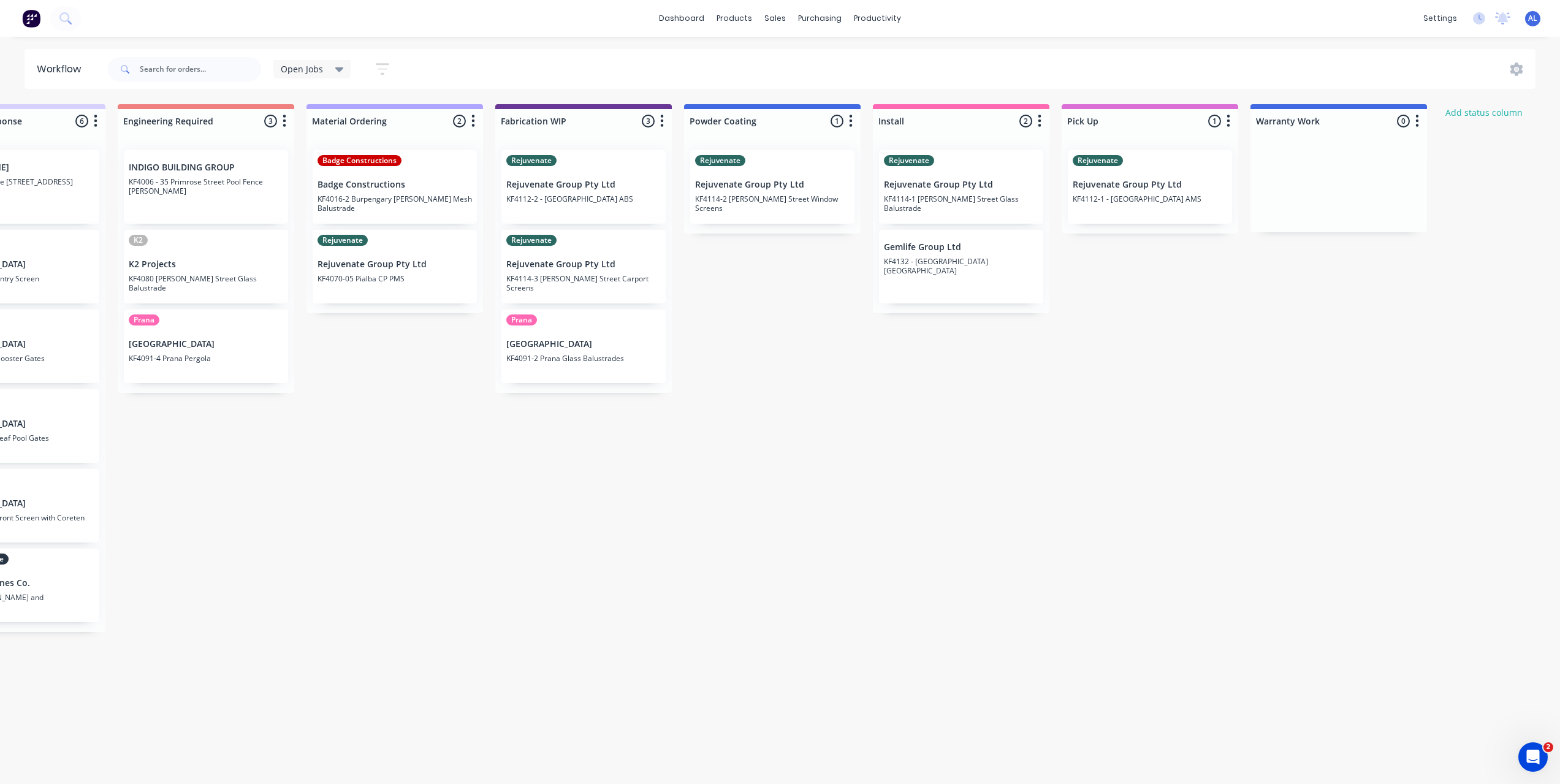
scroll to position [0, 870]
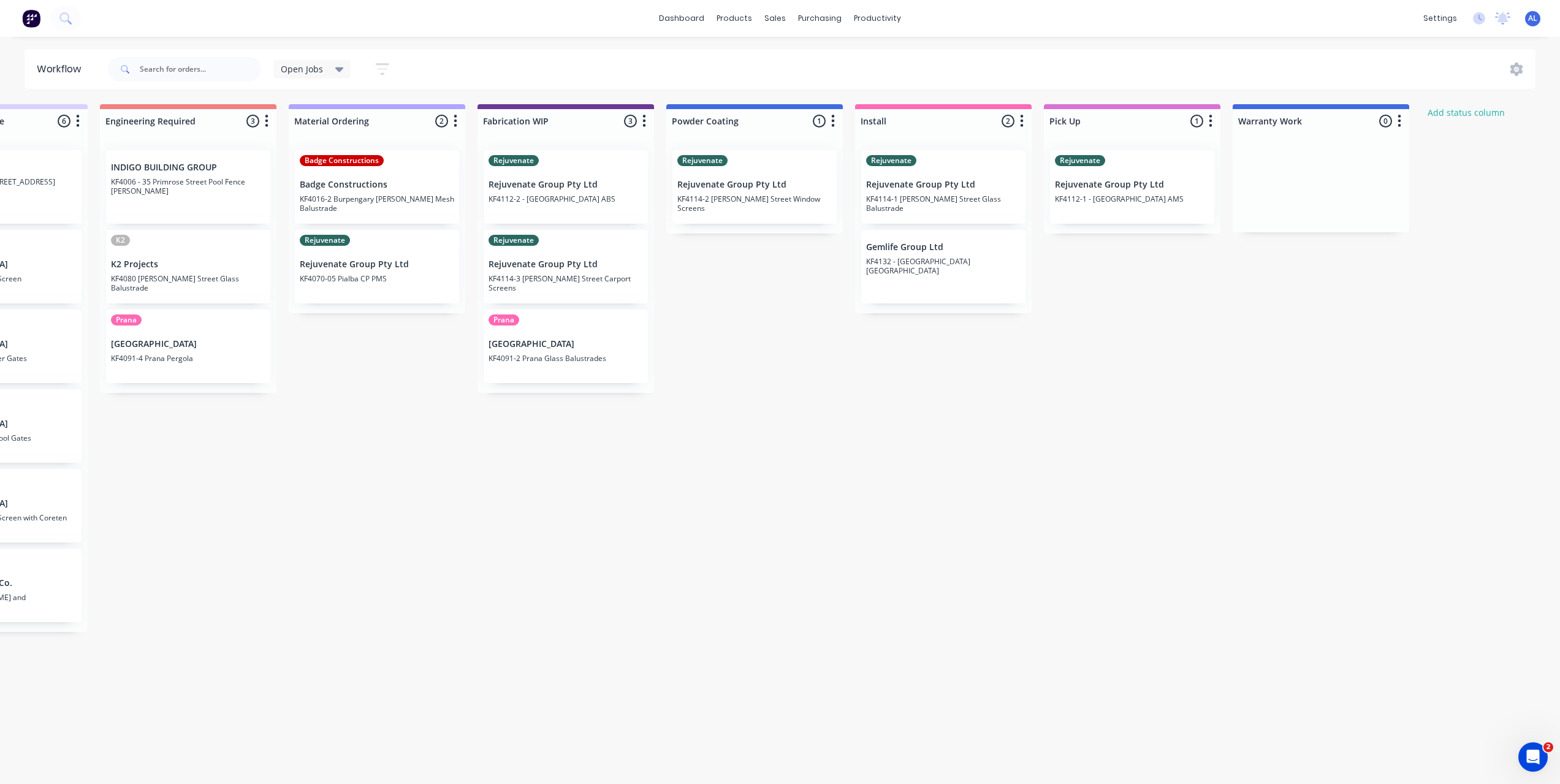
click at [1008, 540] on div "Submitted 6 Status colour #273444 hex #273444 Save Cancel Summaries Total order…" at bounding box center [587, 440] width 2932 height 673
click at [909, 523] on div "Submitted 6 Status colour #273444 hex #273444 Save Cancel Summaries Total order…" at bounding box center [587, 440] width 2932 height 673
click at [814, 348] on div "Submitted 6 Status colour #273444 hex #273444 Save Cancel Summaries Total order…" at bounding box center [587, 440] width 2932 height 673
click at [635, 453] on div "Submitted 6 Status colour #273444 hex #273444 Save Cancel Summaries Total order…" at bounding box center [587, 440] width 2932 height 673
click at [527, 443] on div "Submitted 6 Status colour #273444 hex #273444 Save Cancel Summaries Total order…" at bounding box center [587, 440] width 2932 height 673
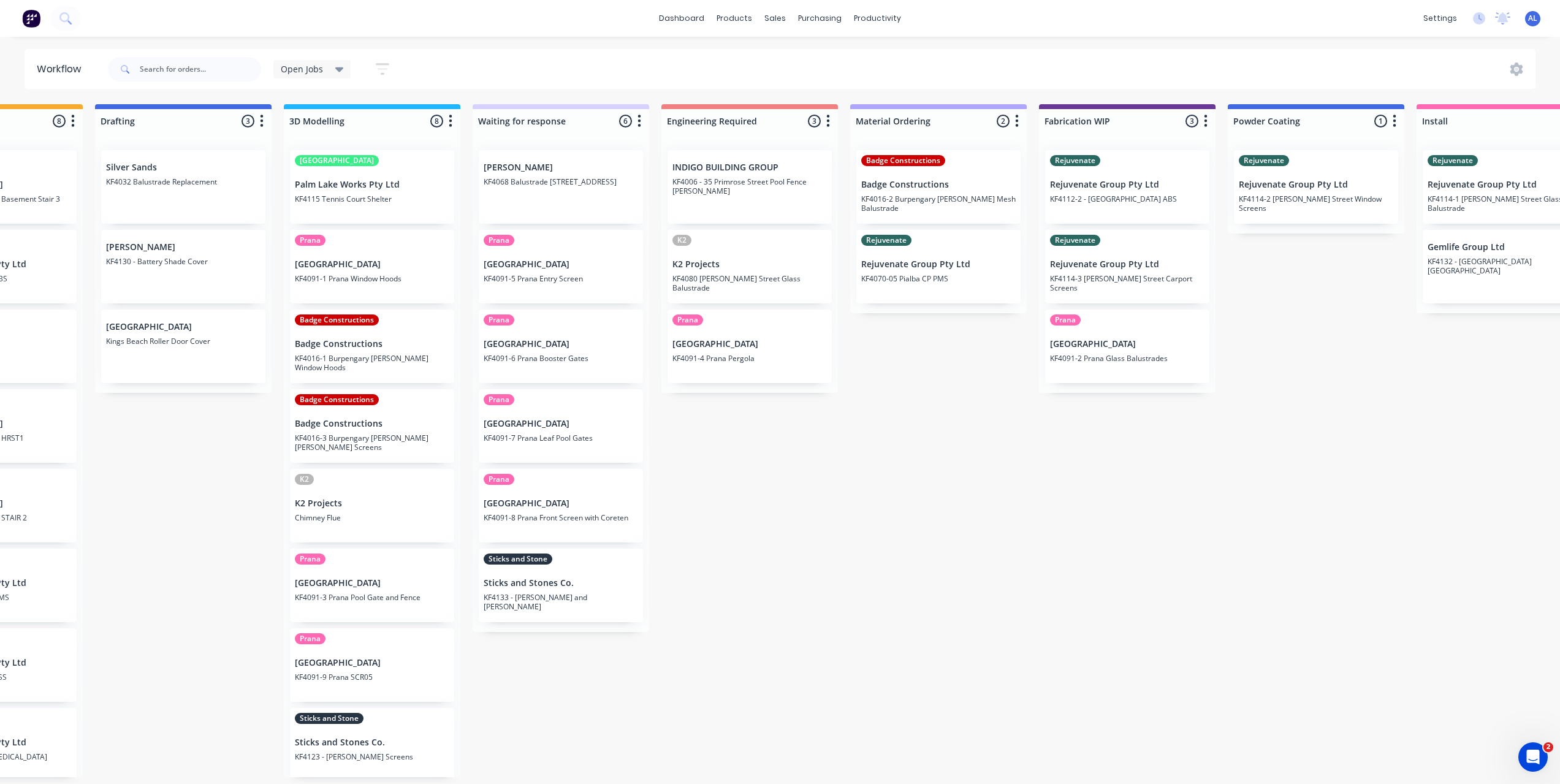
scroll to position [0, 308]
click at [1089, 513] on div "Submitted 6 Status colour #273444 hex #273444 Save Cancel Summaries Total order…" at bounding box center [1149, 440] width 2932 height 673
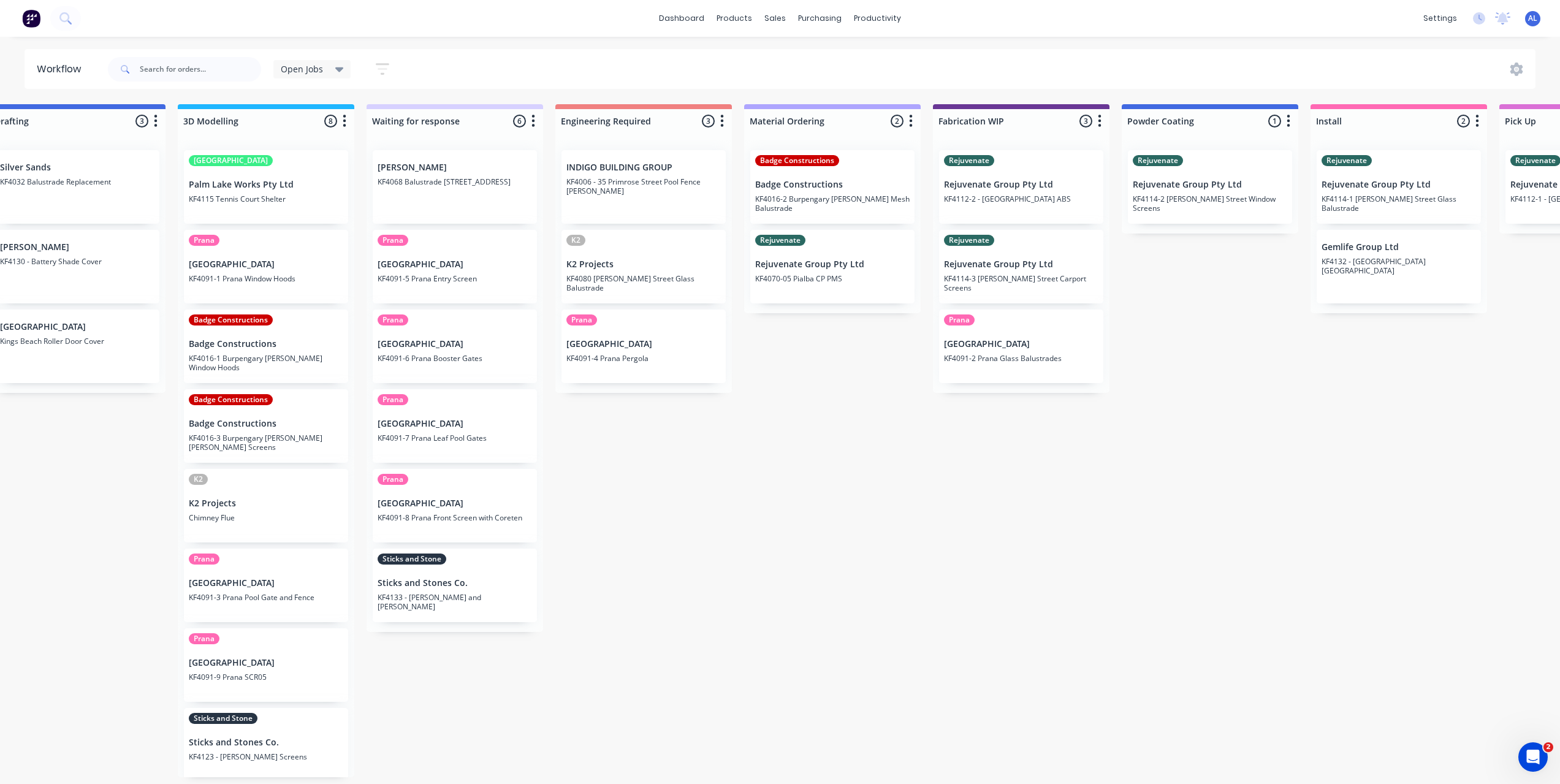
scroll to position [0, 233]
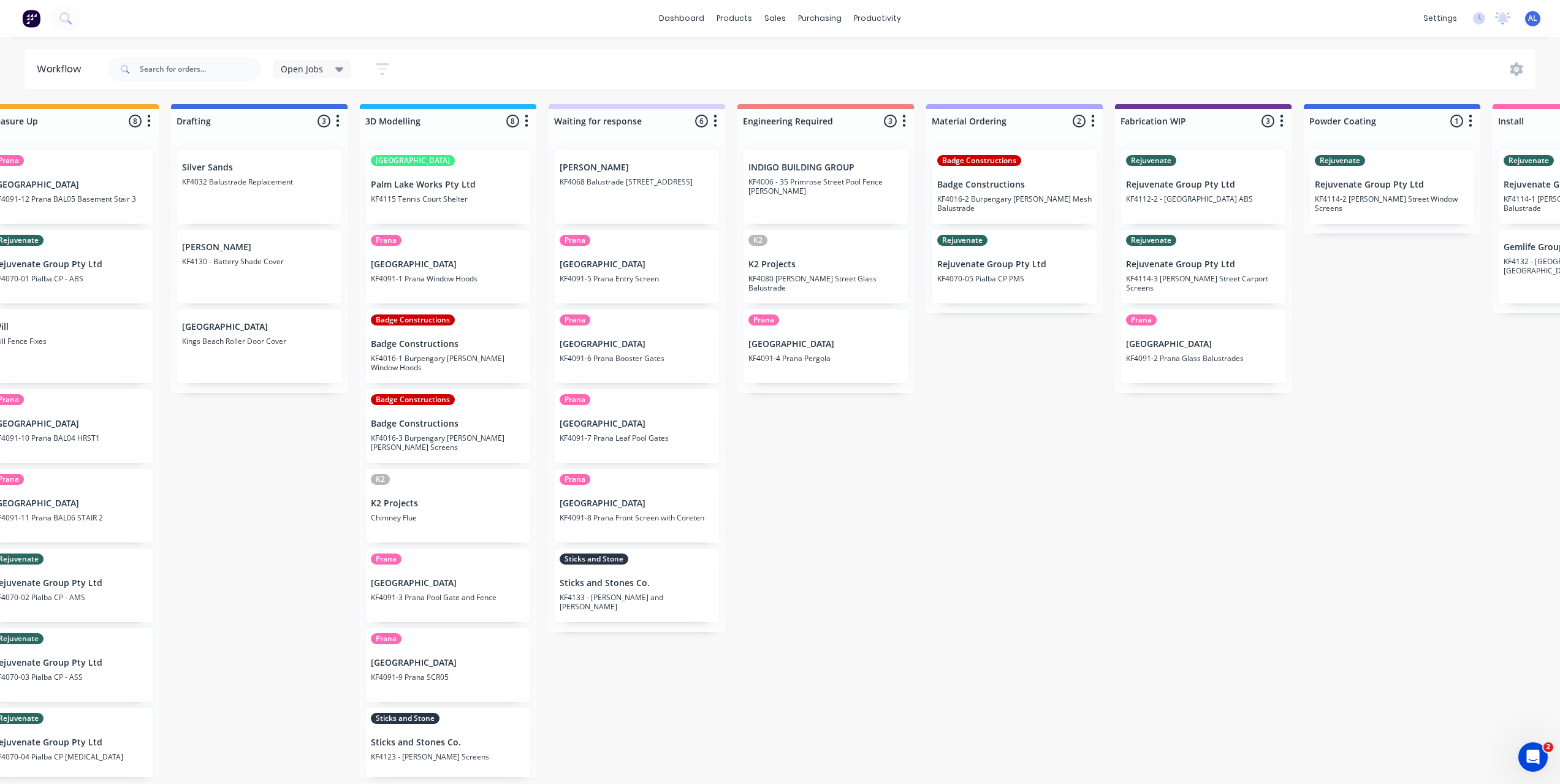
click at [829, 554] on div "Submitted 6 Status colour #273444 hex #273444 Save Cancel Summaries Total order…" at bounding box center [1224, 440] width 2932 height 673
click at [899, 605] on div "Submitted 6 Status colour #273444 hex #273444 Save Cancel Summaries Total order…" at bounding box center [1224, 440] width 2932 height 673
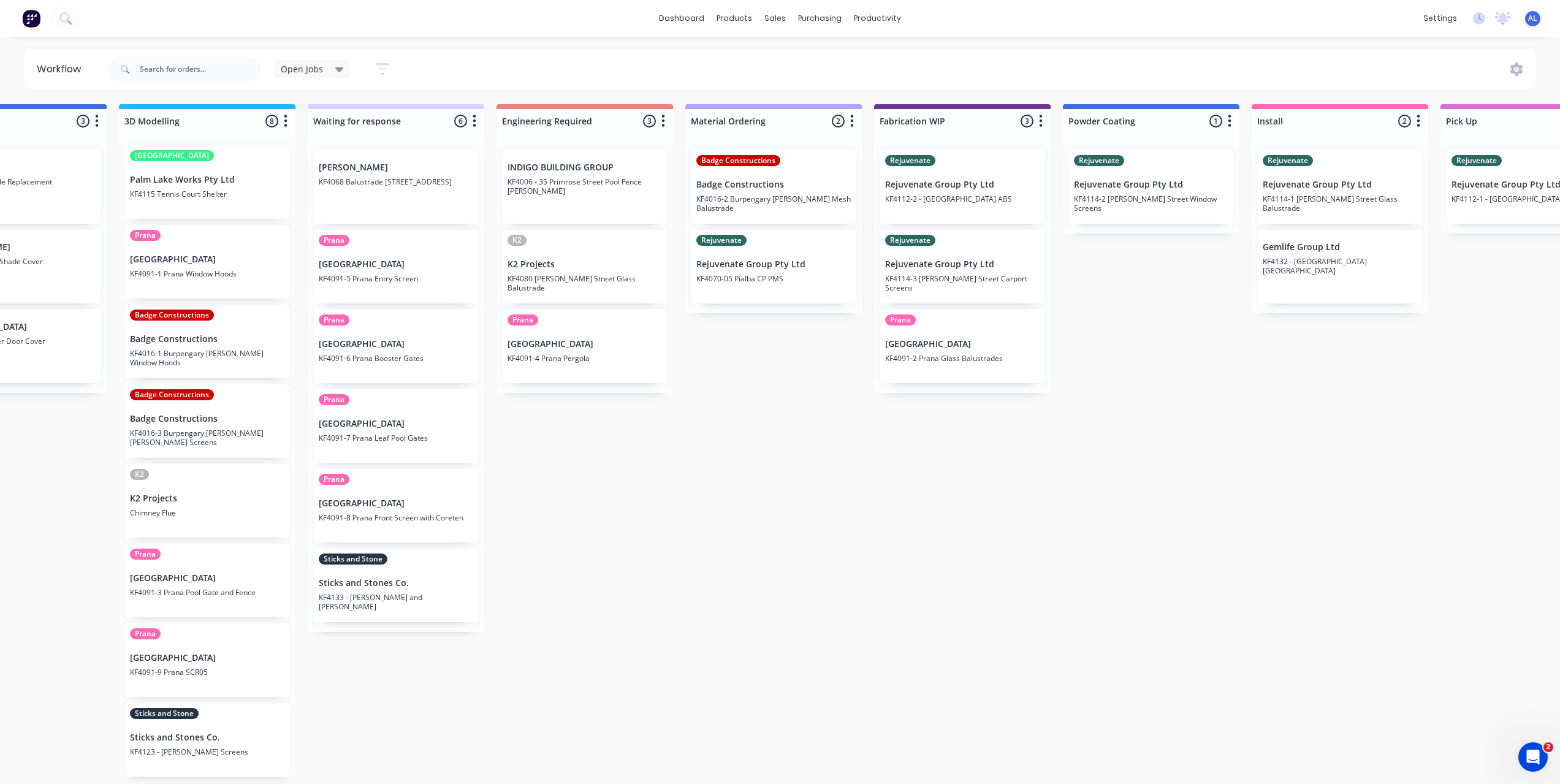
scroll to position [0, 461]
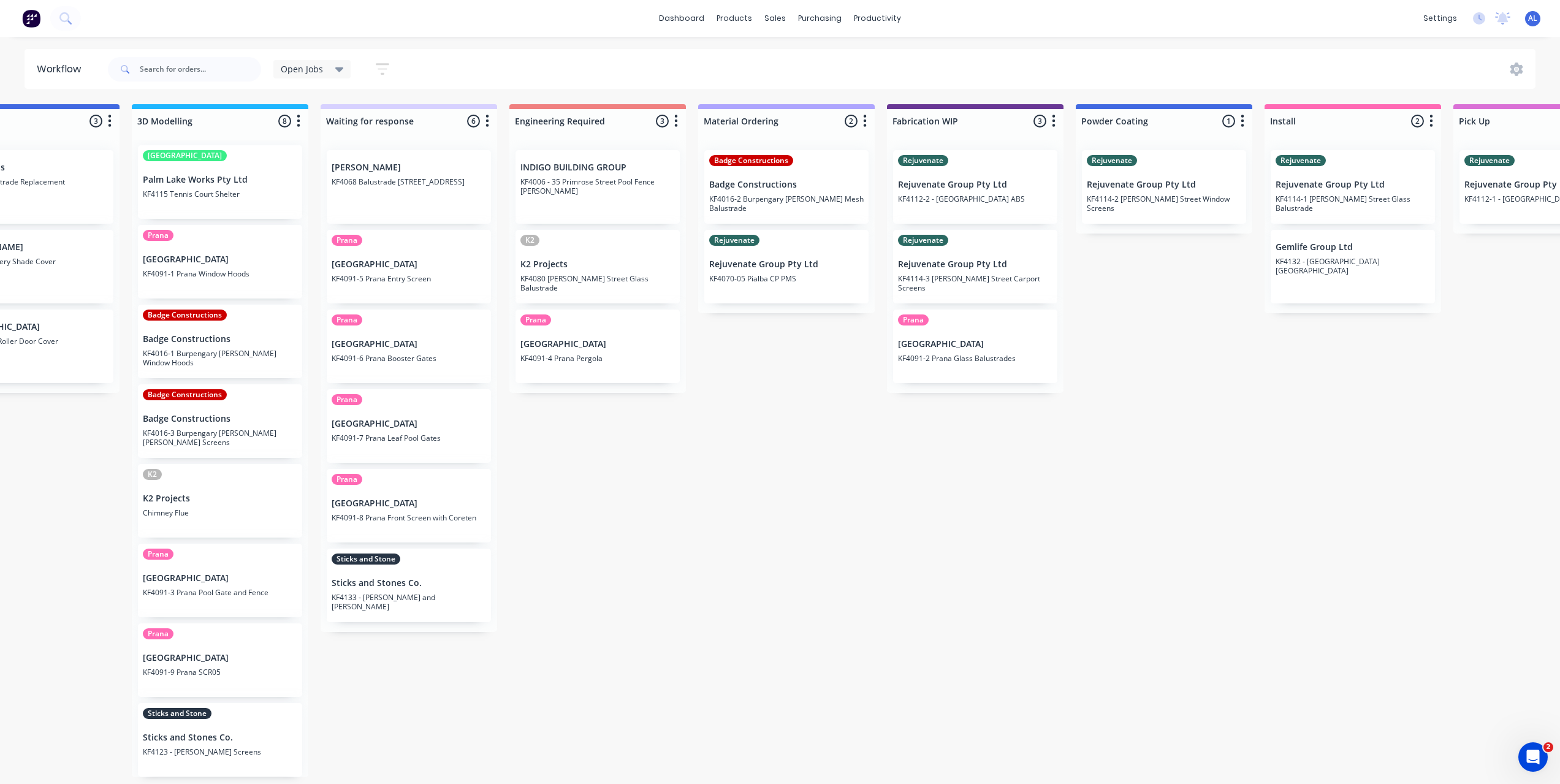
click at [809, 697] on div "Submitted 6 Status colour #273444 hex #273444 Save Cancel Summaries Total order…" at bounding box center [996, 440] width 2932 height 673
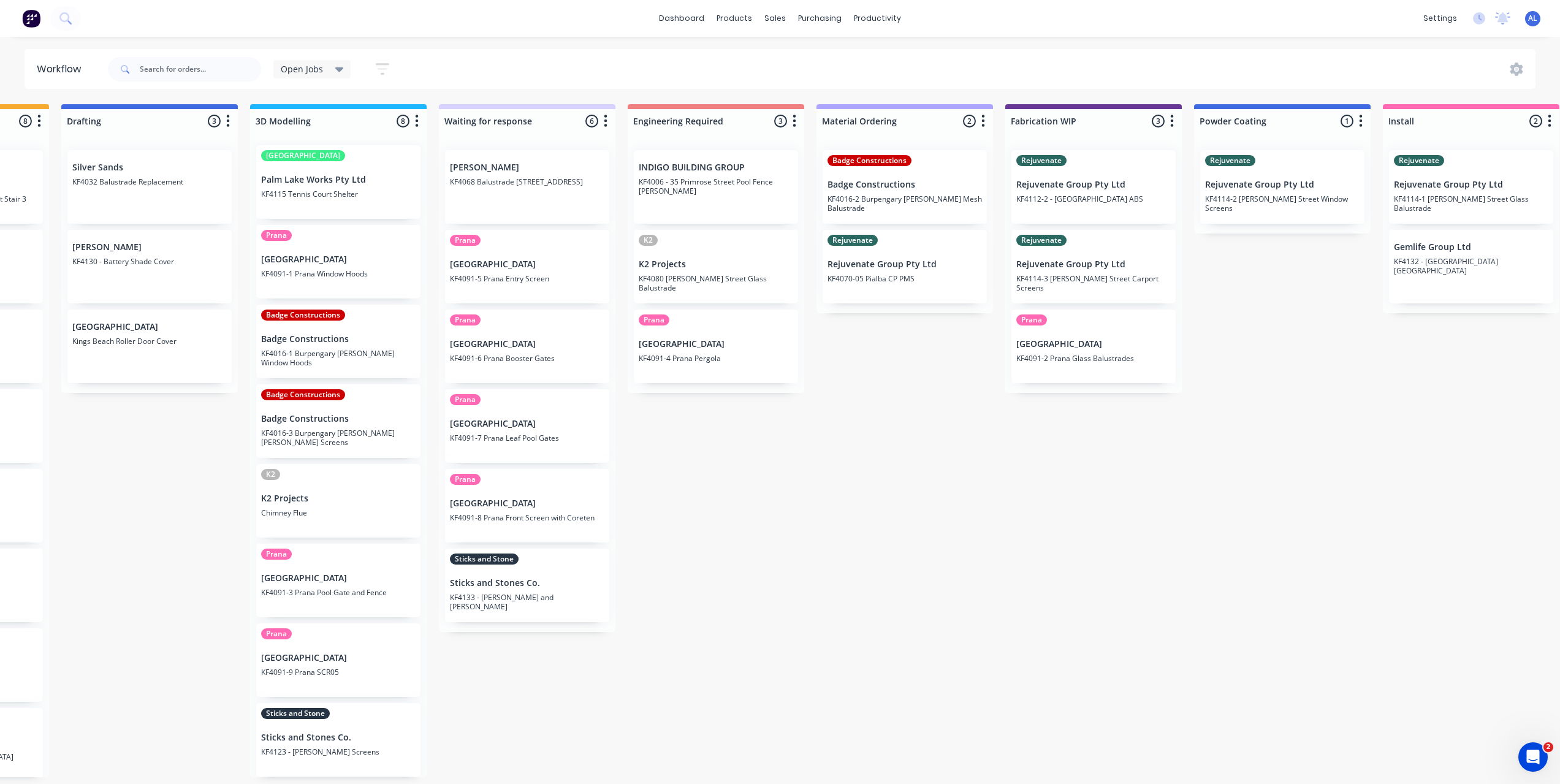
scroll to position [0, 323]
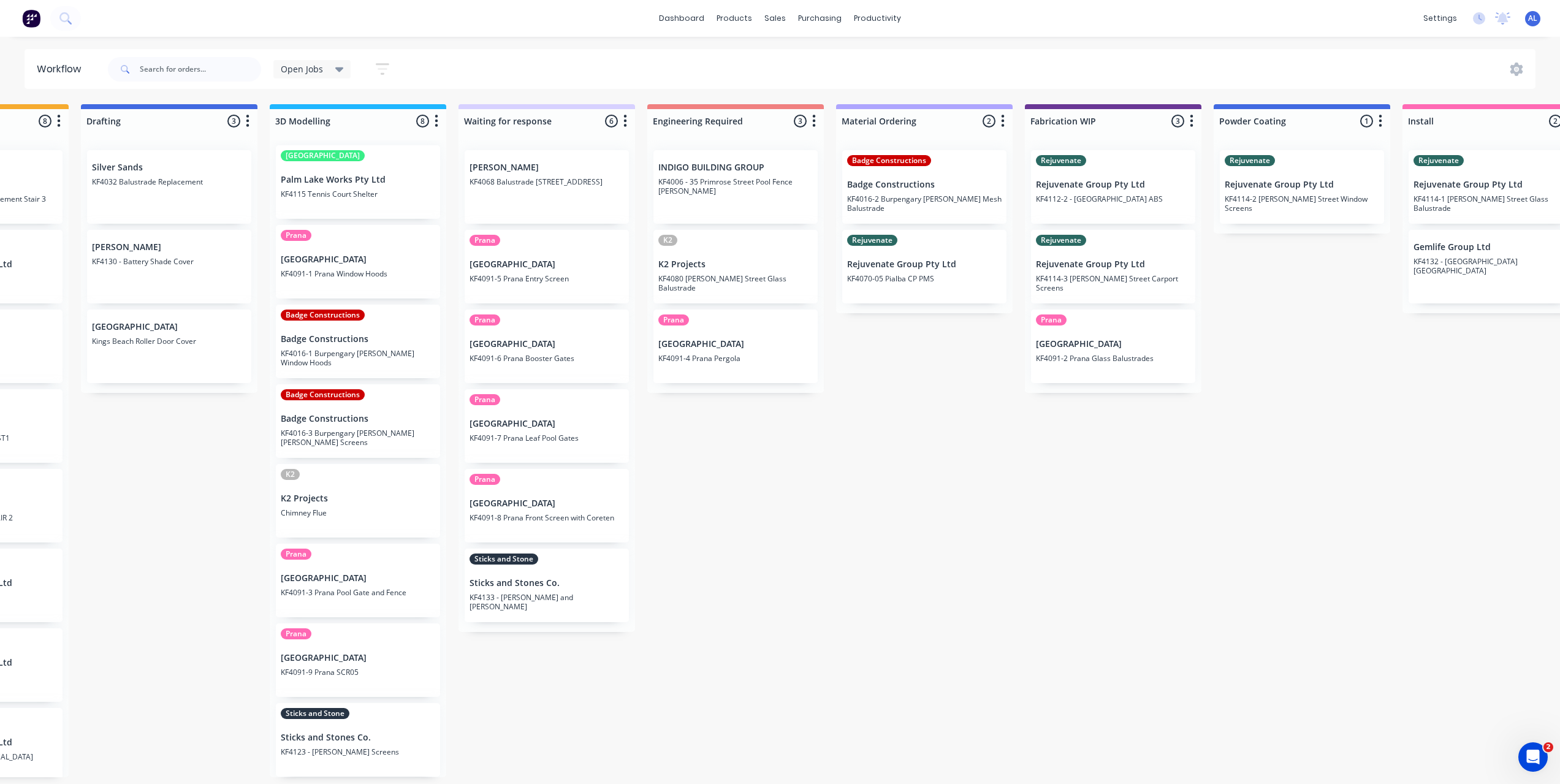
click at [780, 613] on div "Submitted 6 Status colour #273444 hex #273444 Save Cancel Summaries Total order…" at bounding box center [1134, 440] width 2932 height 673
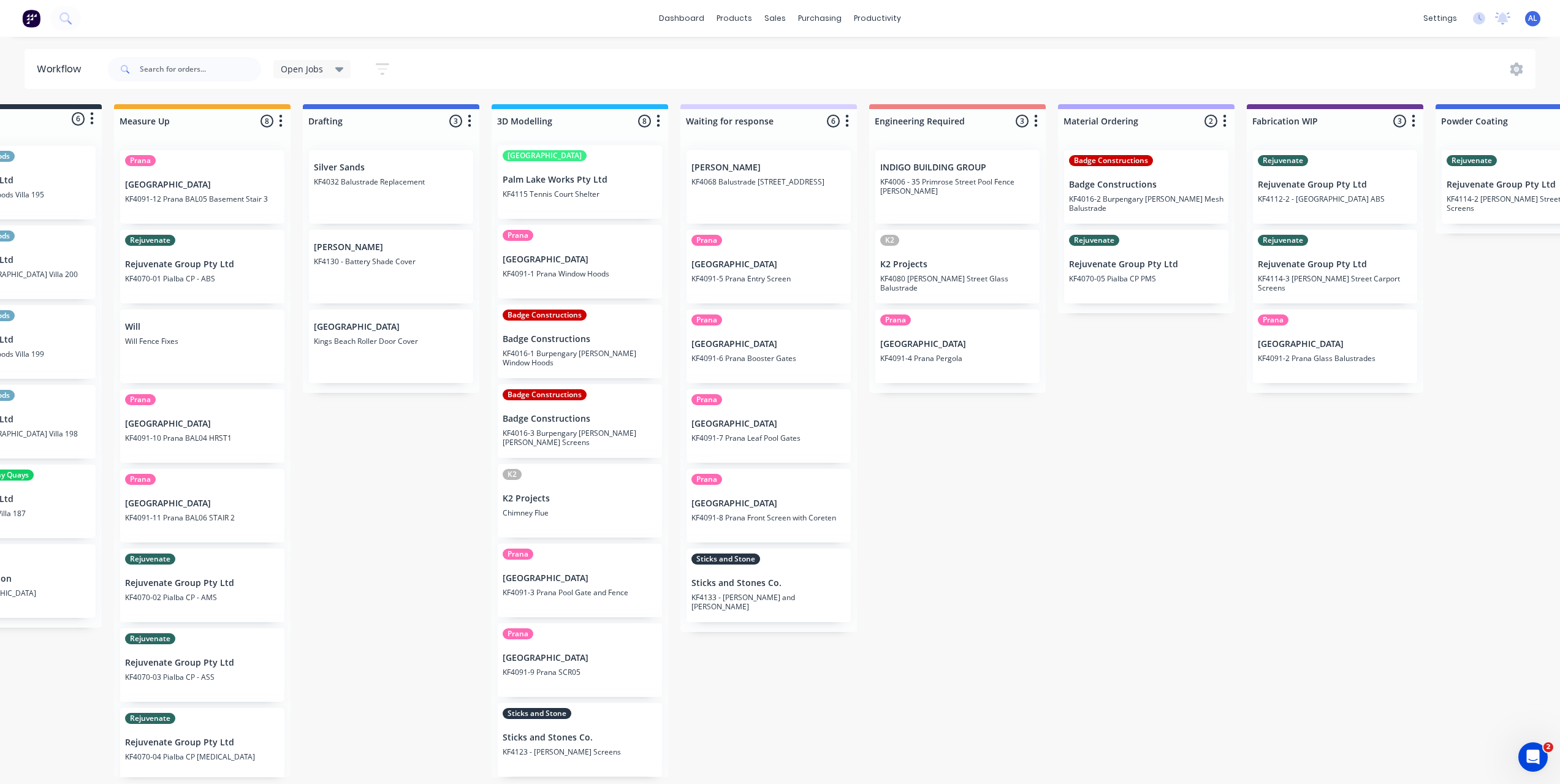
scroll to position [0, 98]
click at [793, 714] on div "Submitted 6 Status colour #273444 hex #273444 Save Cancel Summaries Total order…" at bounding box center [1359, 440] width 2932 height 673
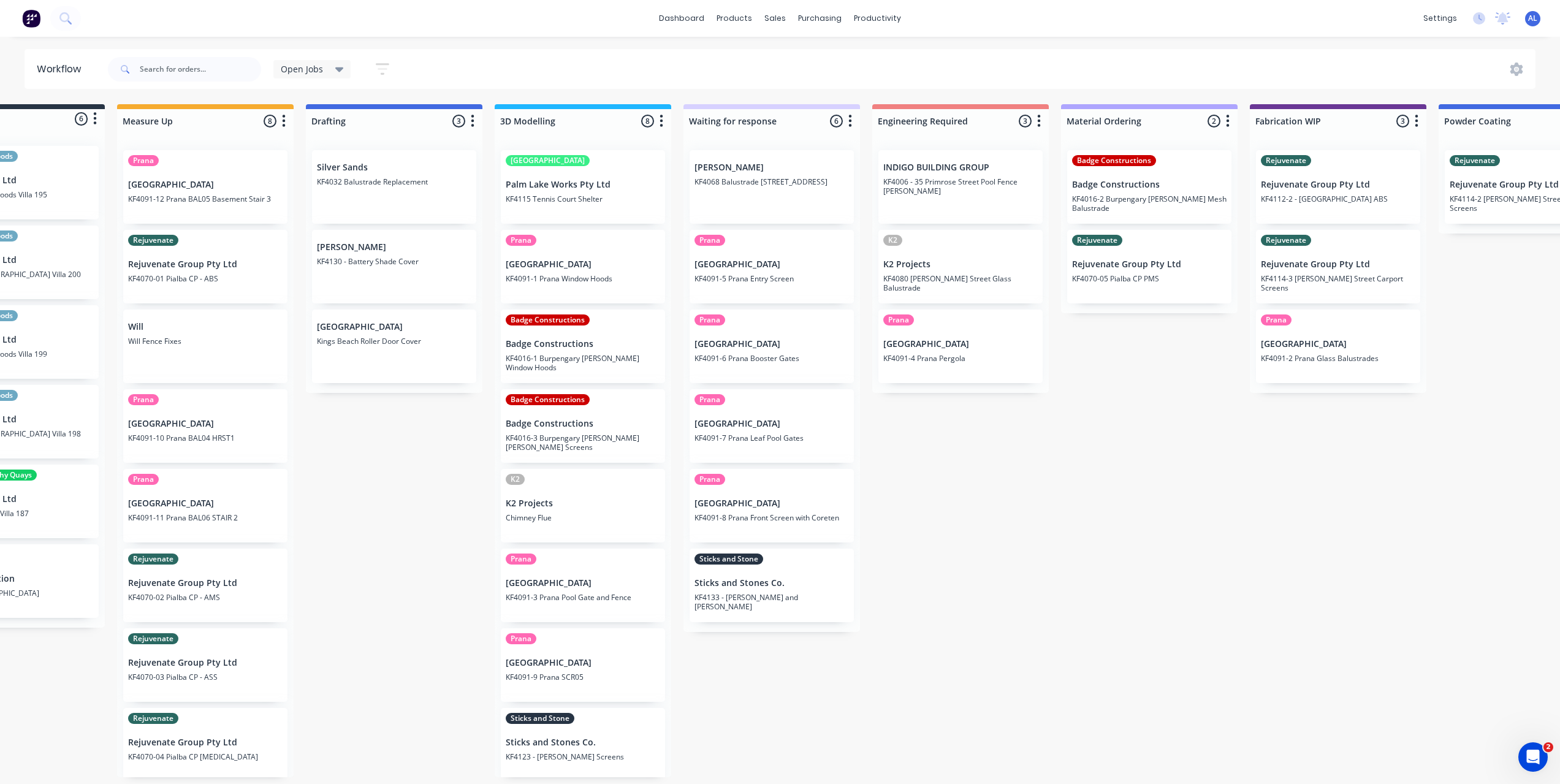
click at [716, 673] on div "Submitted 6 Status colour #273444 hex #273444 Save Cancel Summaries Total order…" at bounding box center [1359, 440] width 2932 height 673
click at [411, 504] on div "Submitted 6 Status colour #273444 hex #273444 Save Cancel Summaries Total order…" at bounding box center [1359, 440] width 2932 height 673
click at [972, 617] on div "Submitted 6 Status colour #273444 hex #273444 Save Cancel Summaries Total order…" at bounding box center [1359, 440] width 2932 height 673
click at [797, 675] on div "Submitted 6 Status colour #273444 hex #273444 Save Cancel Summaries Total order…" at bounding box center [1359, 440] width 2932 height 673
click at [453, 578] on div "Submitted 6 Status colour #273444 hex #273444 Save Cancel Summaries Total order…" at bounding box center [1359, 440] width 2932 height 673
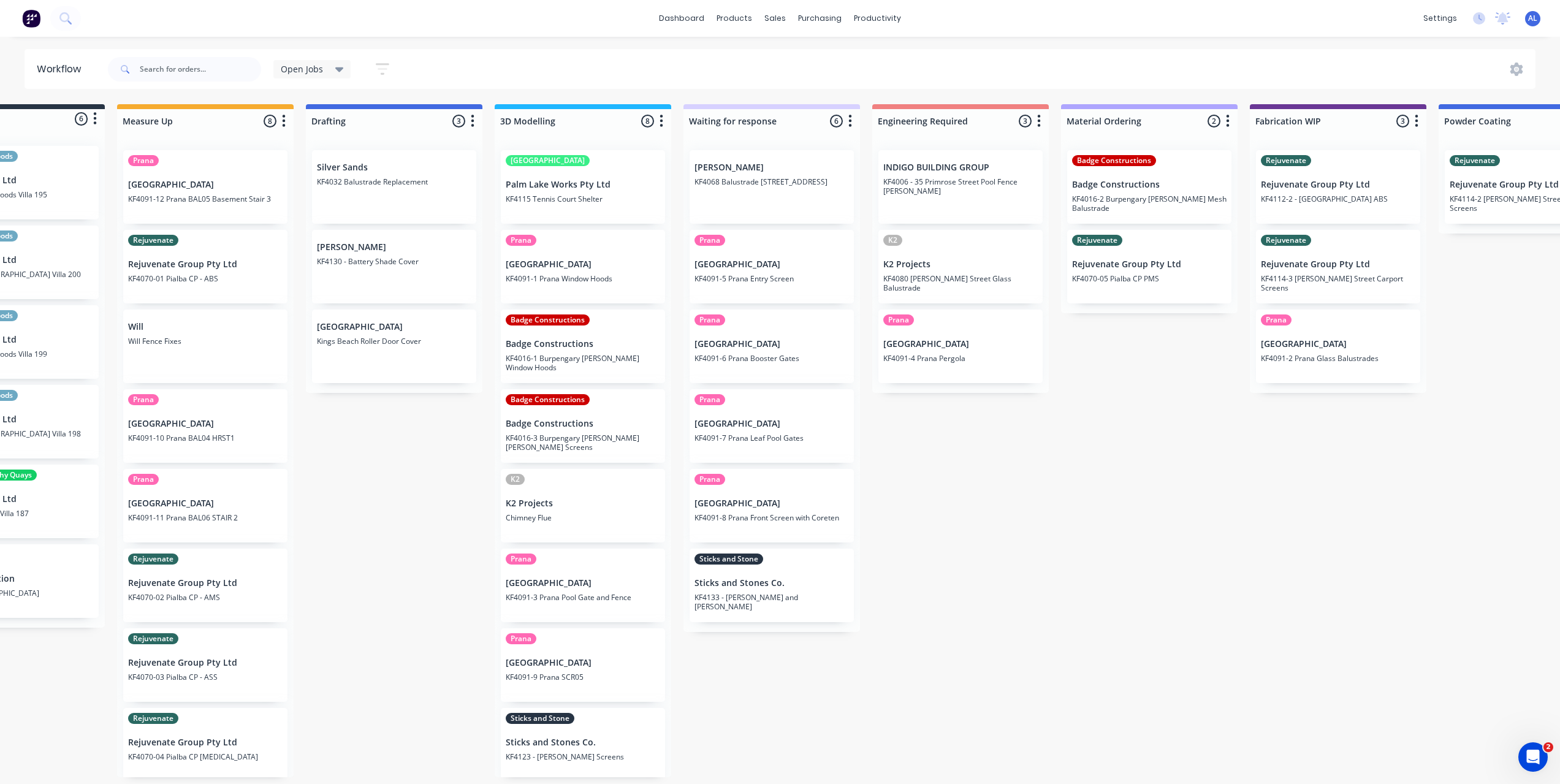
click at [453, 578] on div "Submitted 6 Status colour #273444 hex #273444 Save Cancel Summaries Total order…" at bounding box center [1359, 440] width 2932 height 673
click at [756, 685] on div "Submitted 6 Status colour #273444 hex #273444 Save Cancel Summaries Total order…" at bounding box center [1359, 440] width 2932 height 673
click at [756, 684] on div "Submitted 6 Status colour #273444 hex #273444 Save Cancel Summaries Total order…" at bounding box center [1359, 440] width 2932 height 673
click at [719, 691] on div "Submitted 6 Status colour #273444 hex #273444 Save Cancel Summaries Total order…" at bounding box center [1359, 440] width 2932 height 673
click at [1005, 553] on div "Submitted 6 Status colour #273444 hex #273444 Save Cancel Summaries Total order…" at bounding box center [1359, 440] width 2932 height 673
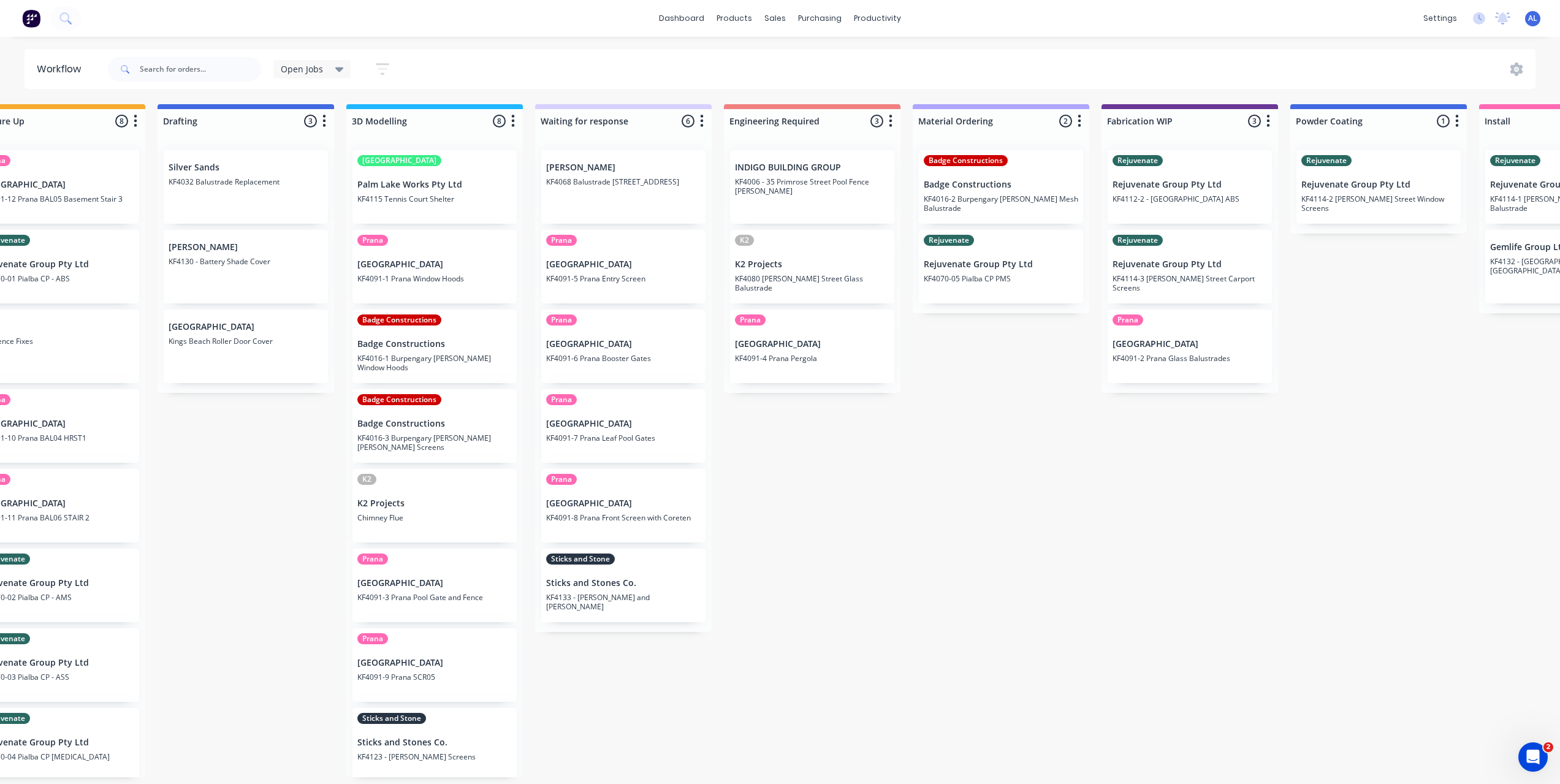
scroll to position [0, 239]
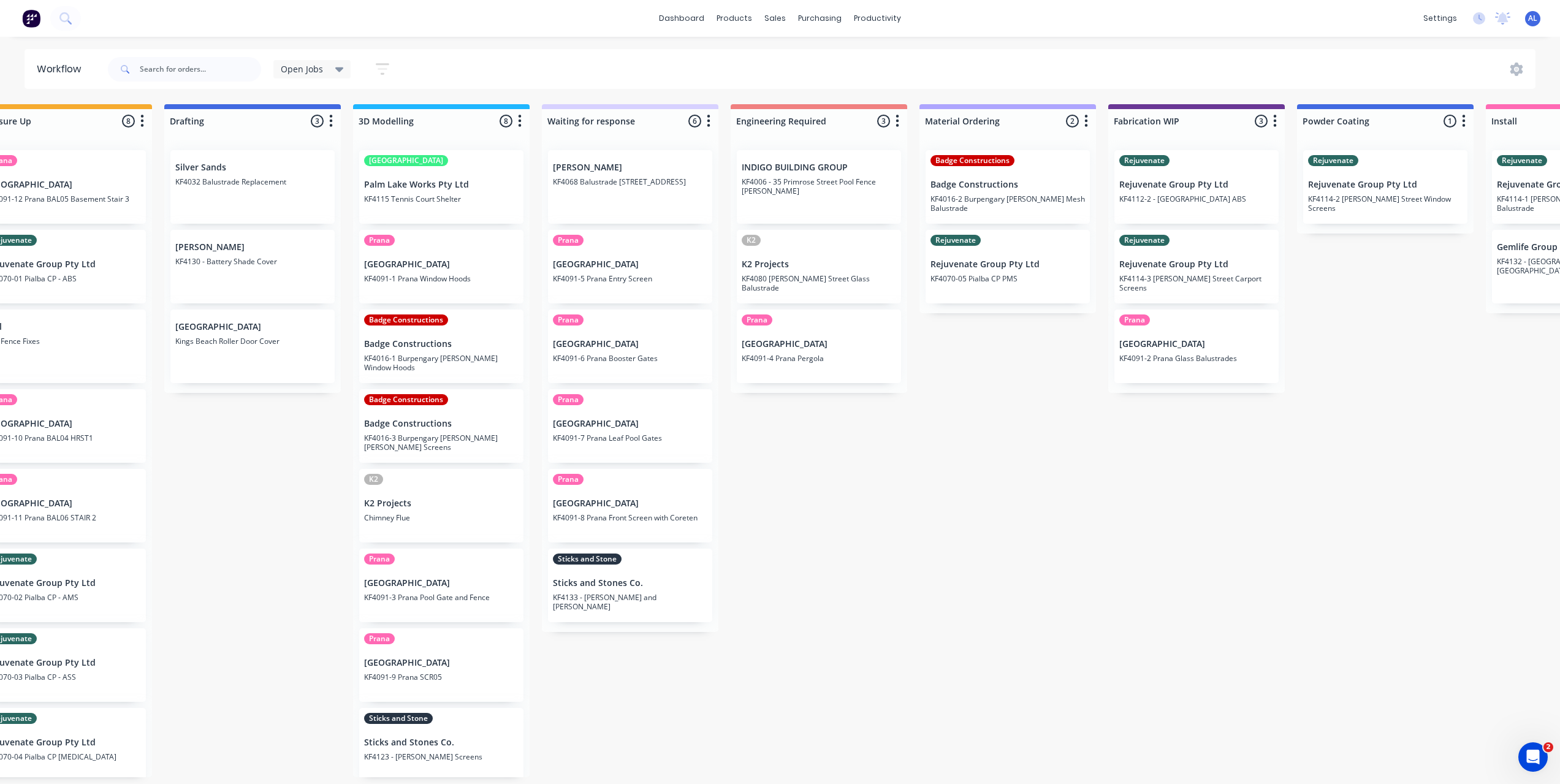
click at [861, 596] on div "Submitted 6 Status colour #273444 hex #273444 Save Cancel Summaries Total order…" at bounding box center [1217, 440] width 2932 height 673
click at [782, 677] on div "Submitted 6 Status colour #273444 hex #273444 Save Cancel Summaries Total order…" at bounding box center [1217, 440] width 2932 height 673
click at [763, 724] on div "Submitted 6 Status colour #273444 hex #273444 Save Cancel Summaries Total order…" at bounding box center [1217, 440] width 2932 height 673
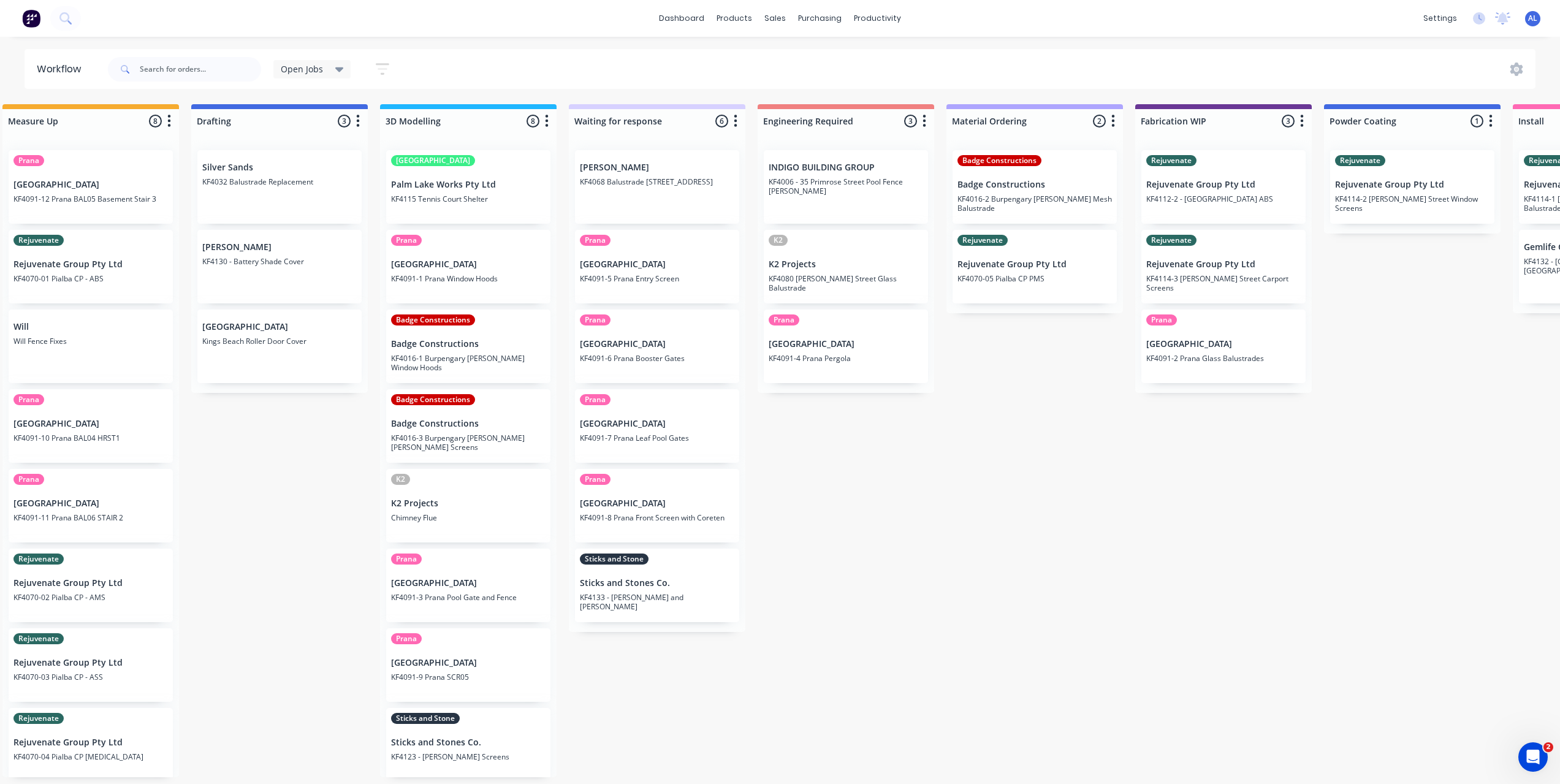
click at [707, 746] on div "Submitted 6 Status colour #273444 hex #273444 Save Cancel Summaries Total order…" at bounding box center [1244, 440] width 2932 height 673
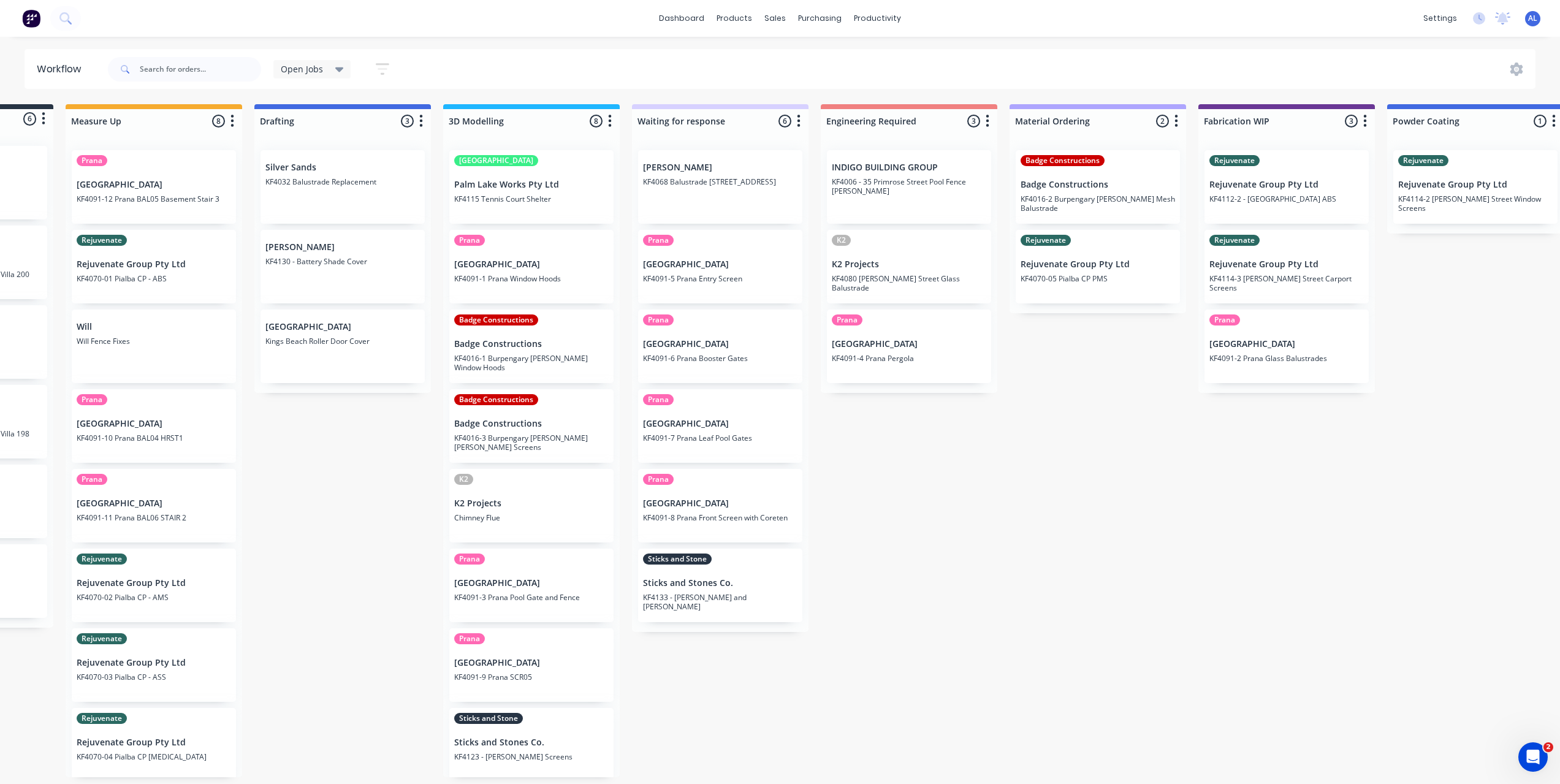
scroll to position [0, 147]
click at [688, 720] on div "Submitted 6 Status colour #273444 hex #273444 Save Cancel Summaries Total order…" at bounding box center [1310, 440] width 2932 height 673
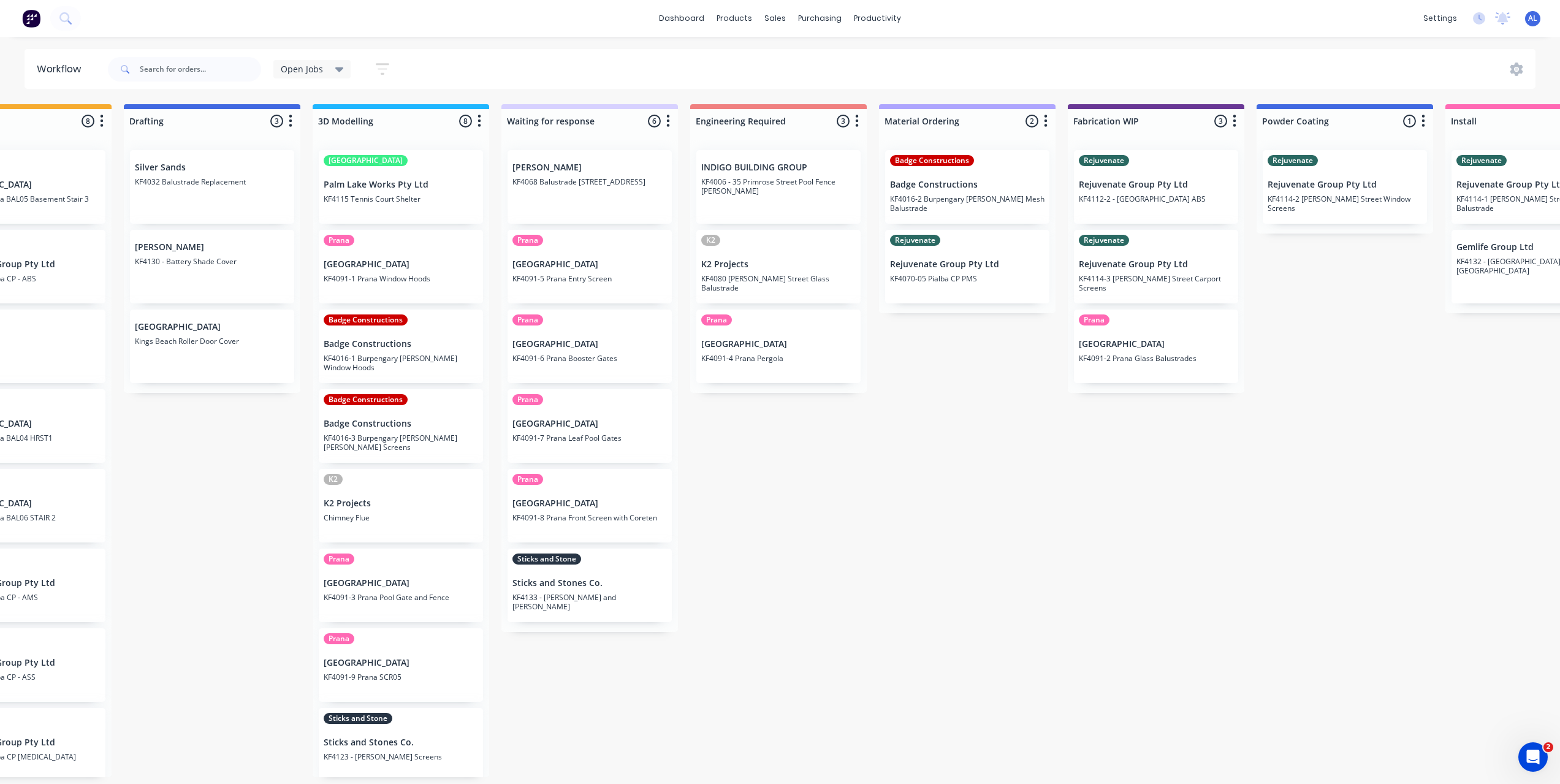
scroll to position [0, 338]
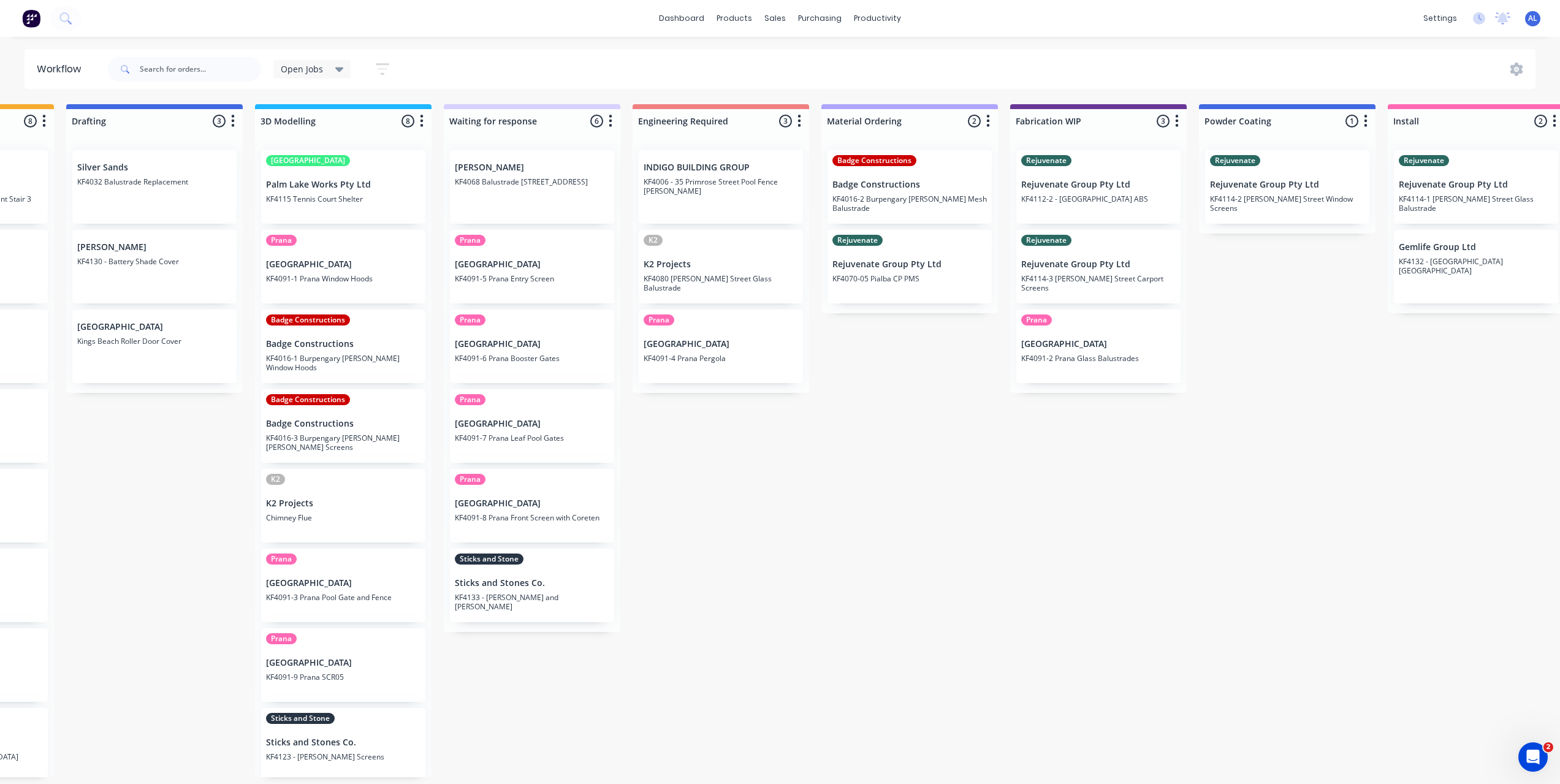
click at [868, 667] on div "Submitted 6 Status colour #273444 hex #273444 Save Cancel Summaries Total order…" at bounding box center [1119, 440] width 2932 height 673
click at [772, 465] on div "Submitted 6 Status colour #273444 hex #273444 Save Cancel Summaries Total order…" at bounding box center [1119, 440] width 2932 height 673
click at [705, 696] on div "Submitted 6 Status colour #273444 hex #273444 Save Cancel Summaries Total order…" at bounding box center [1119, 440] width 2932 height 673
click at [700, 682] on div "Submitted 6 Status colour #273444 hex #273444 Save Cancel Summaries Total order…" at bounding box center [1119, 440] width 2932 height 673
click at [651, 696] on div "Submitted 6 Status colour #273444 hex #273444 Save Cancel Summaries Total order…" at bounding box center [1119, 440] width 2932 height 673
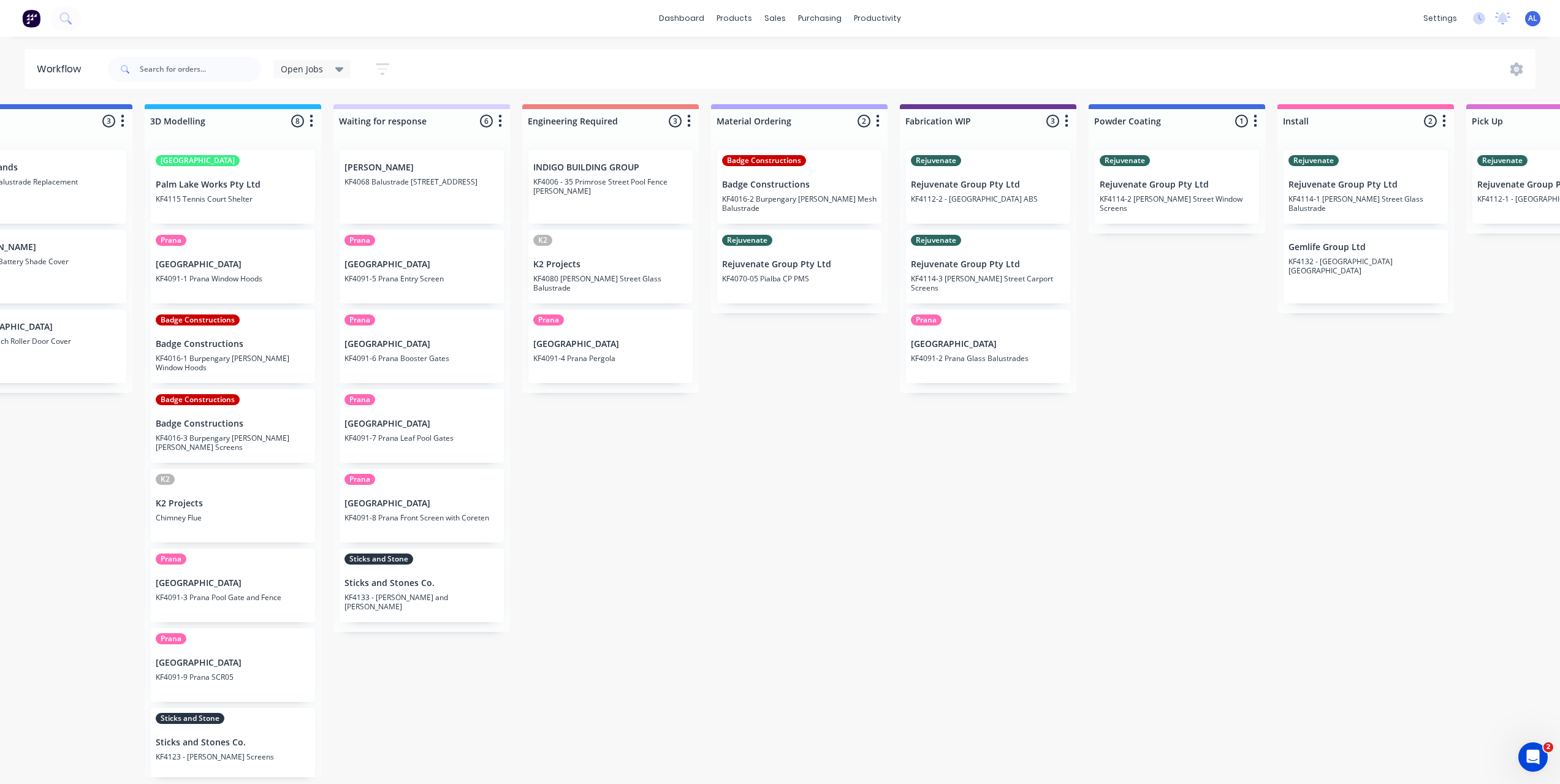
scroll to position [0, 473]
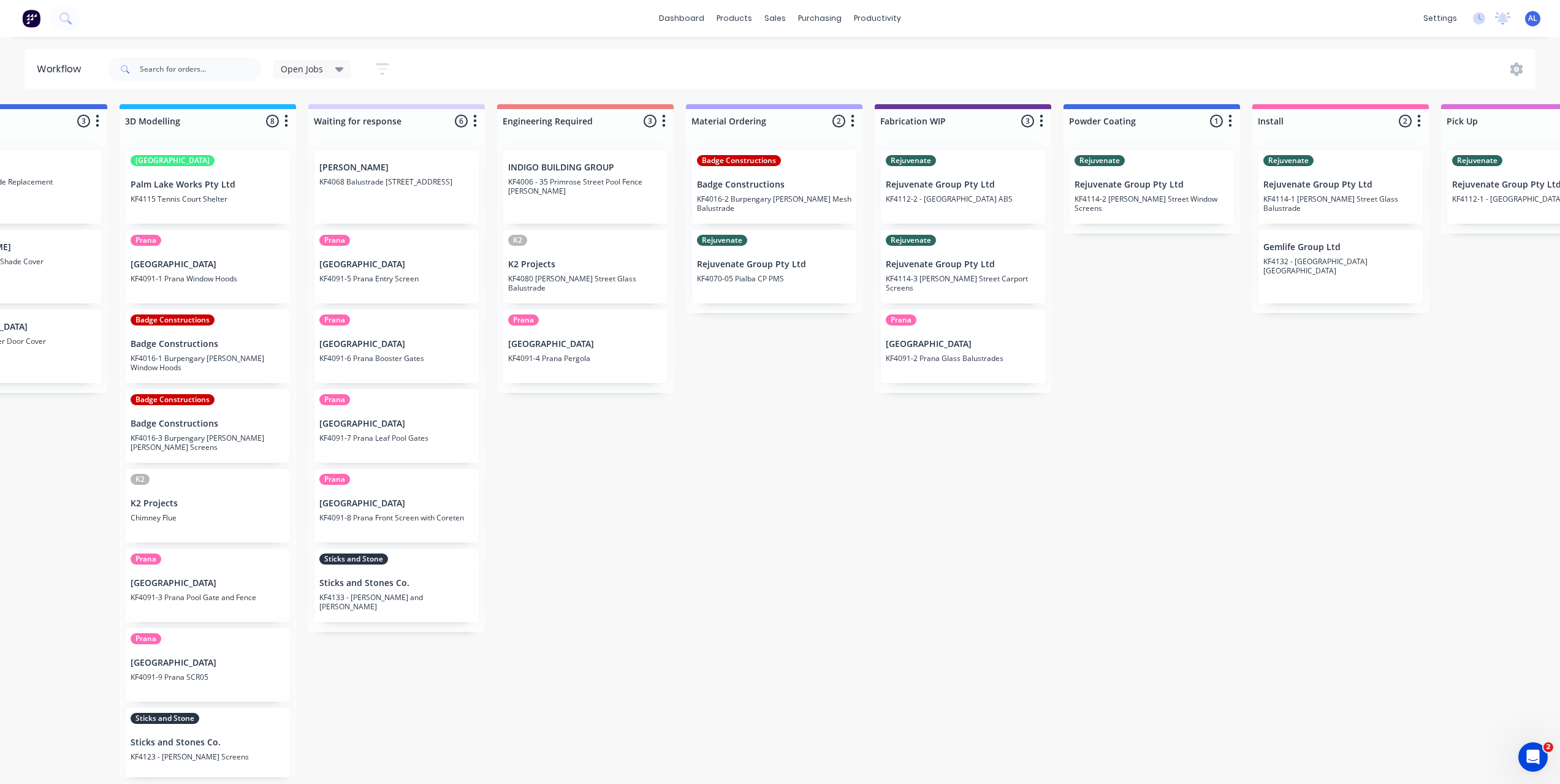
click at [686, 693] on div "Submitted 6 Status colour #273444 hex #273444 Save Cancel Summaries Total order…" at bounding box center [984, 440] width 2932 height 673
click at [786, 682] on div "Submitted 6 Status colour #273444 hex #273444 Save Cancel Summaries Total order…" at bounding box center [984, 440] width 2932 height 673
click at [843, 595] on div "Submitted 6 Status colour #273444 hex #273444 Save Cancel Summaries Total order…" at bounding box center [984, 440] width 2932 height 673
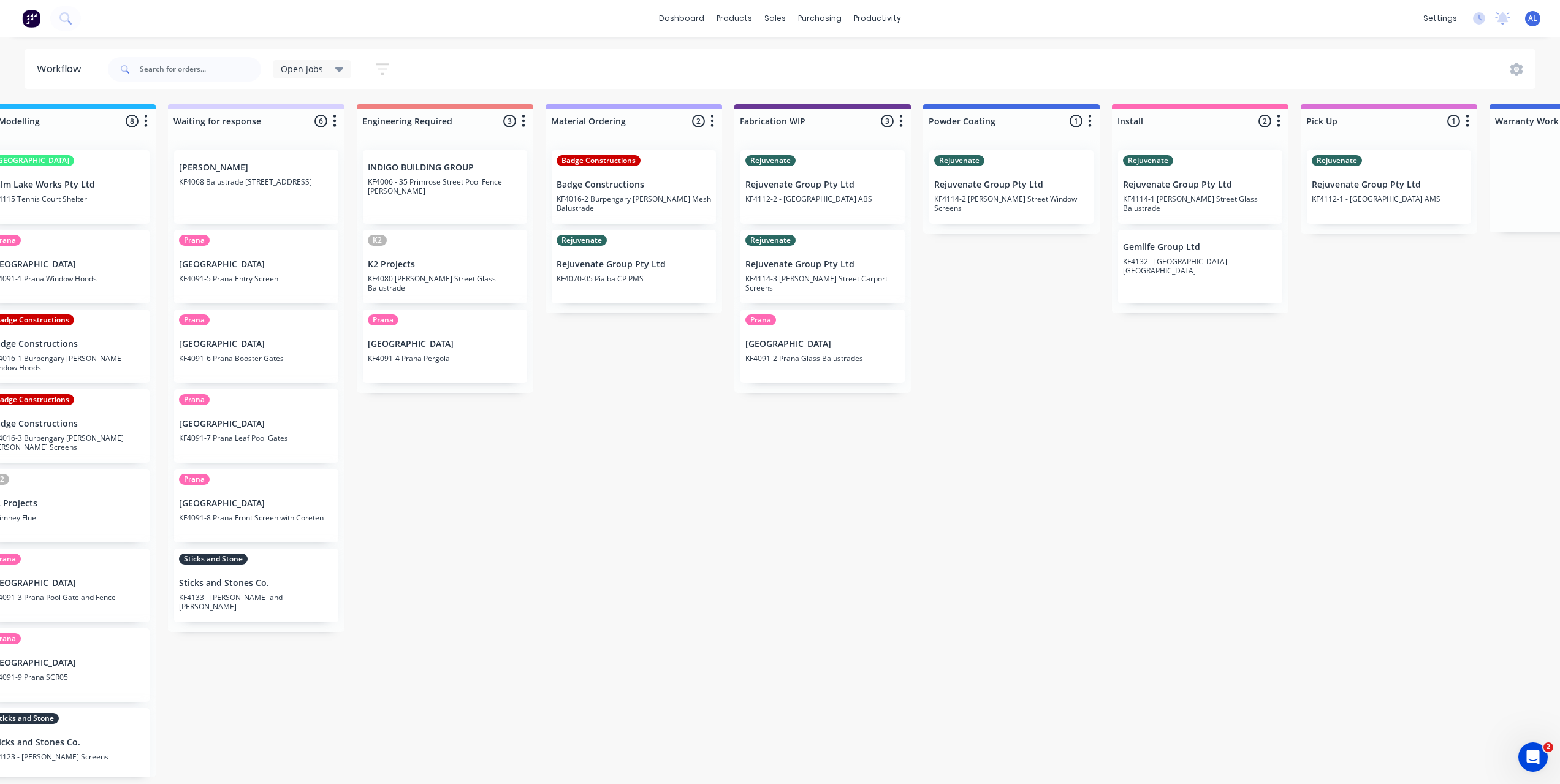
scroll to position [0, 522]
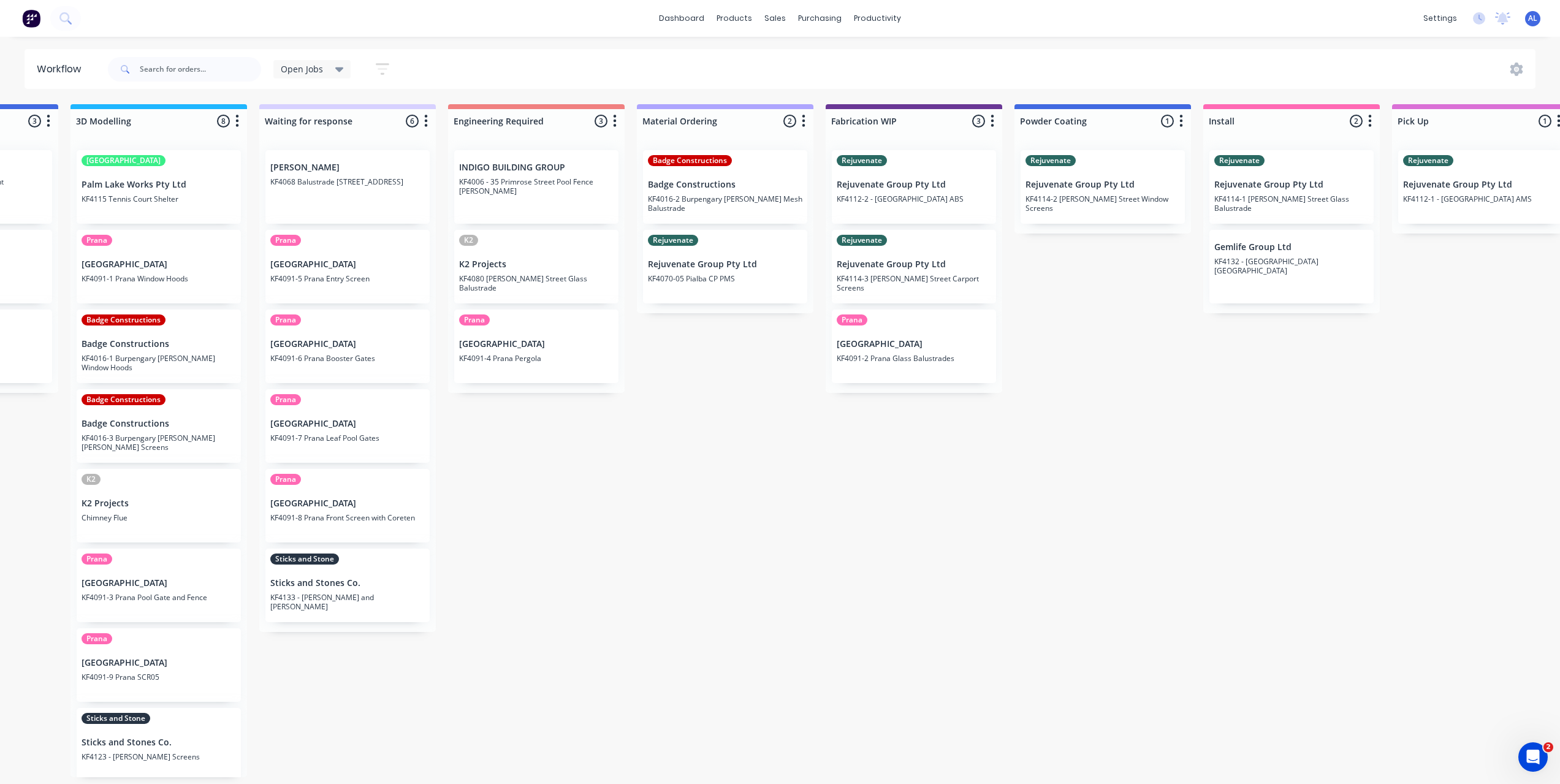
click at [758, 640] on div "Submitted 6 Status colour #273444 hex #273444 Save Cancel Summaries Total order…" at bounding box center [935, 440] width 2932 height 673
click at [781, 589] on div "Submitted 6 Status colour #273444 hex #273444 Save Cancel Summaries Total order…" at bounding box center [935, 440] width 2932 height 673
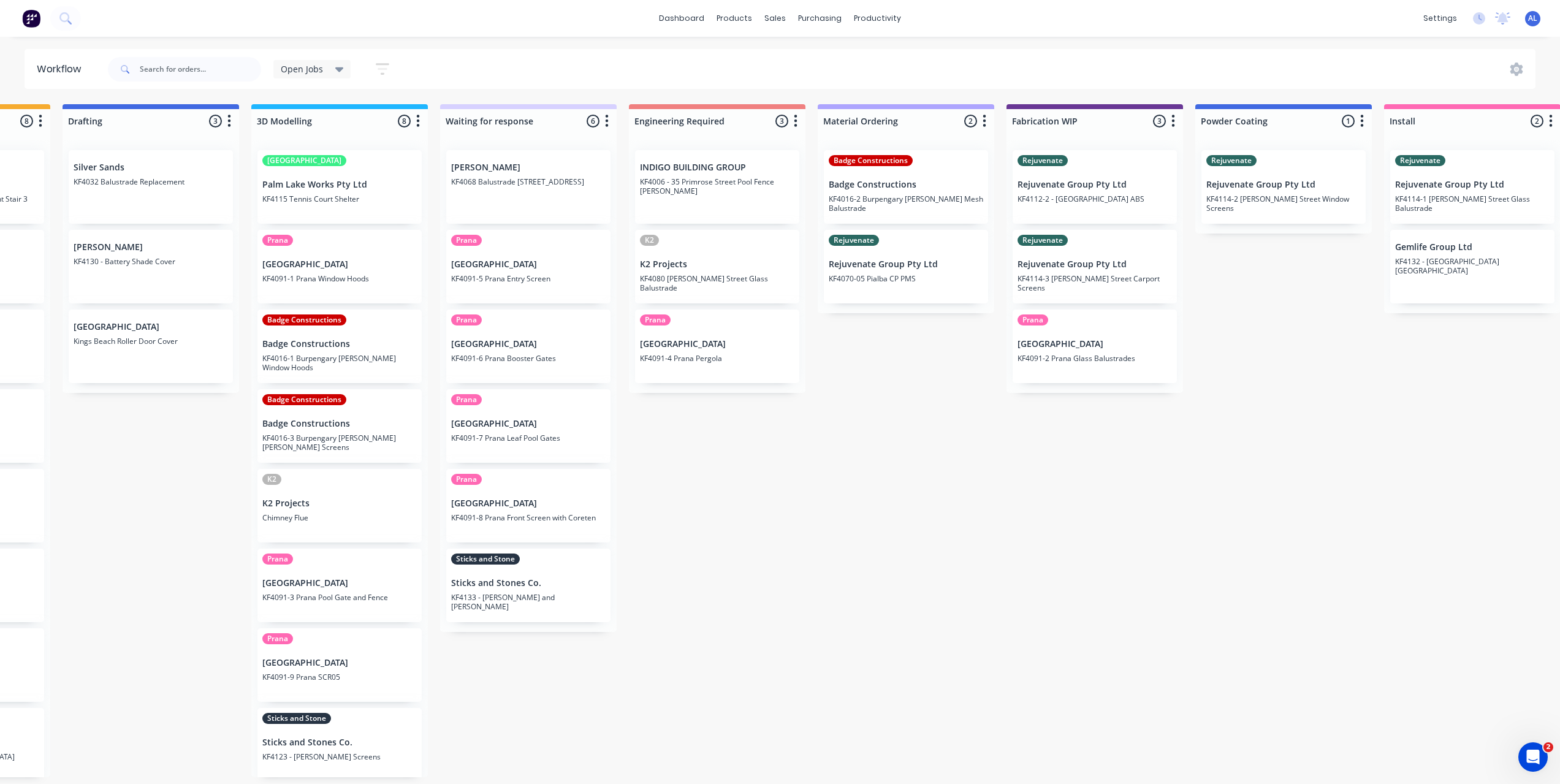
scroll to position [0, 341]
click at [691, 486] on div "Submitted 6 Status colour #273444 hex #273444 Save Cancel Summaries Total order…" at bounding box center [1116, 440] width 2932 height 673
click at [698, 486] on div "Submitted 6 Status colour #273444 hex #273444 Save Cancel Summaries Total order…" at bounding box center [1116, 440] width 2932 height 673
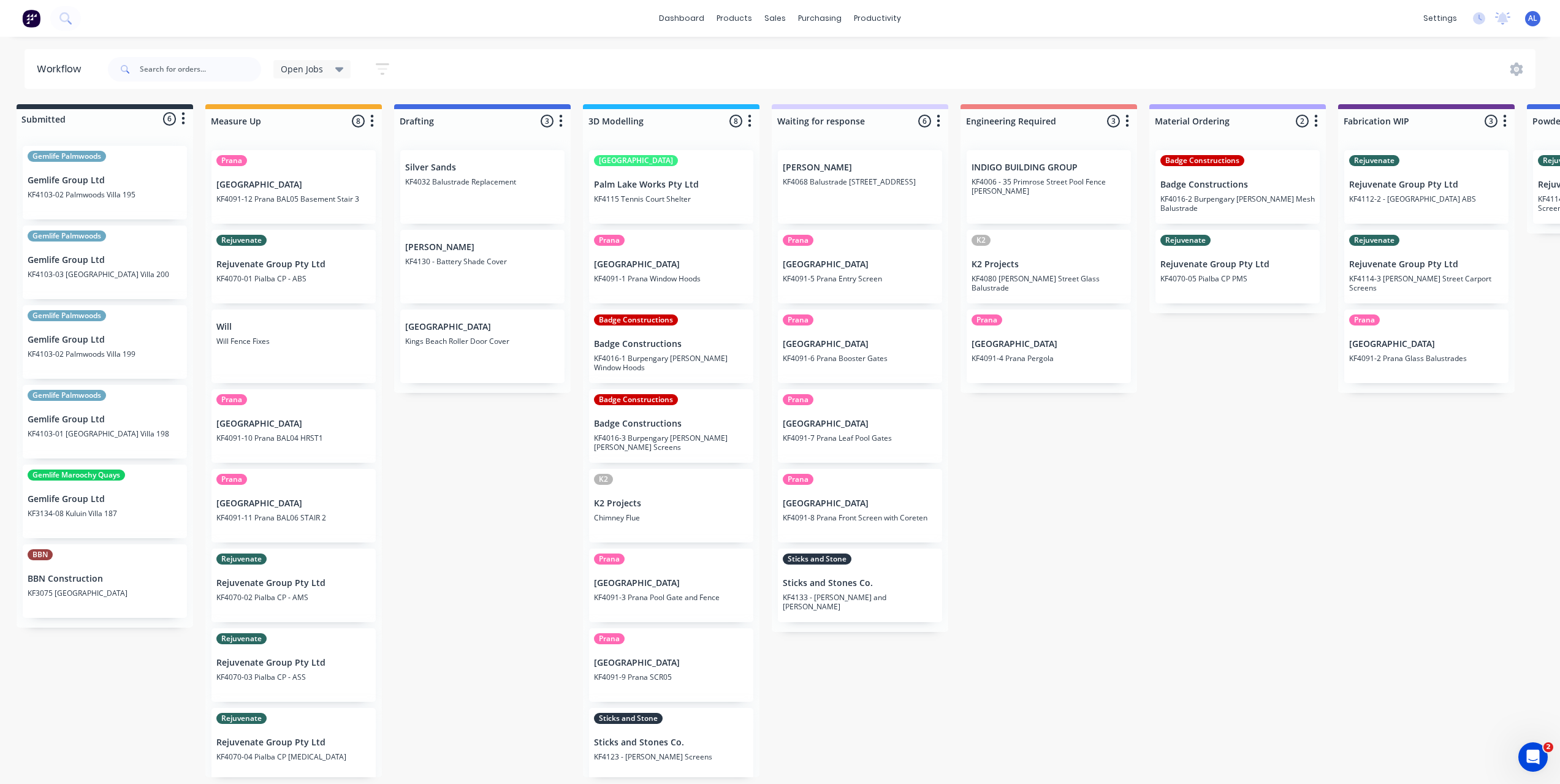
scroll to position [0, 0]
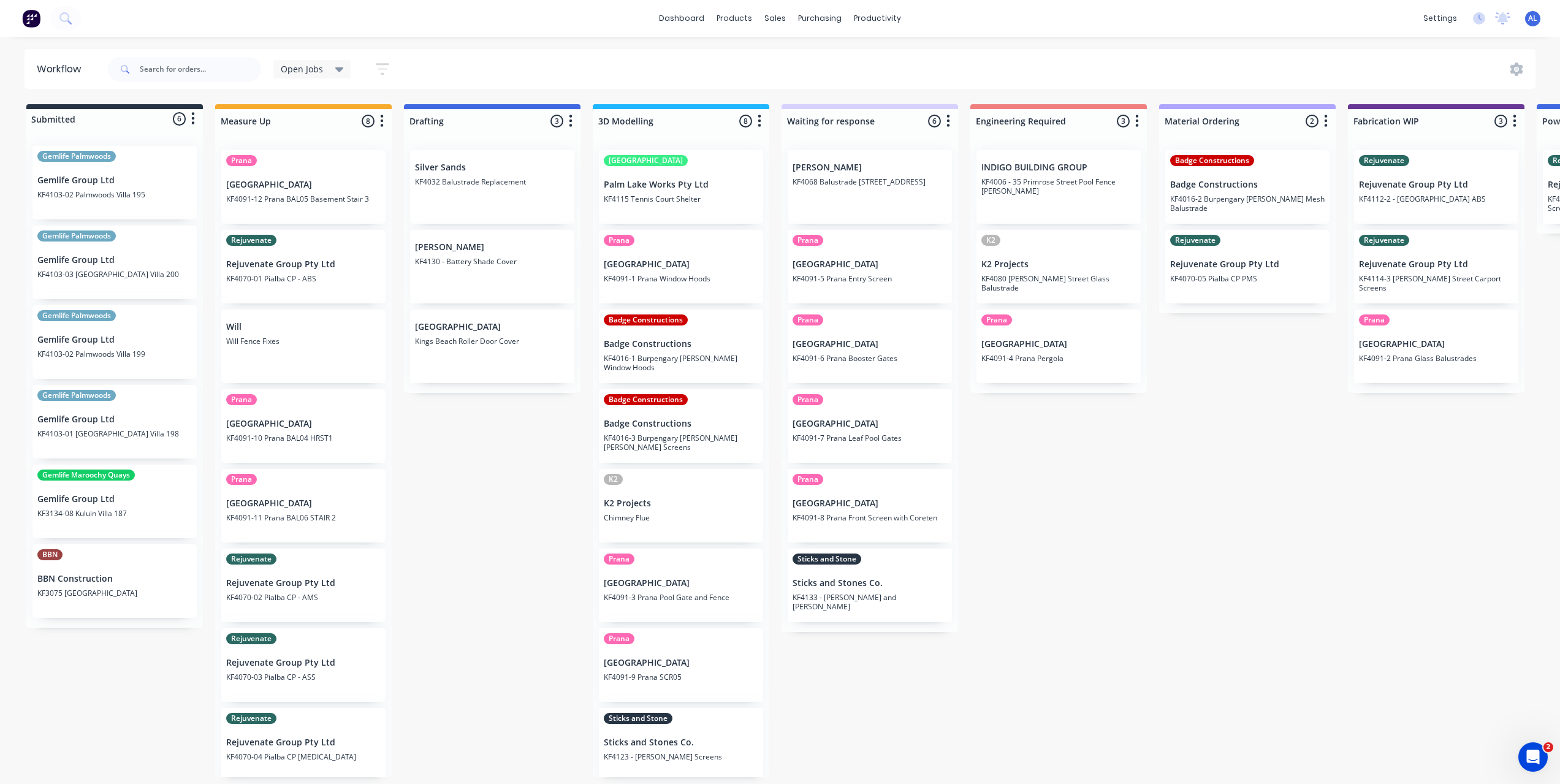
click at [485, 668] on div "Submitted 6 Status colour #273444 hex #273444 Save Cancel Summaries Total order…" at bounding box center [1457, 440] width 2932 height 673
click at [1069, 595] on div "Submitted 6 Status colour #273444 hex #273444 Save Cancel Summaries Total order…" at bounding box center [1457, 440] width 2932 height 673
click at [559, 663] on div "Submitted 6 Status colour #273444 hex #273444 Save Cancel Summaries Total order…" at bounding box center [1457, 440] width 2932 height 673
click at [947, 696] on div "Submitted 6 Status colour #273444 hex #273444 Save Cancel Summaries Total order…" at bounding box center [1457, 440] width 2932 height 673
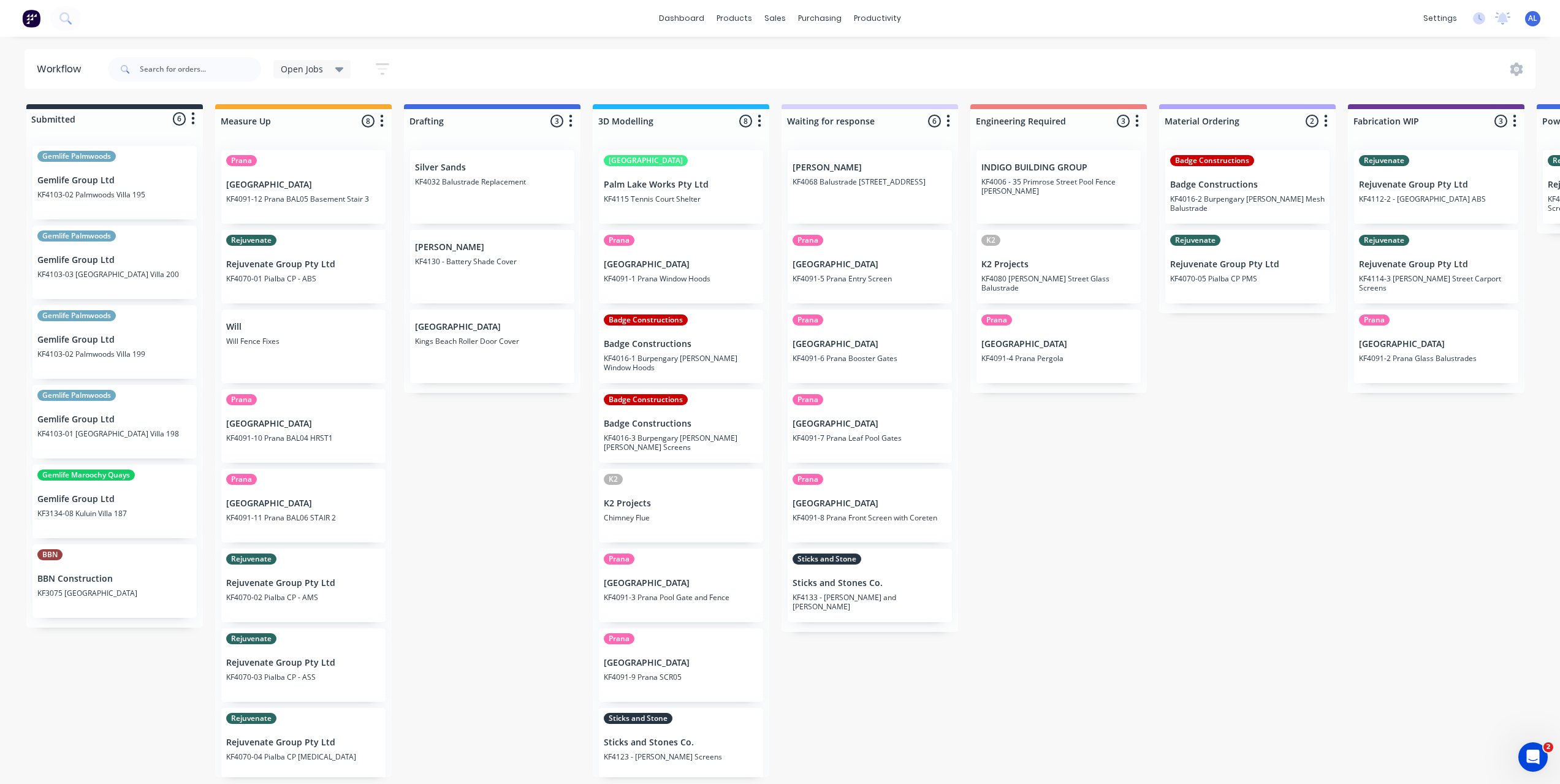
click at [1108, 537] on div "Submitted 6 Status colour #273444 hex #273444 Save Cancel Summaries Total order…" at bounding box center [1457, 440] width 2932 height 673
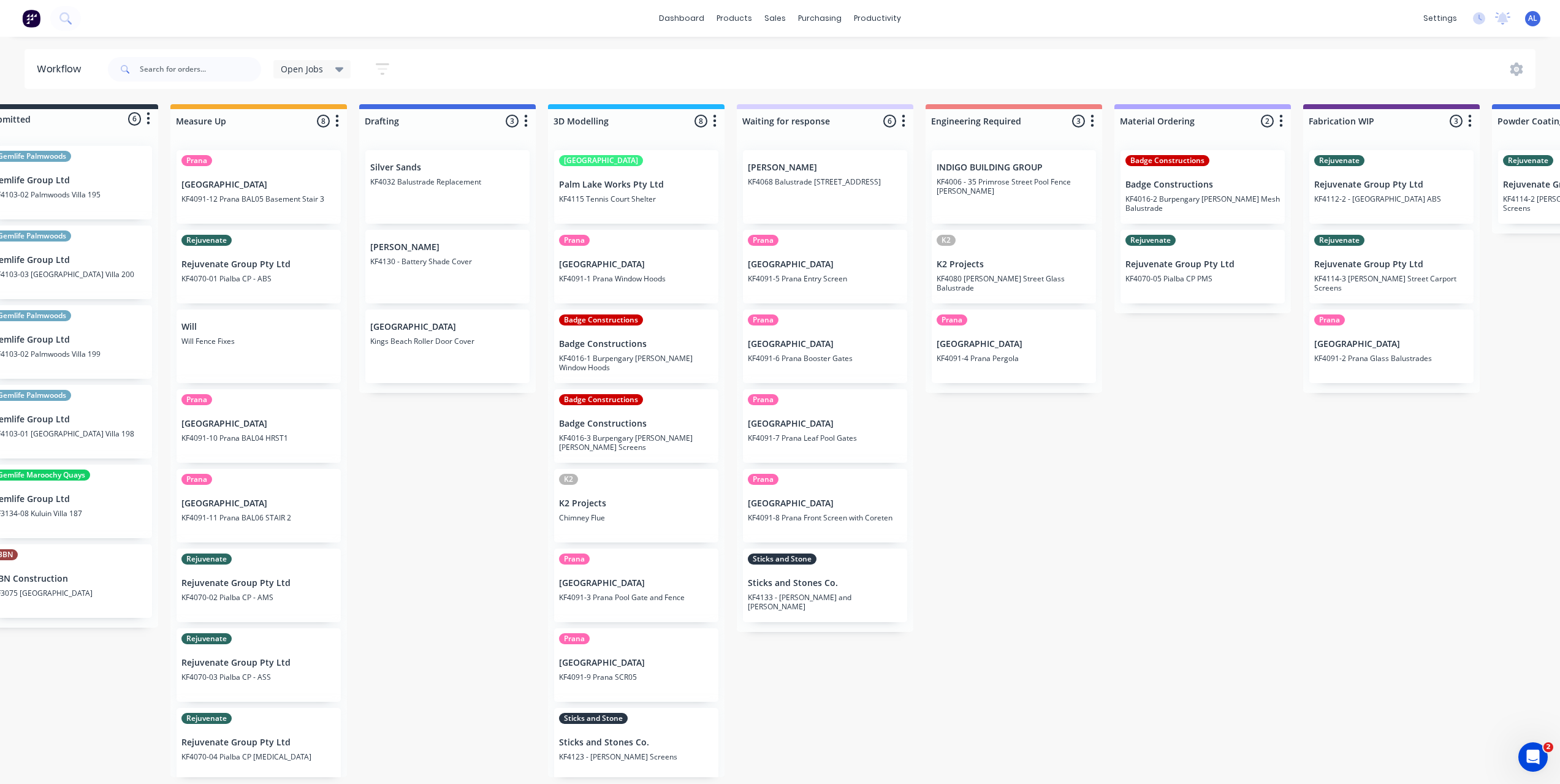
scroll to position [0, 43]
click at [458, 623] on div "Submitted 6 Status colour #273444 hex #273444 Save Cancel Summaries Total order…" at bounding box center [1413, 440] width 2932 height 673
click at [1041, 586] on div "Submitted 6 Status colour #273444 hex #273444 Save Cancel Summaries Total order…" at bounding box center [1413, 440] width 2932 height 673
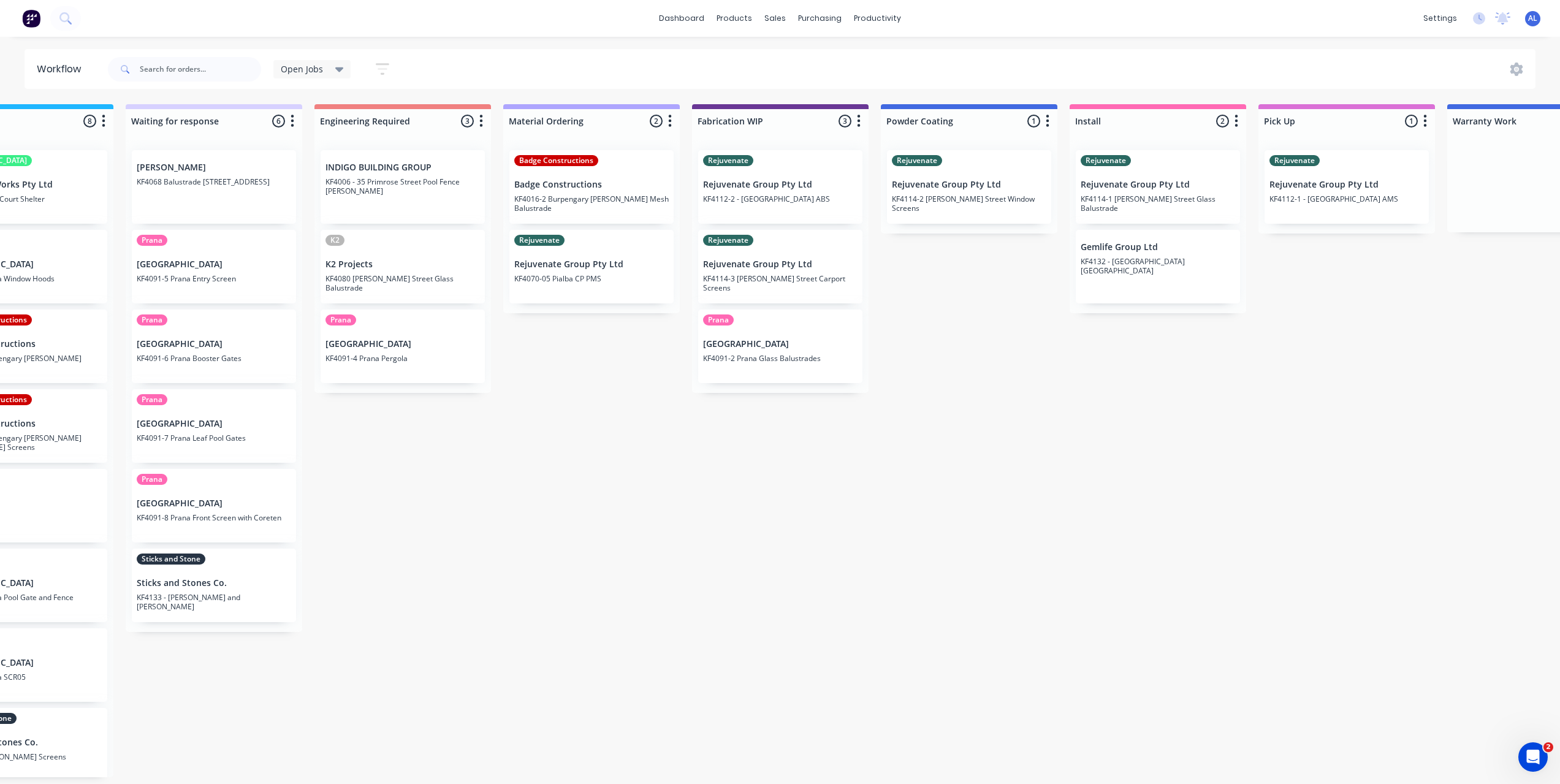
scroll to position [0, 644]
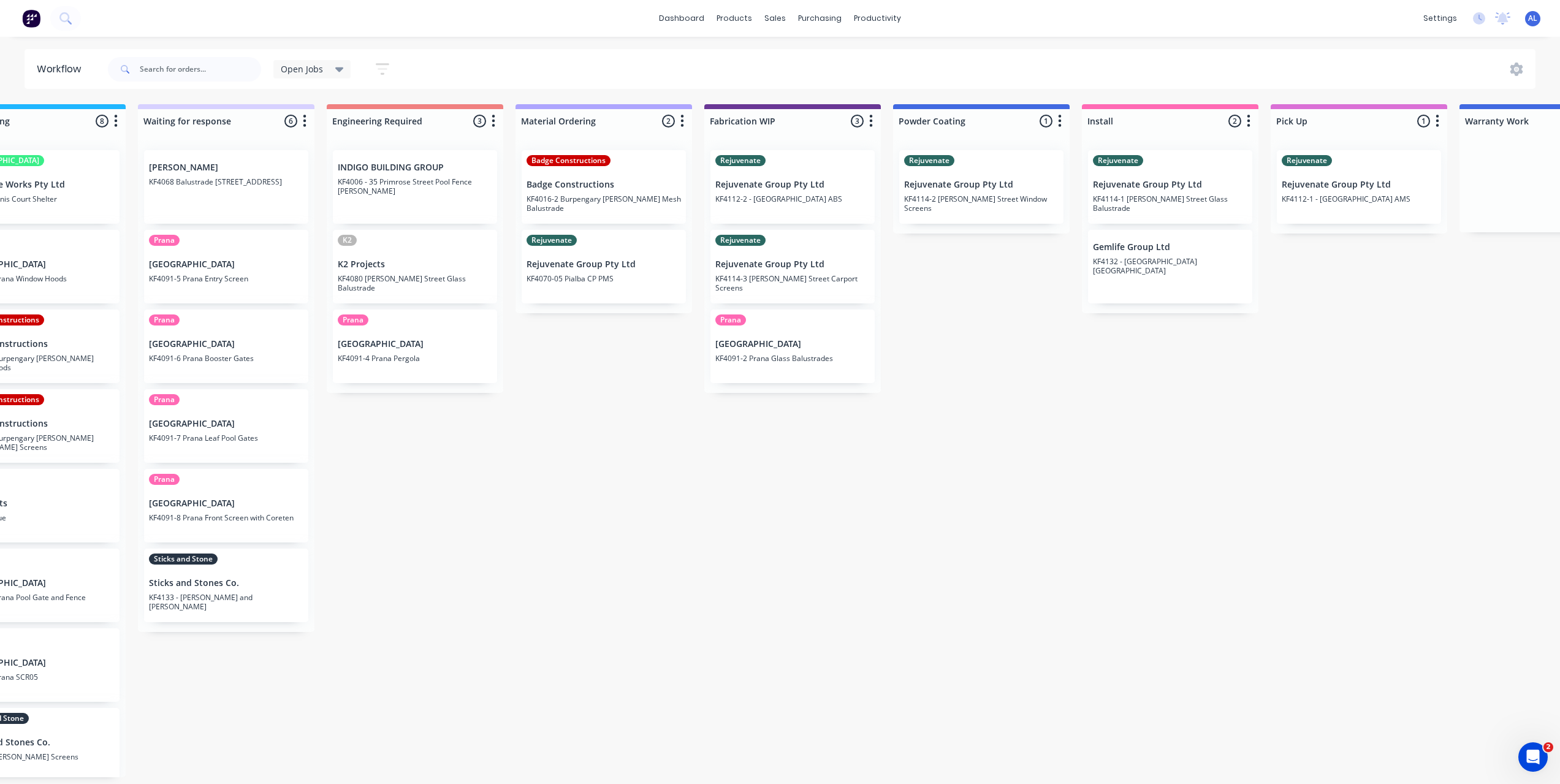
click at [911, 545] on div "Submitted 6 Status colour #273444 hex #273444 Save Cancel Summaries Total order…" at bounding box center [814, 440] width 2932 height 673
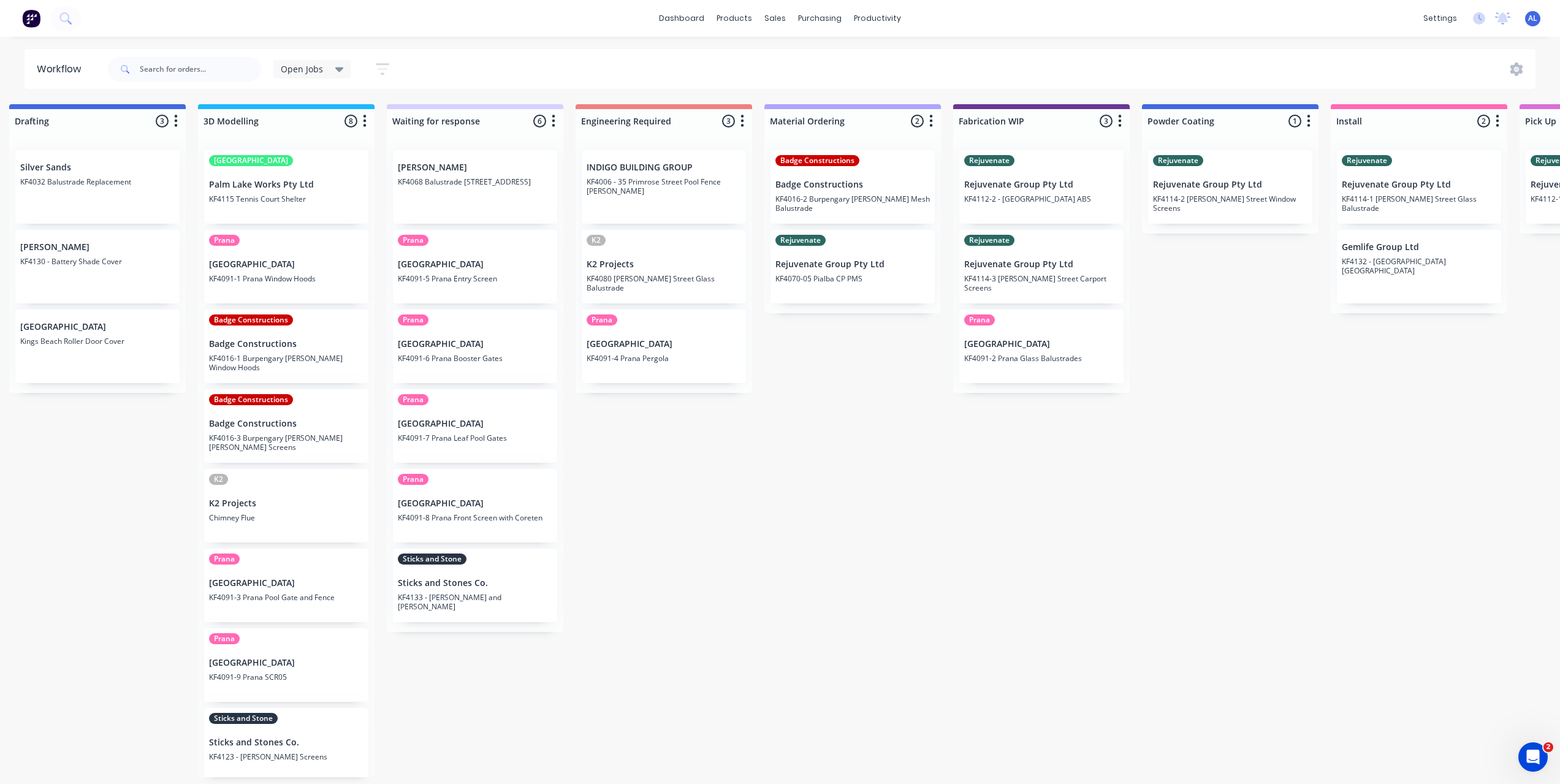
scroll to position [0, 396]
click at [833, 734] on div "Submitted 6 Status colour #273444 hex #273444 Save Cancel Summaries Total order…" at bounding box center [1061, 440] width 2932 height 673
